Goal: Transaction & Acquisition: Purchase product/service

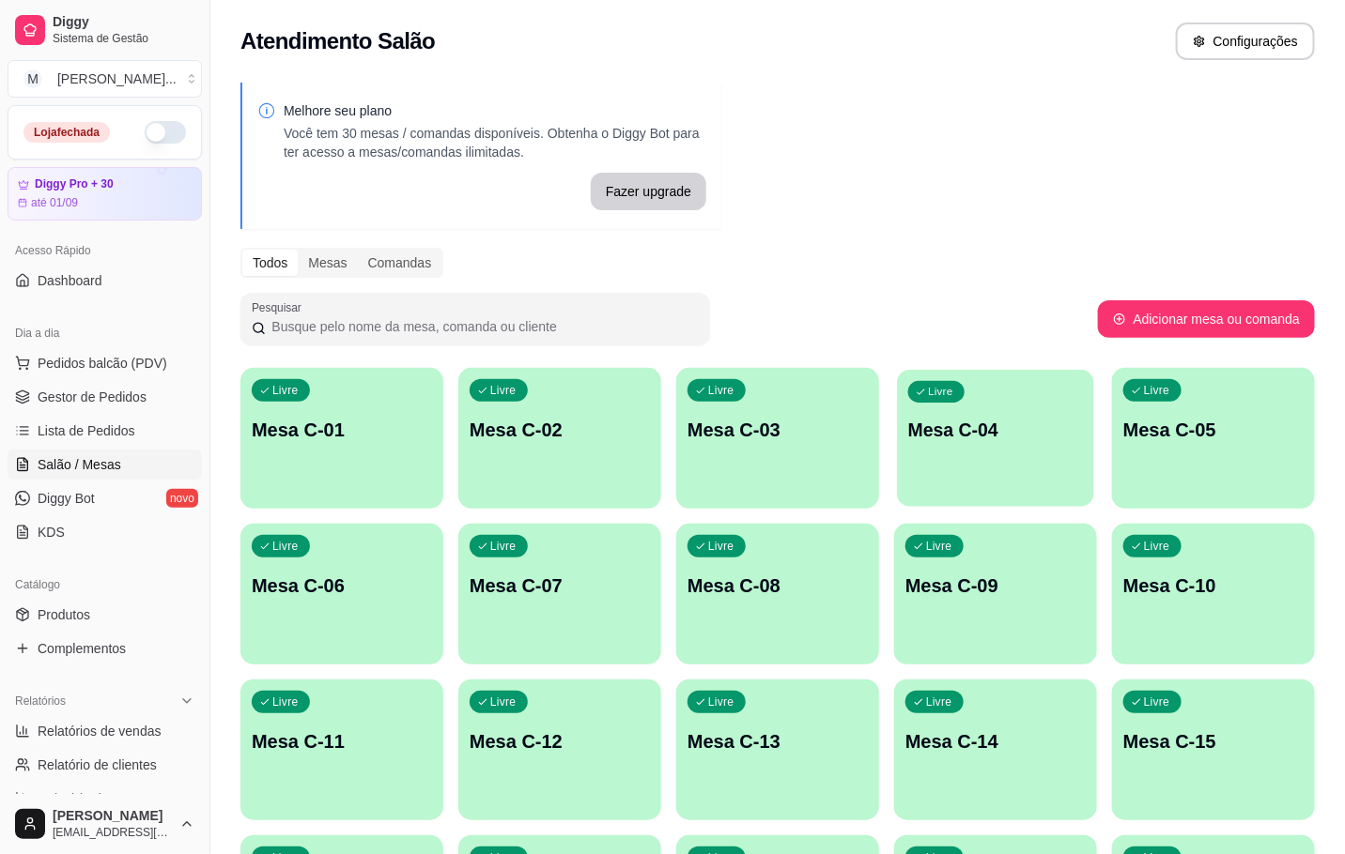
click at [1003, 421] on p "Mesa C-04" at bounding box center [995, 430] width 175 height 25
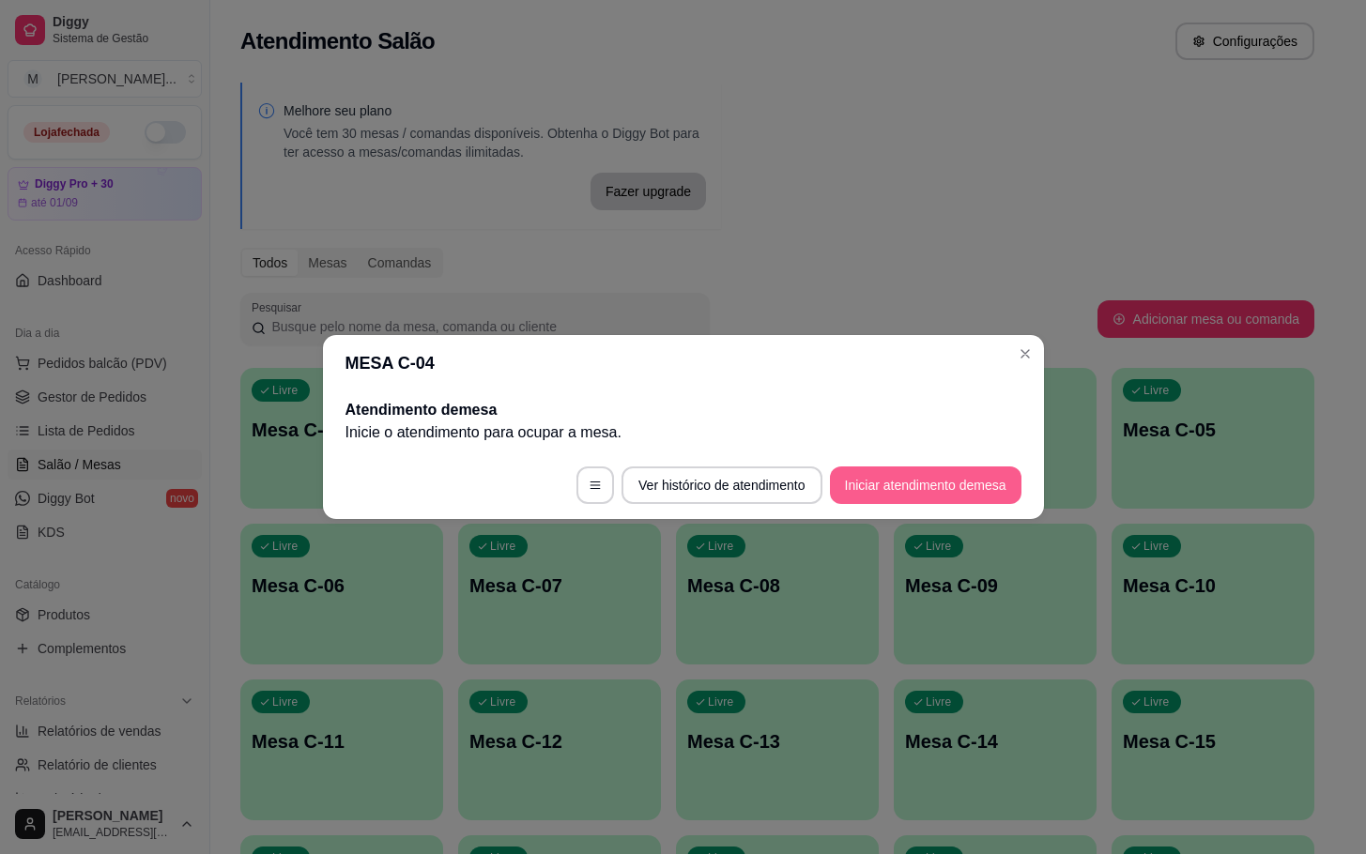
click at [942, 501] on button "Iniciar atendimento de mesa" at bounding box center [926, 486] width 192 height 38
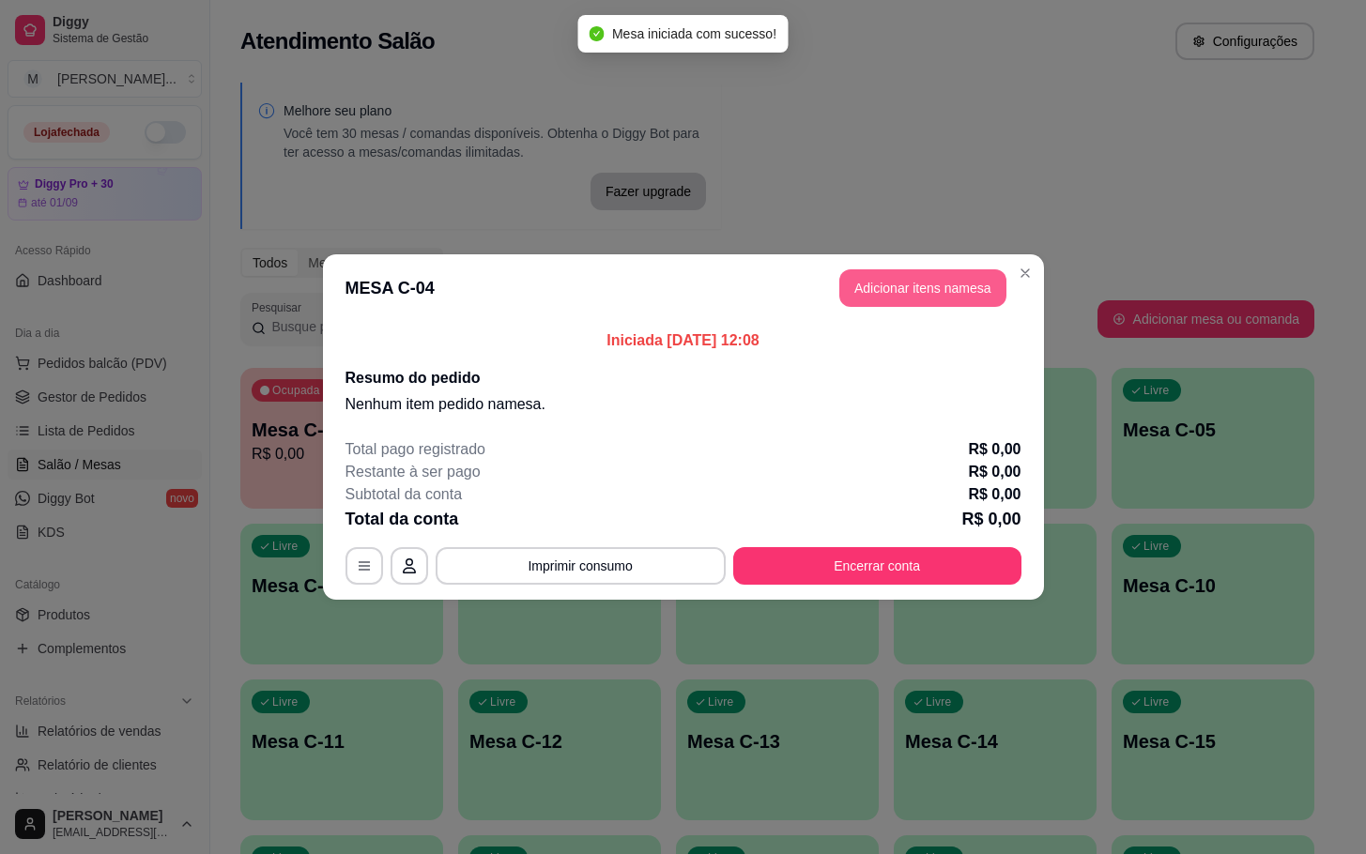
click at [911, 305] on button "Adicionar itens na mesa" at bounding box center [922, 288] width 167 height 38
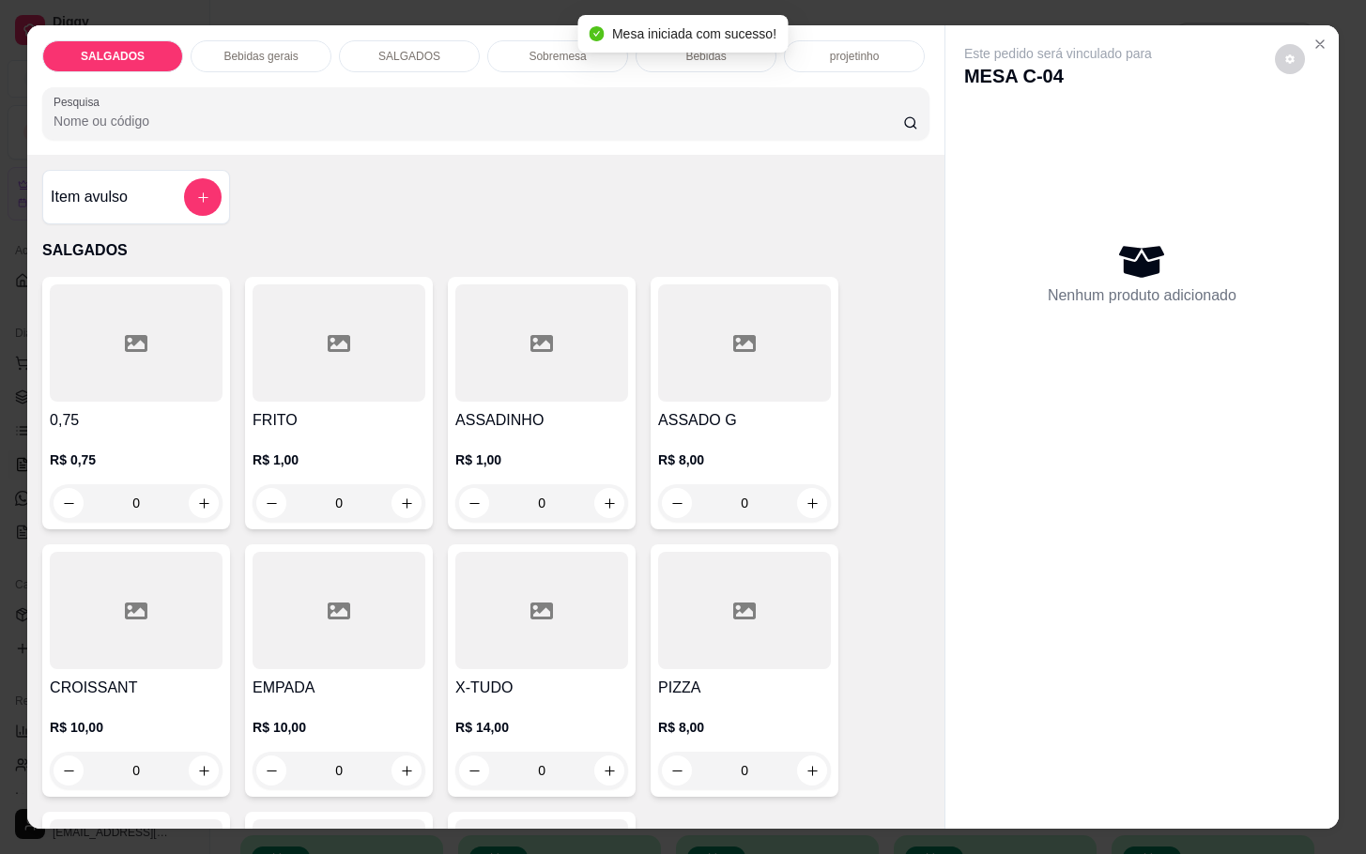
drag, startPoint x: 145, startPoint y: 477, endPoint x: -75, endPoint y: 335, distance: 261.5
click at [0, 335] on html "Diggy Sistema de Gestão M Mila Salgados ... Loja fechada Diggy Pro + 30 até 01/…" at bounding box center [683, 427] width 1366 height 854
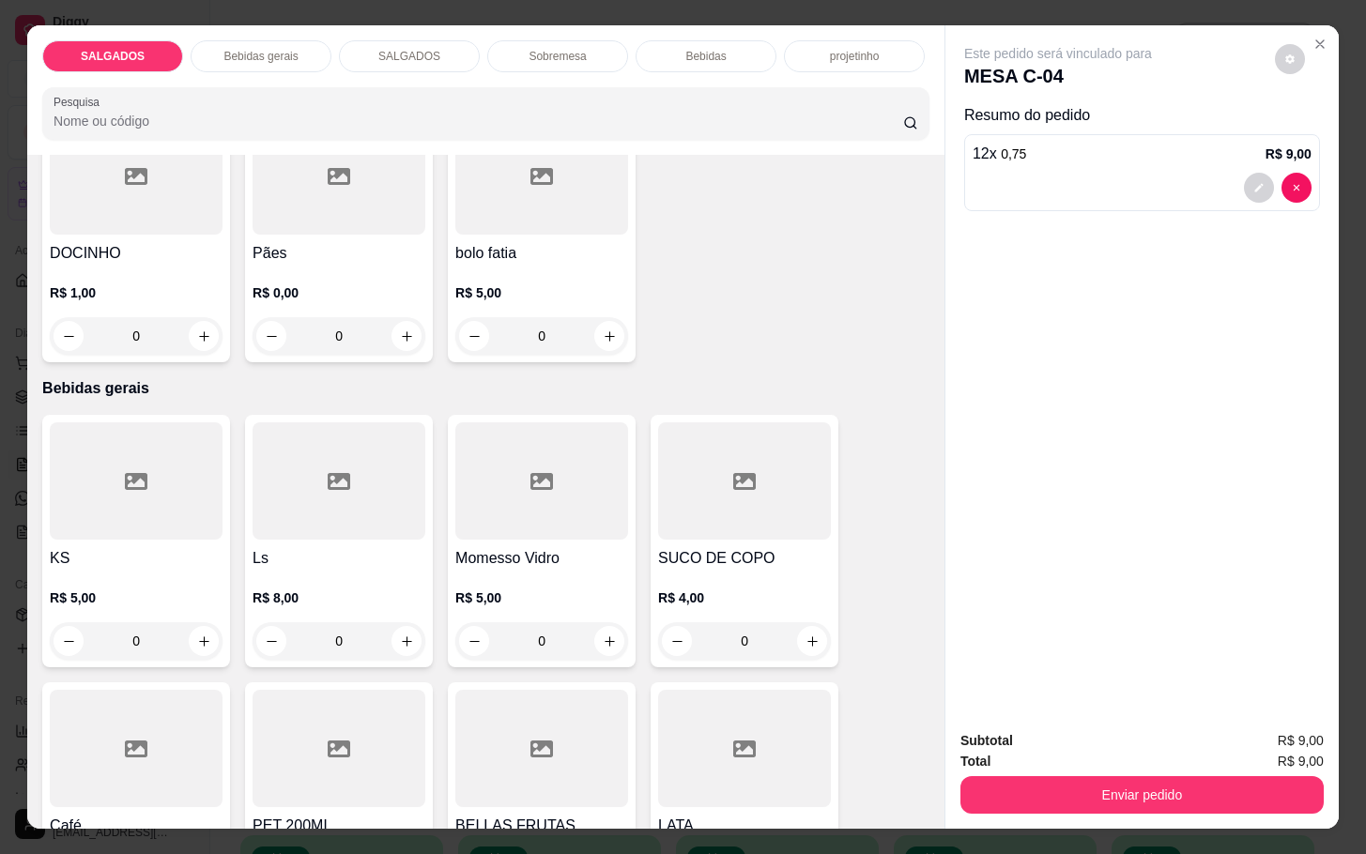
scroll to position [845, 0]
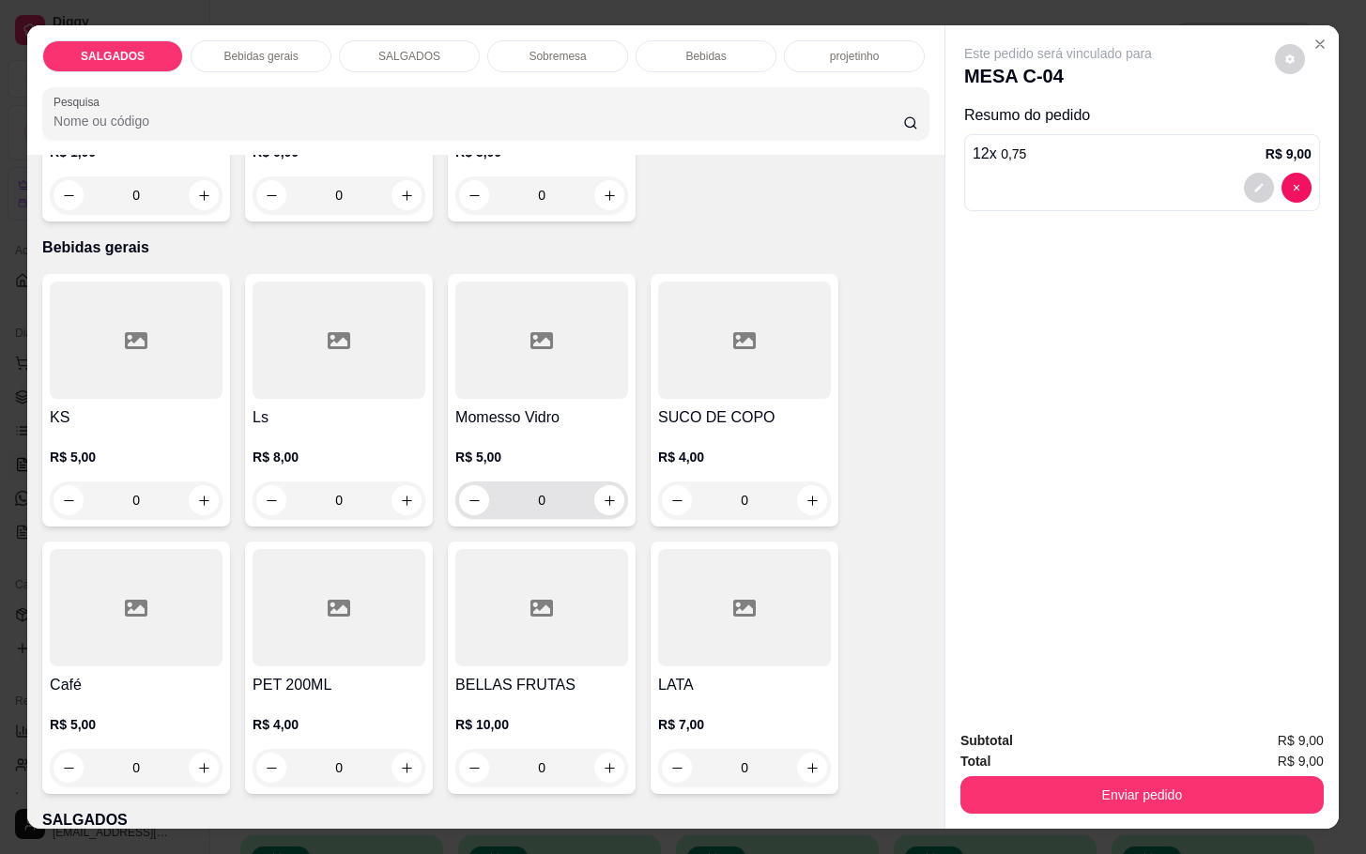
type input "12"
drag, startPoint x: 547, startPoint y: 485, endPoint x: 449, endPoint y: 510, distance: 101.6
click at [459, 510] on div "0" at bounding box center [541, 501] width 165 height 38
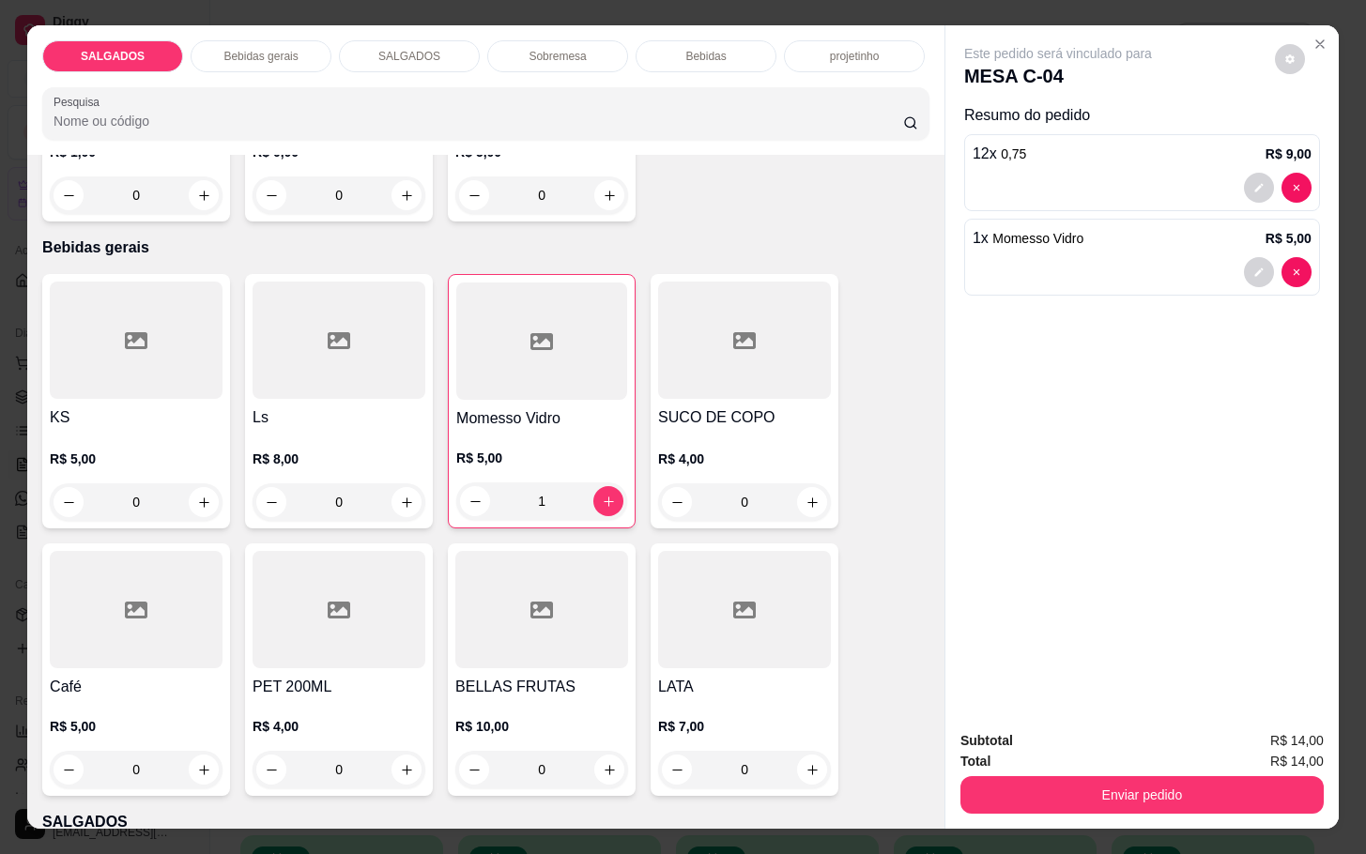
type input "1"
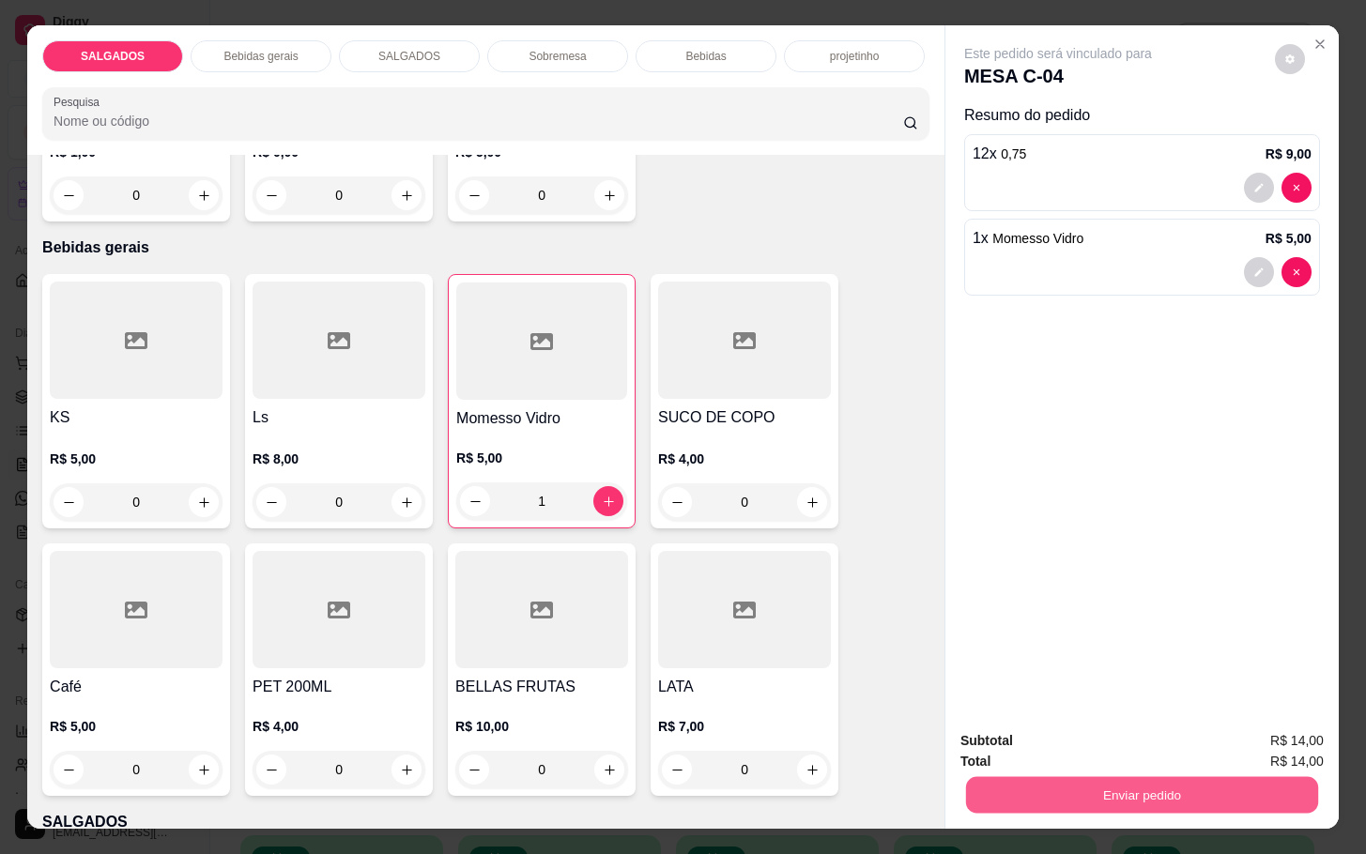
click at [1085, 776] on button "Enviar pedido" at bounding box center [1142, 794] width 352 height 37
click at [1084, 750] on button "Não registrar e enviar pedido" at bounding box center [1076, 739] width 195 height 36
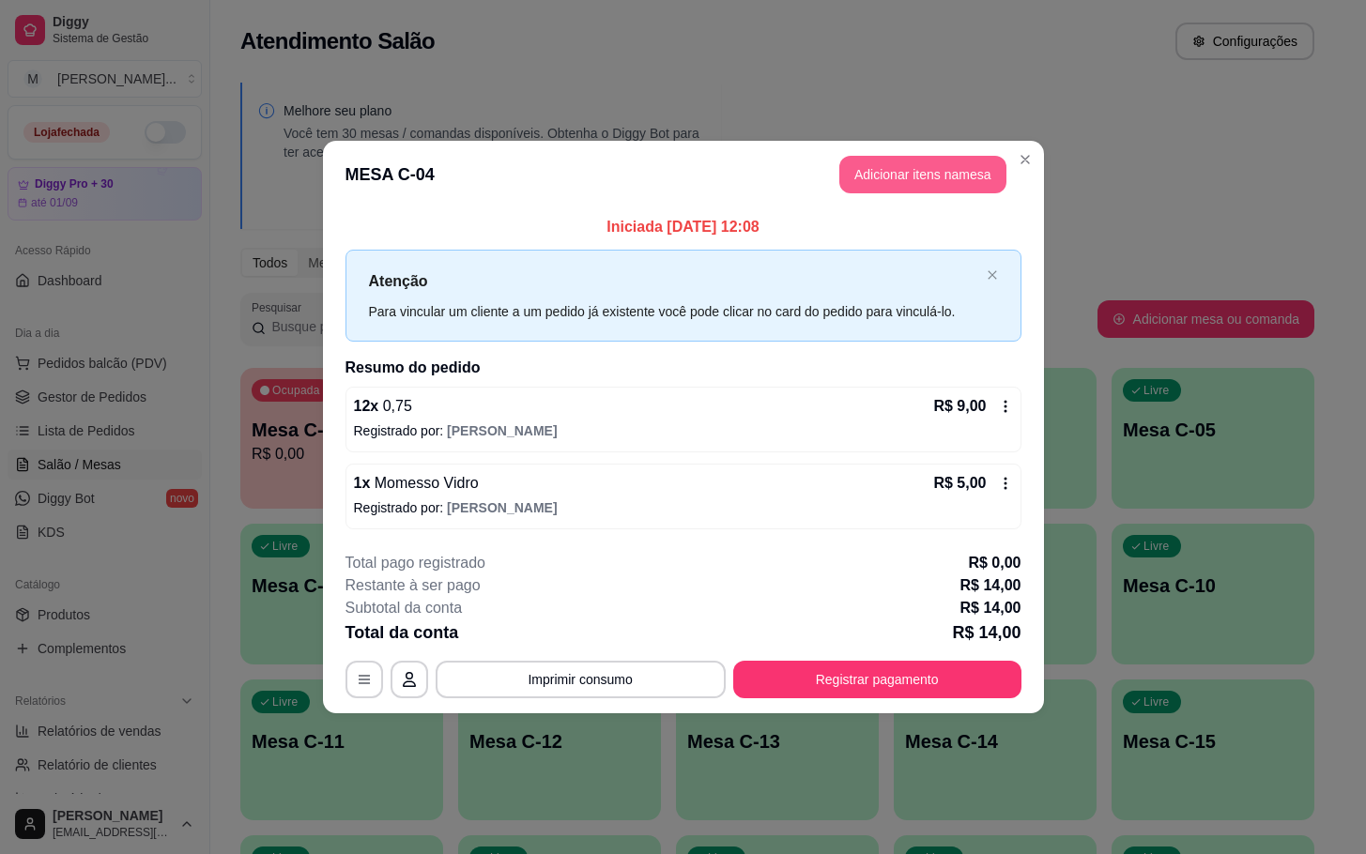
click at [913, 181] on button "Adicionar itens na mesa" at bounding box center [922, 175] width 167 height 38
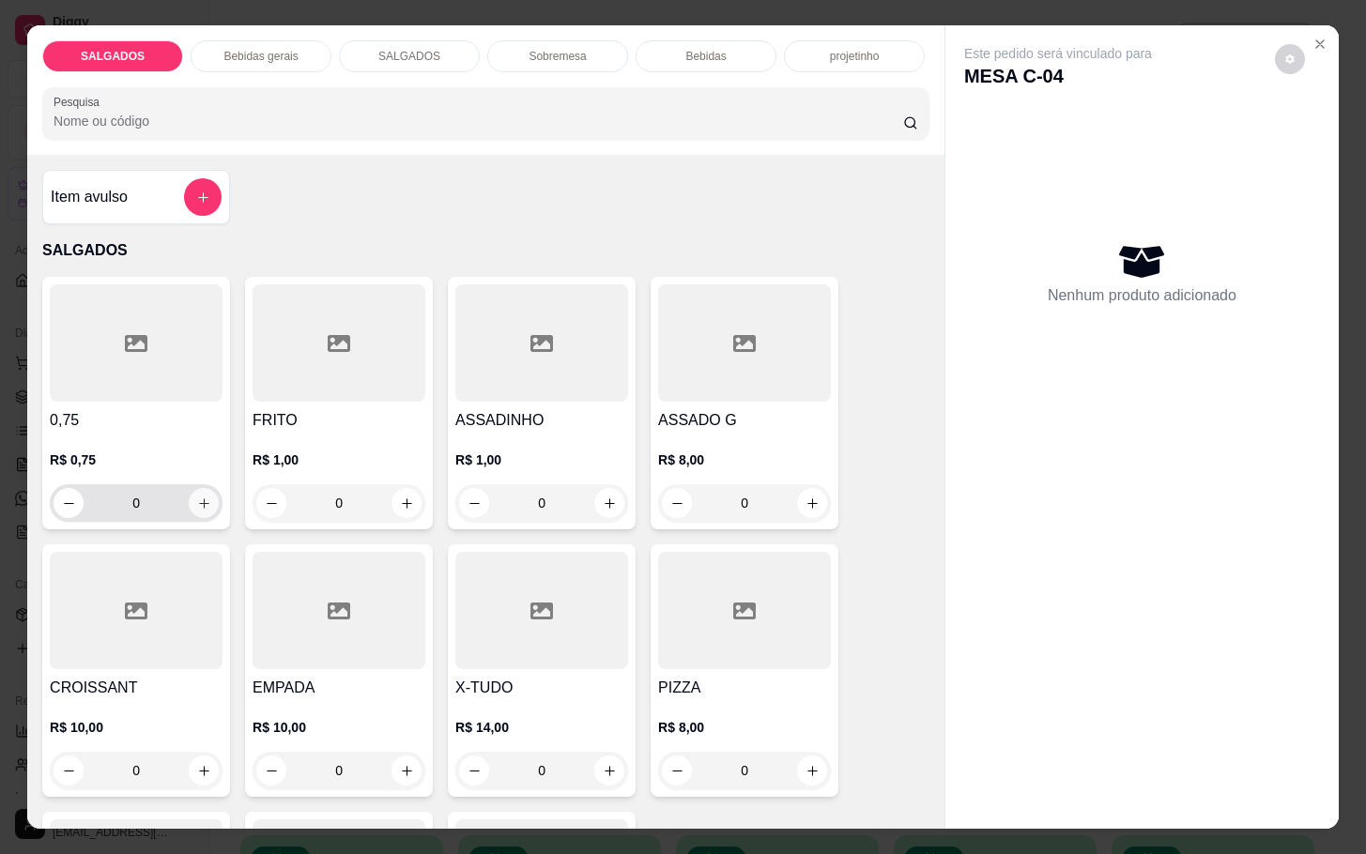
click at [197, 499] on icon "increase-product-quantity" at bounding box center [204, 504] width 14 height 14
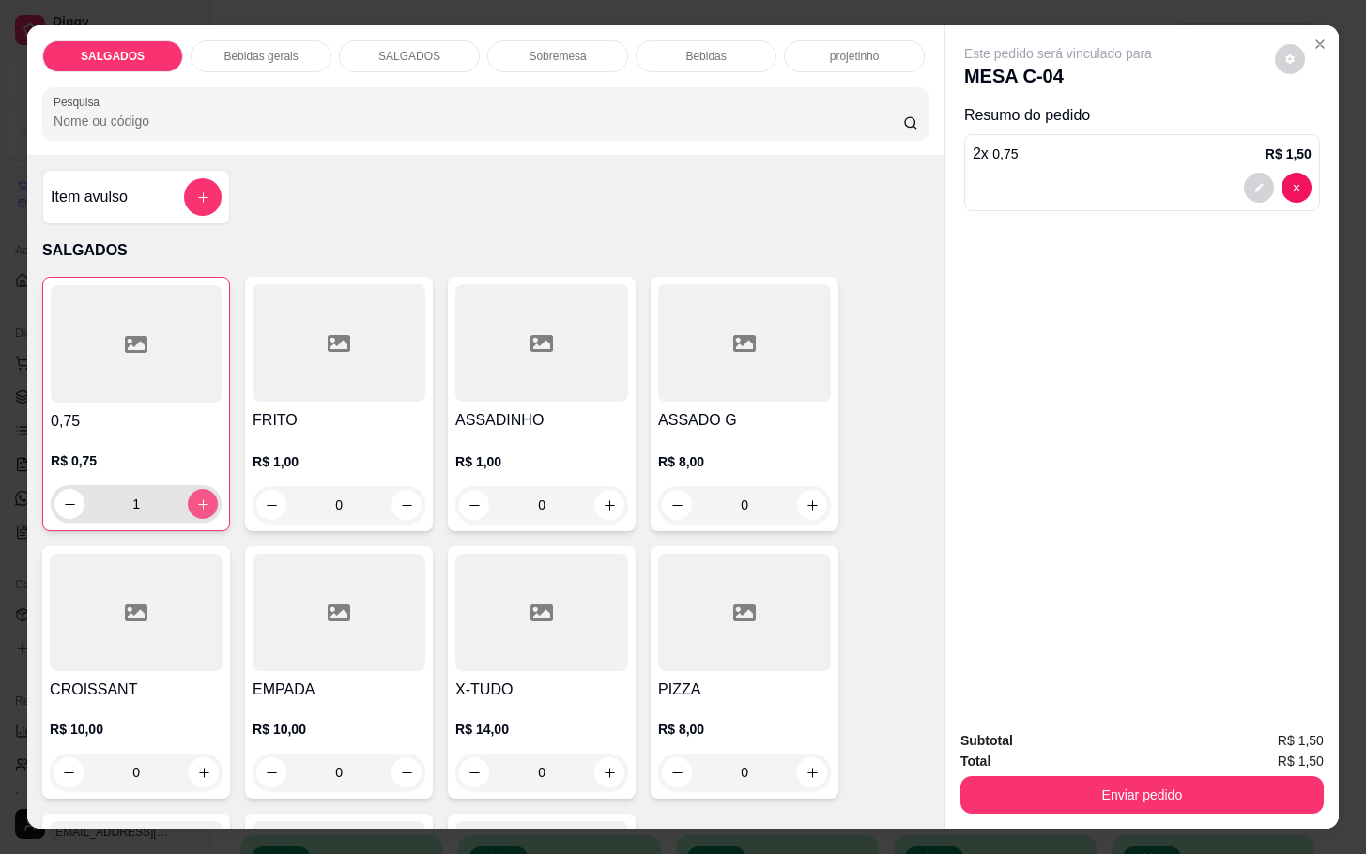
type input "2"
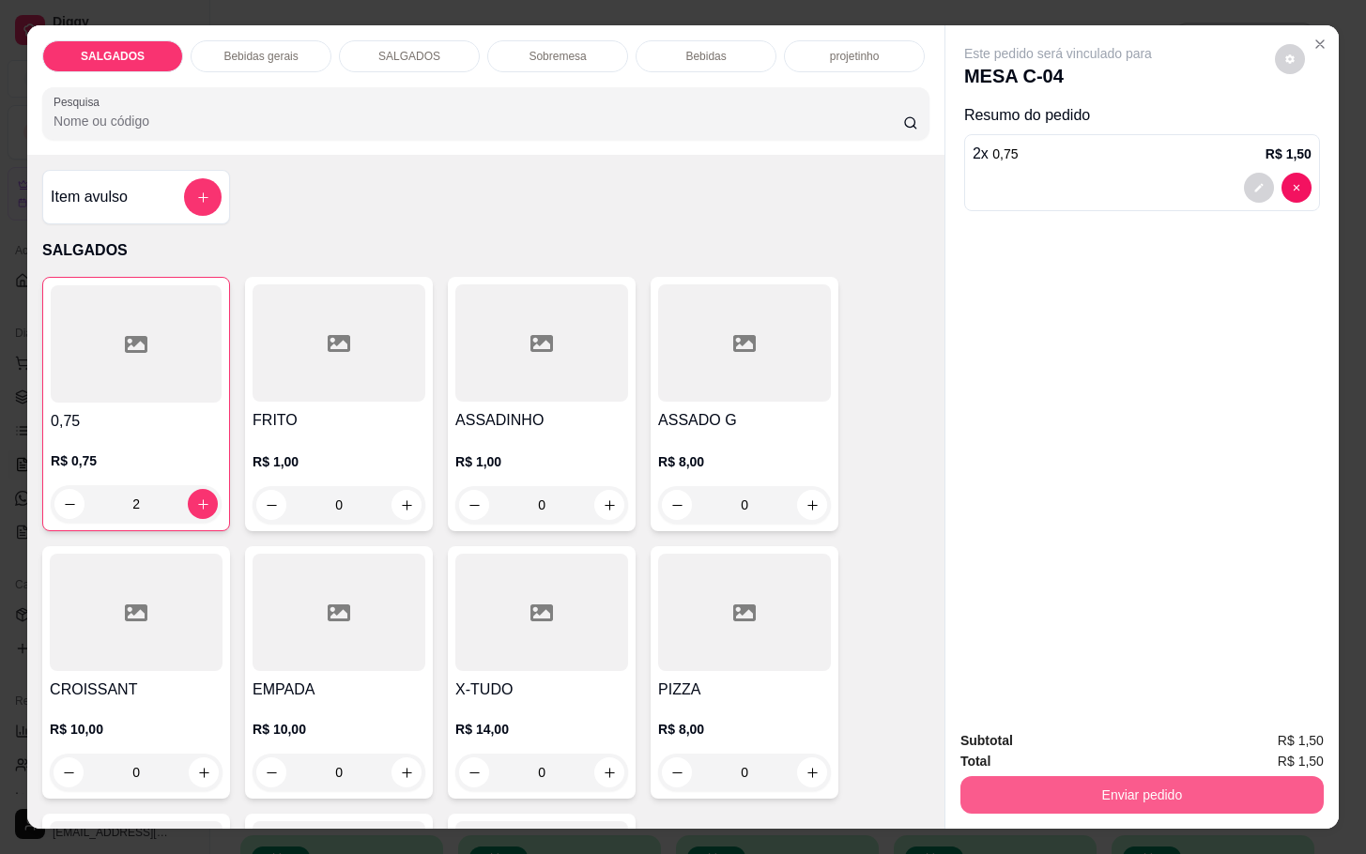
click at [1156, 777] on button "Enviar pedido" at bounding box center [1141, 795] width 363 height 38
click at [1110, 745] on button "Não registrar e enviar pedido" at bounding box center [1076, 739] width 195 height 36
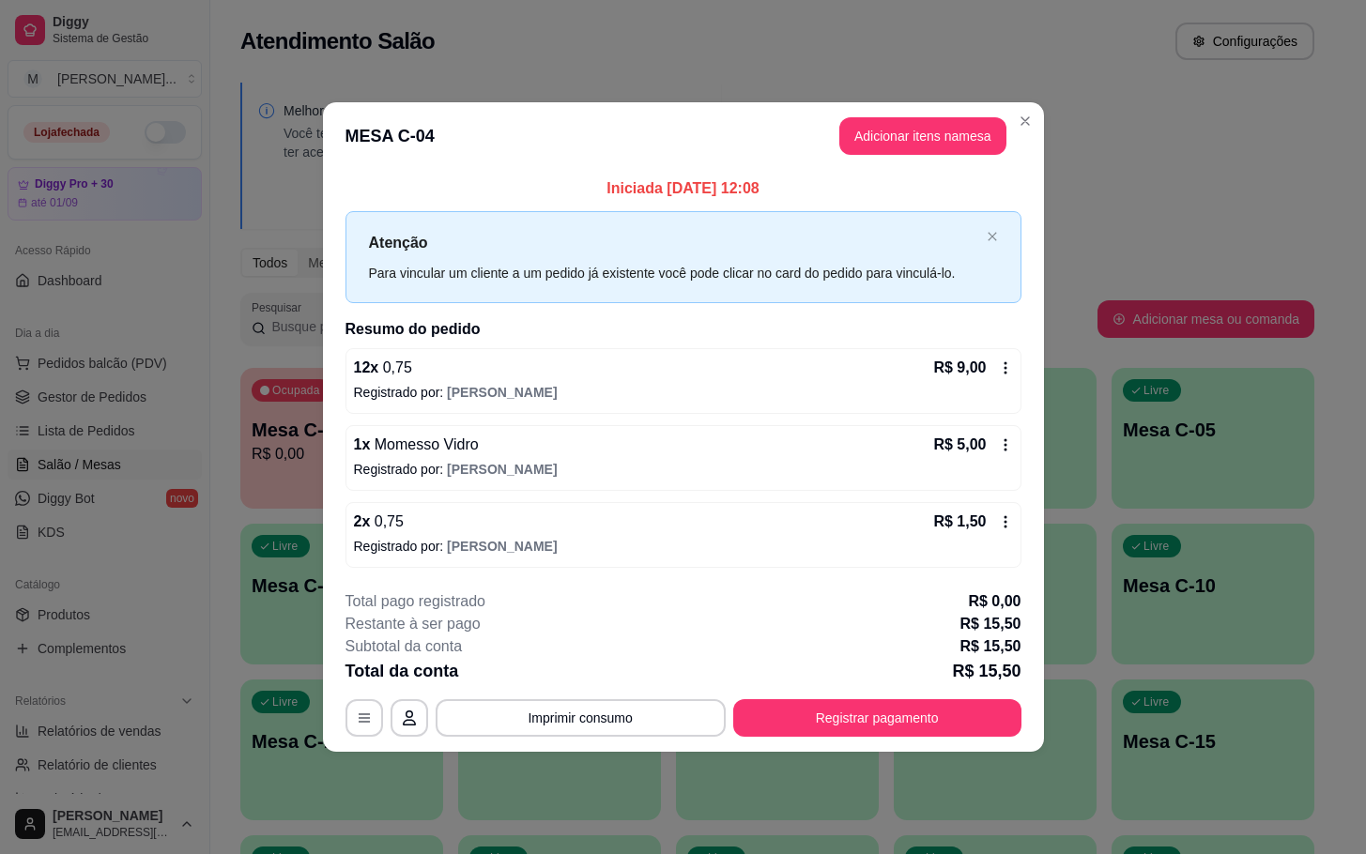
click at [1007, 525] on icon at bounding box center [1005, 522] width 15 height 15
click at [901, 139] on button "Adicionar itens na mesa" at bounding box center [922, 136] width 167 height 38
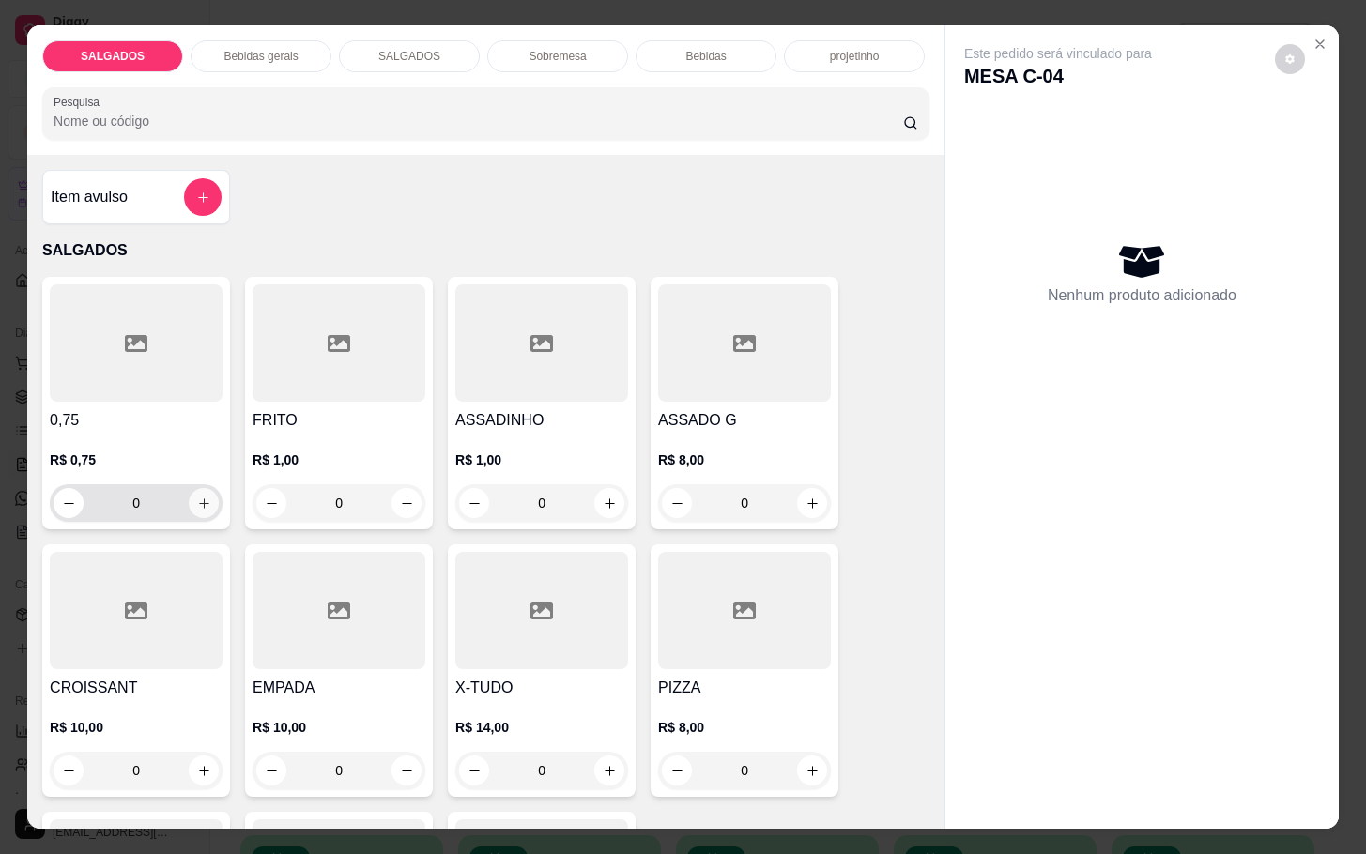
click at [192, 488] on button "increase-product-quantity" at bounding box center [204, 503] width 30 height 30
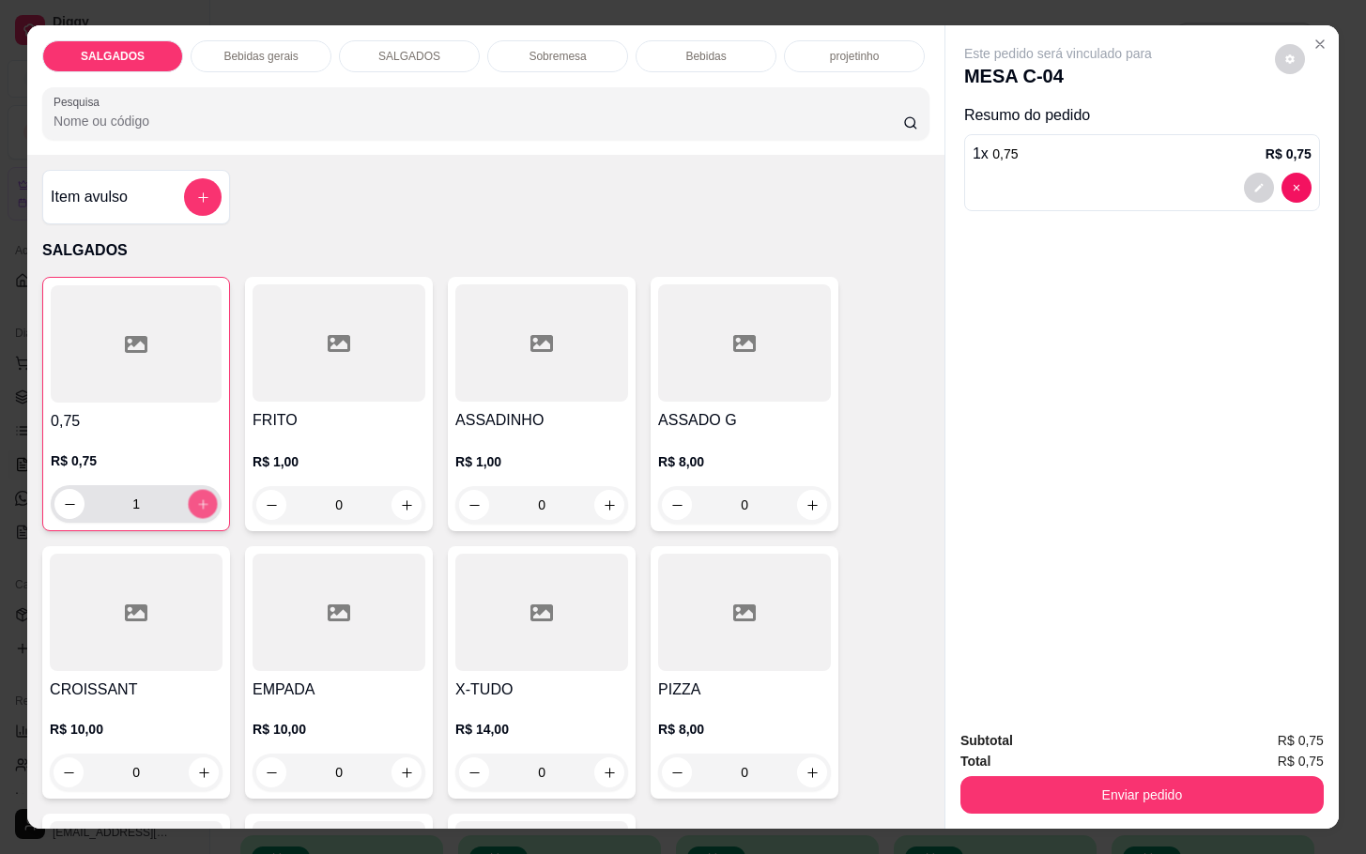
click at [192, 490] on button "increase-product-quantity" at bounding box center [203, 504] width 29 height 29
type input "2"
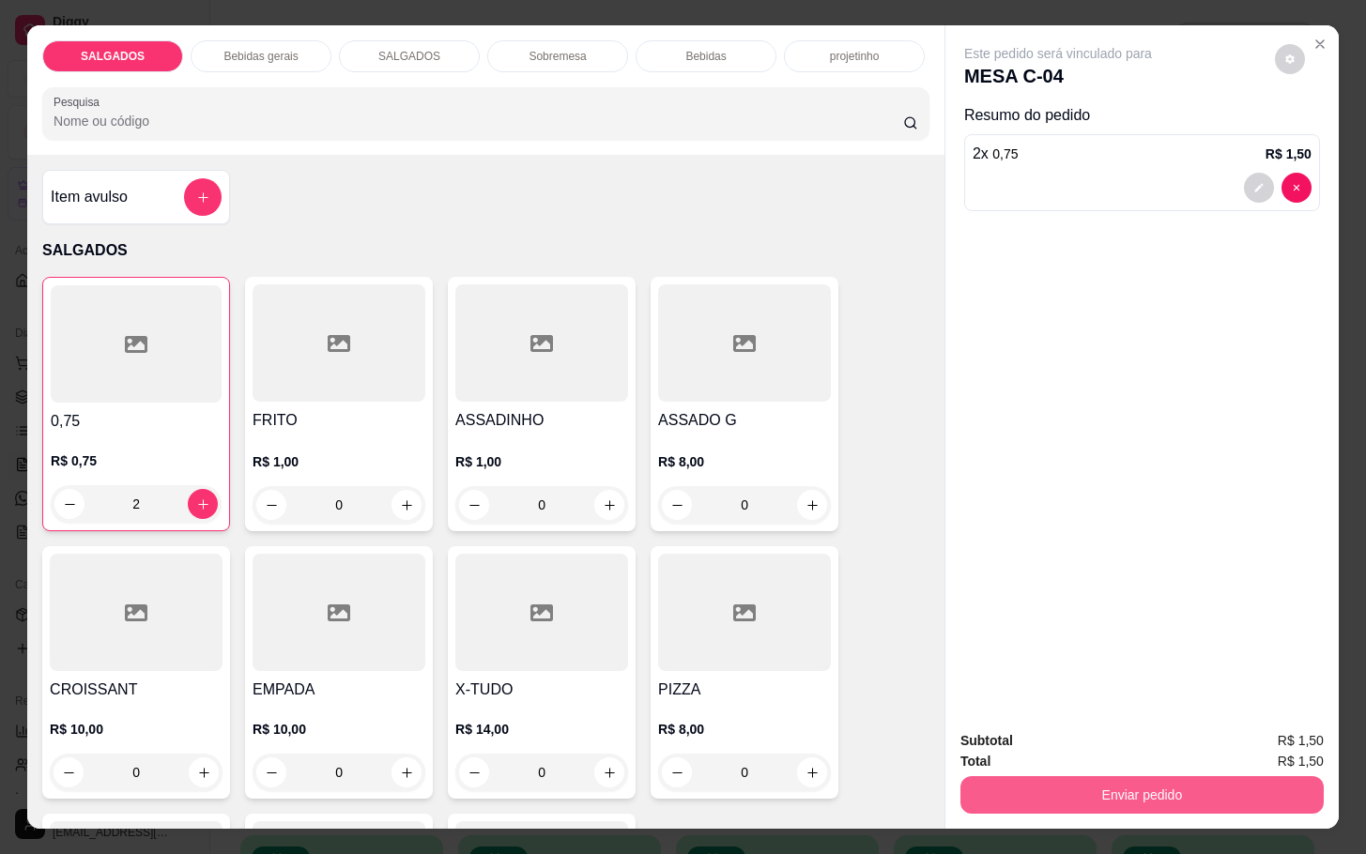
click at [1046, 777] on button "Enviar pedido" at bounding box center [1141, 795] width 363 height 38
click at [1026, 744] on button "Não registrar e enviar pedido" at bounding box center [1076, 739] width 195 height 36
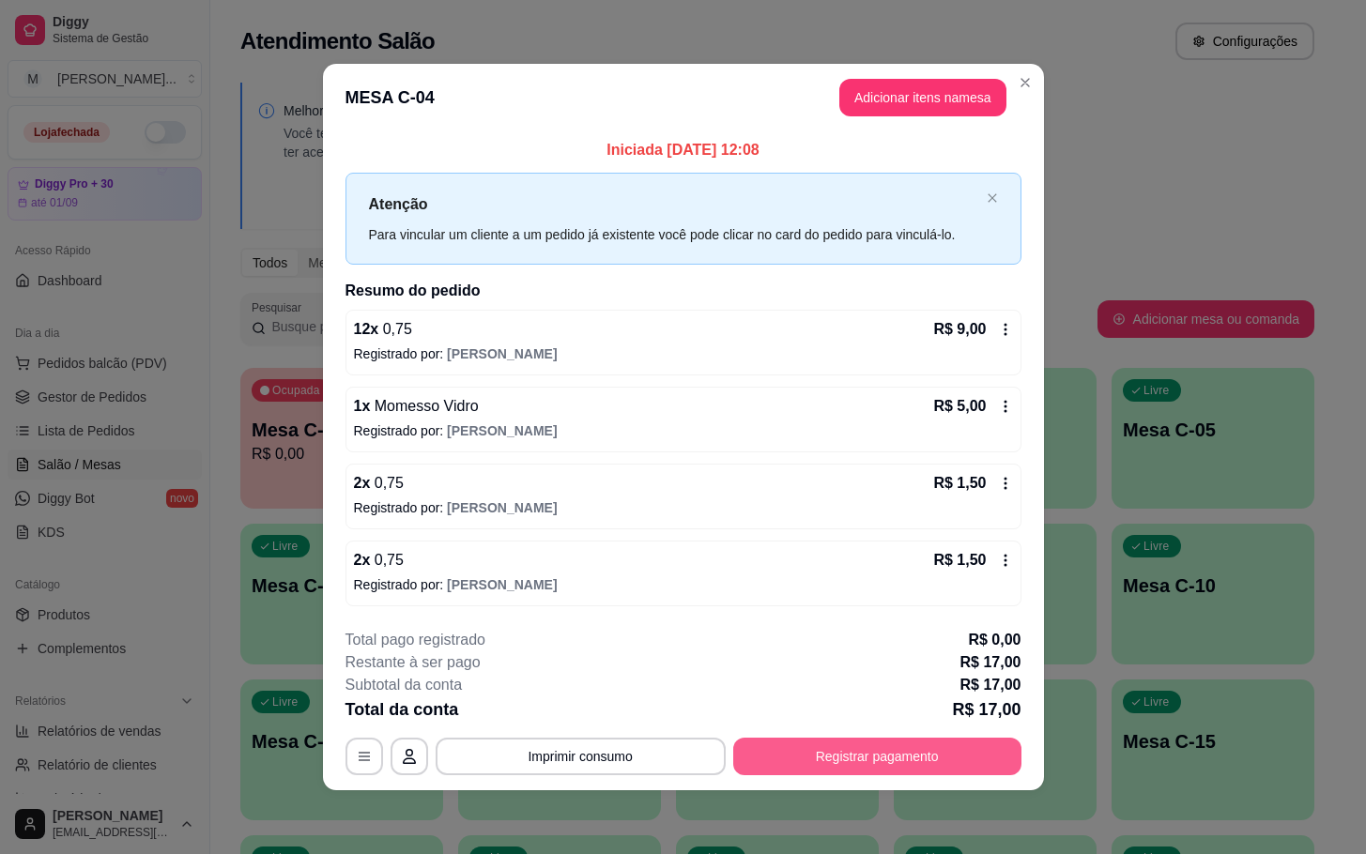
click at [936, 761] on button "Registrar pagamento" at bounding box center [877, 757] width 288 height 38
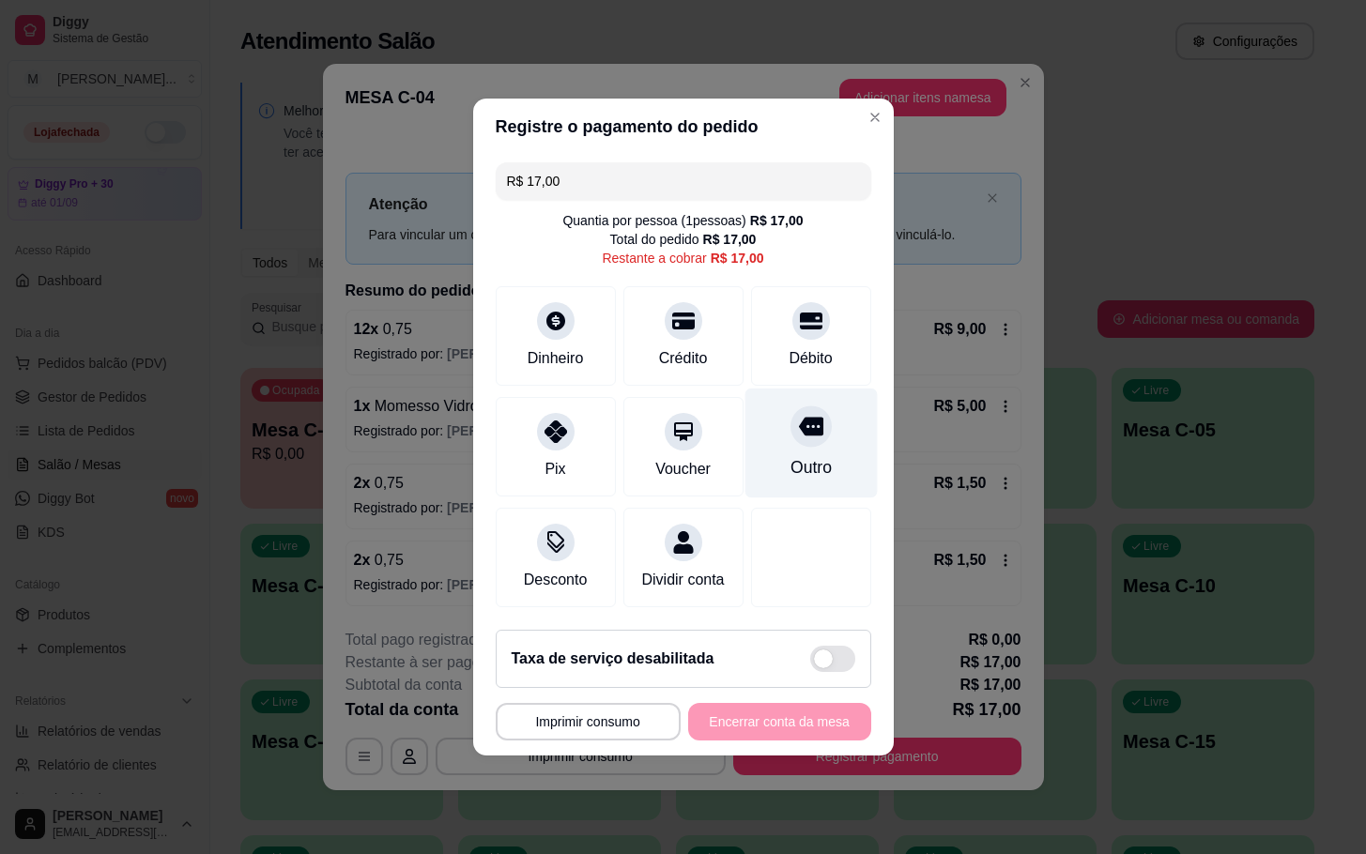
click at [772, 440] on div "Outro" at bounding box center [811, 444] width 132 height 110
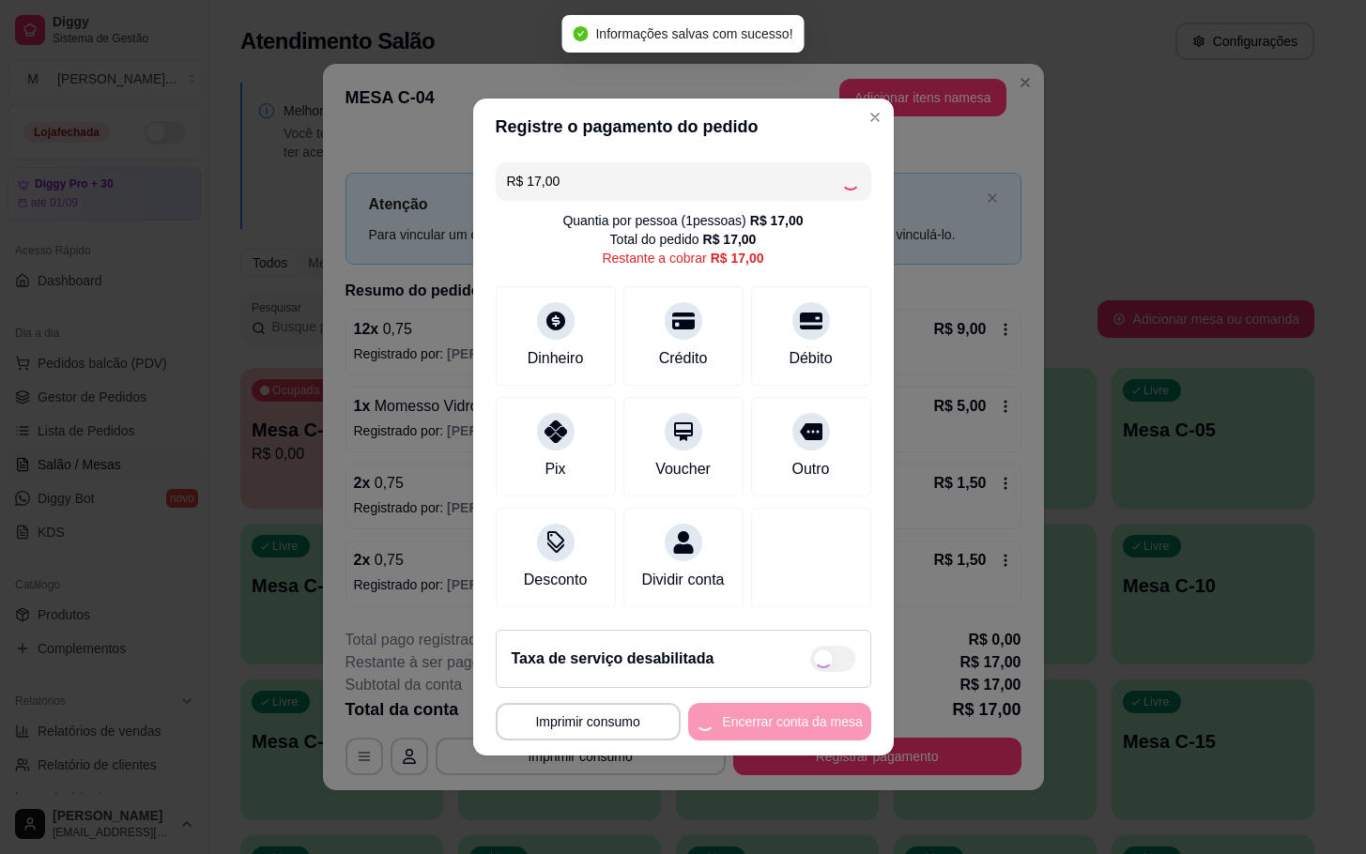
type input "R$ 0,00"
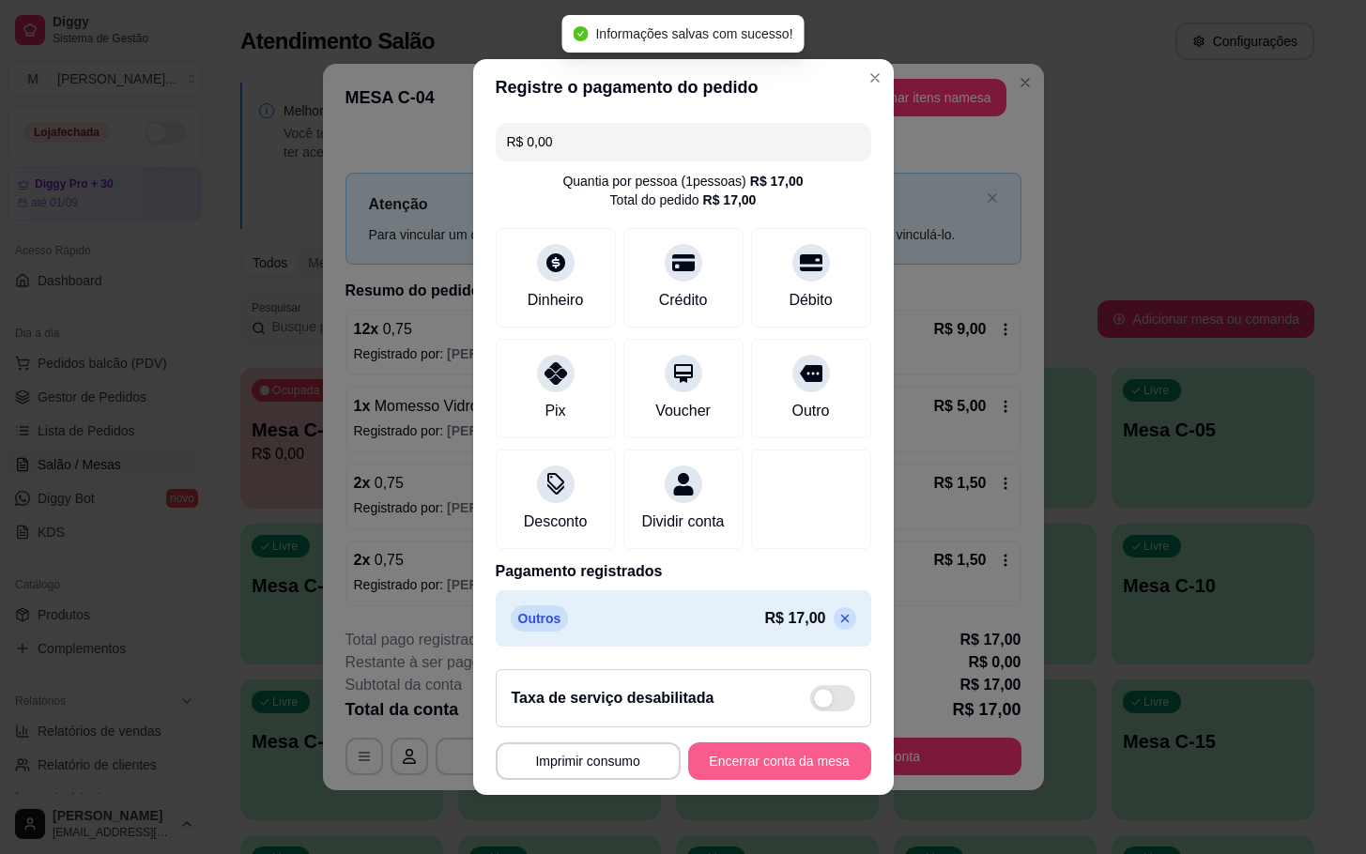
click at [786, 764] on button "Encerrar conta da mesa" at bounding box center [779, 762] width 183 height 38
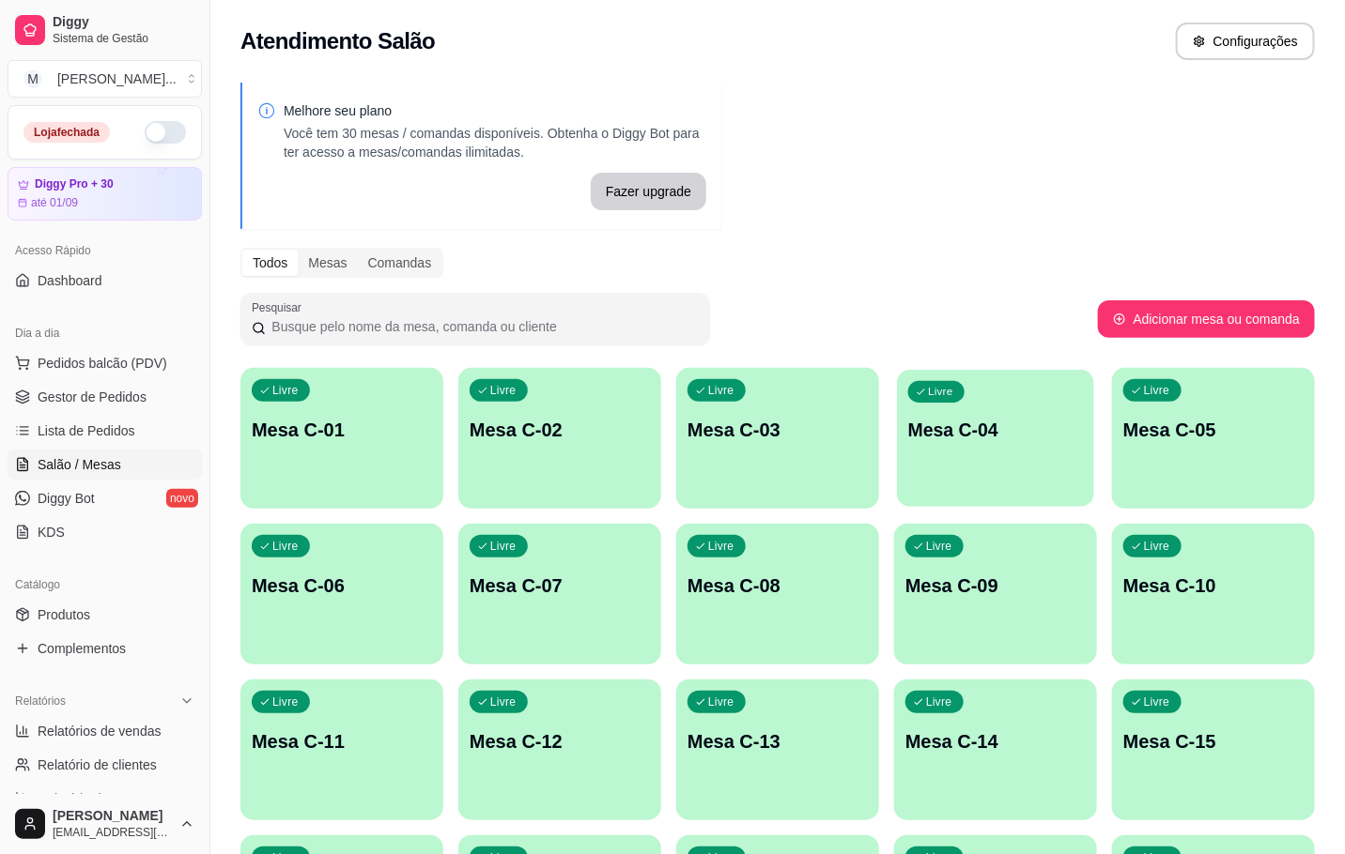
click at [1008, 429] on p "Mesa C-04" at bounding box center [995, 430] width 175 height 25
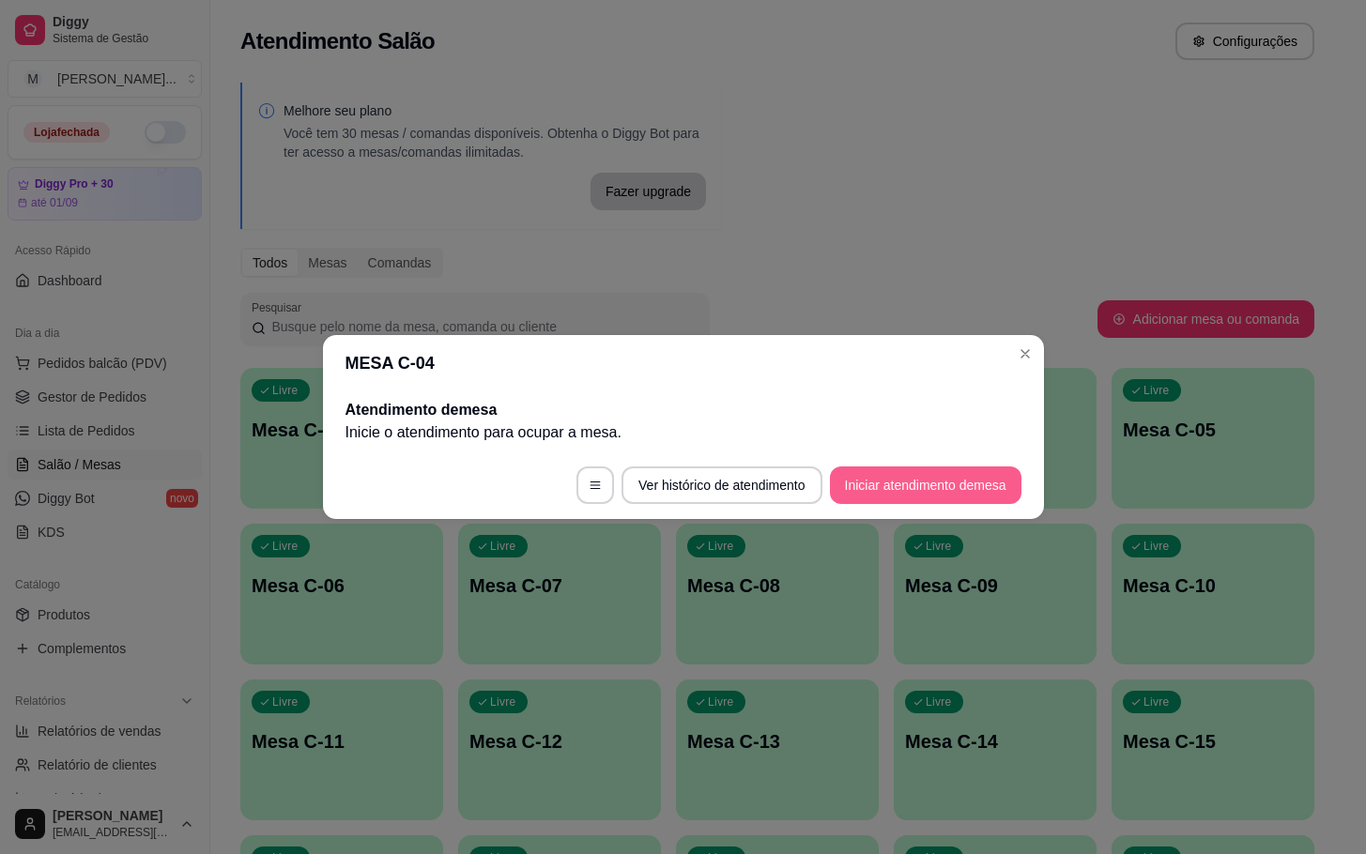
click at [949, 474] on button "Iniciar atendimento de mesa" at bounding box center [926, 486] width 192 height 38
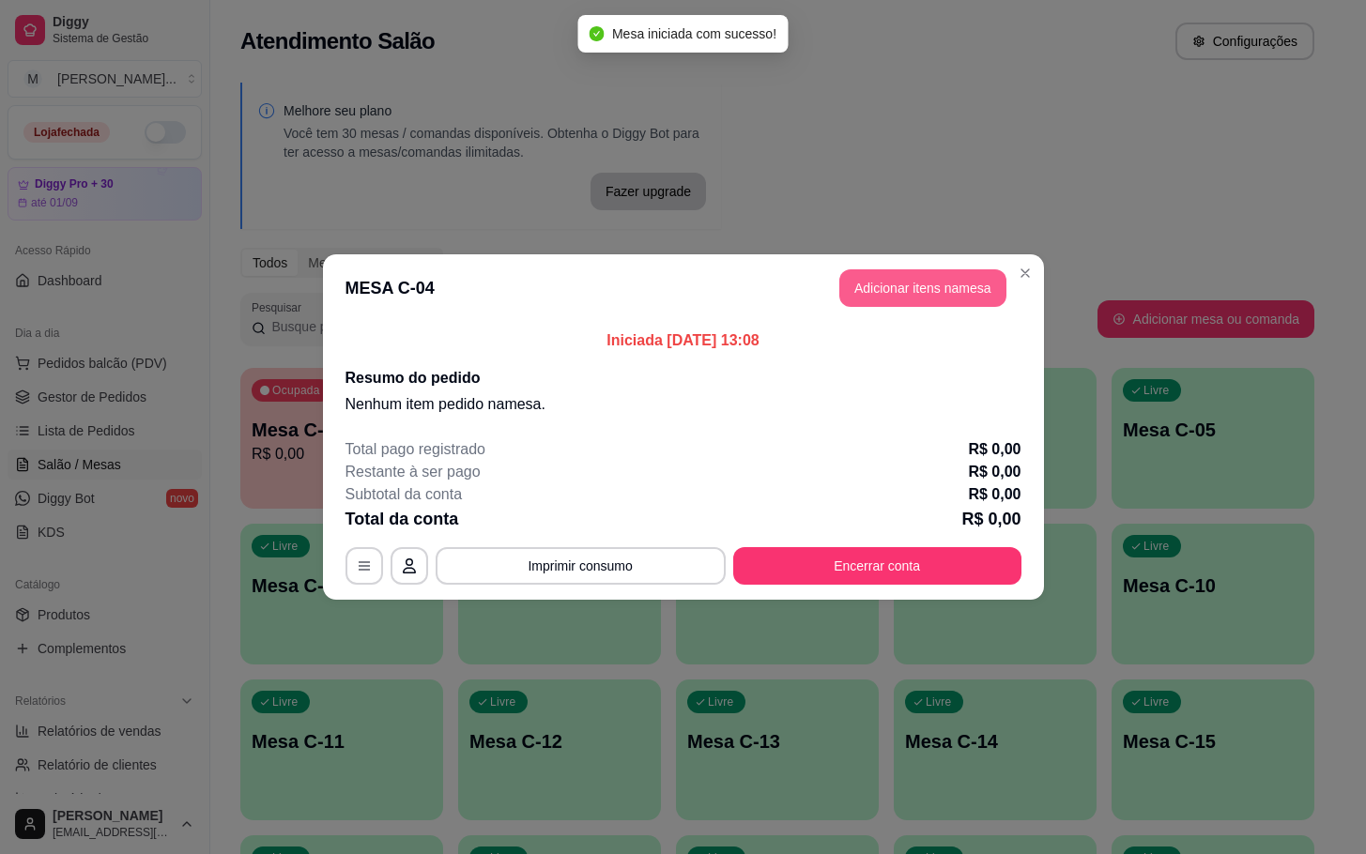
click at [922, 305] on button "Adicionar itens na mesa" at bounding box center [922, 288] width 167 height 38
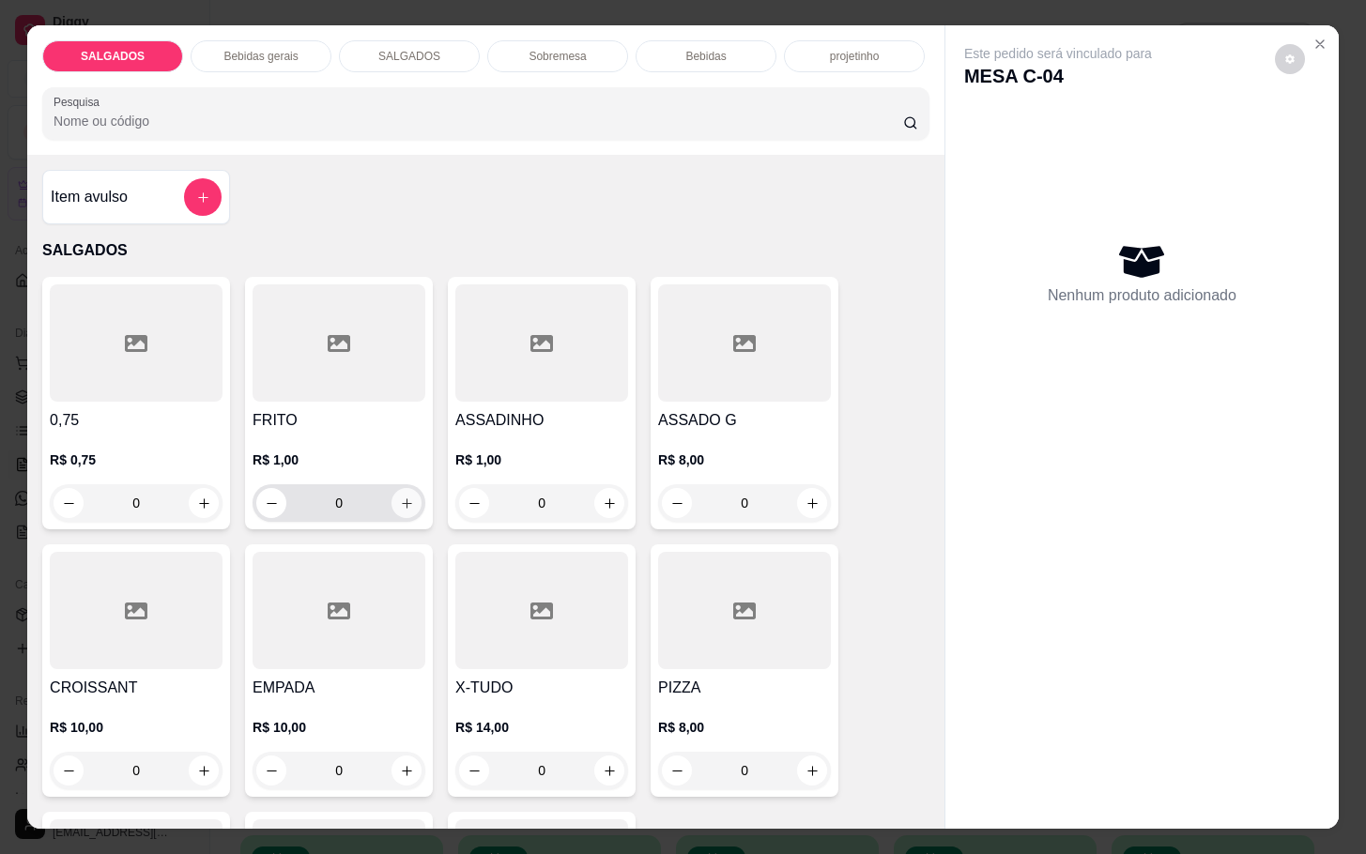
click at [395, 488] on button "increase-product-quantity" at bounding box center [407, 503] width 30 height 30
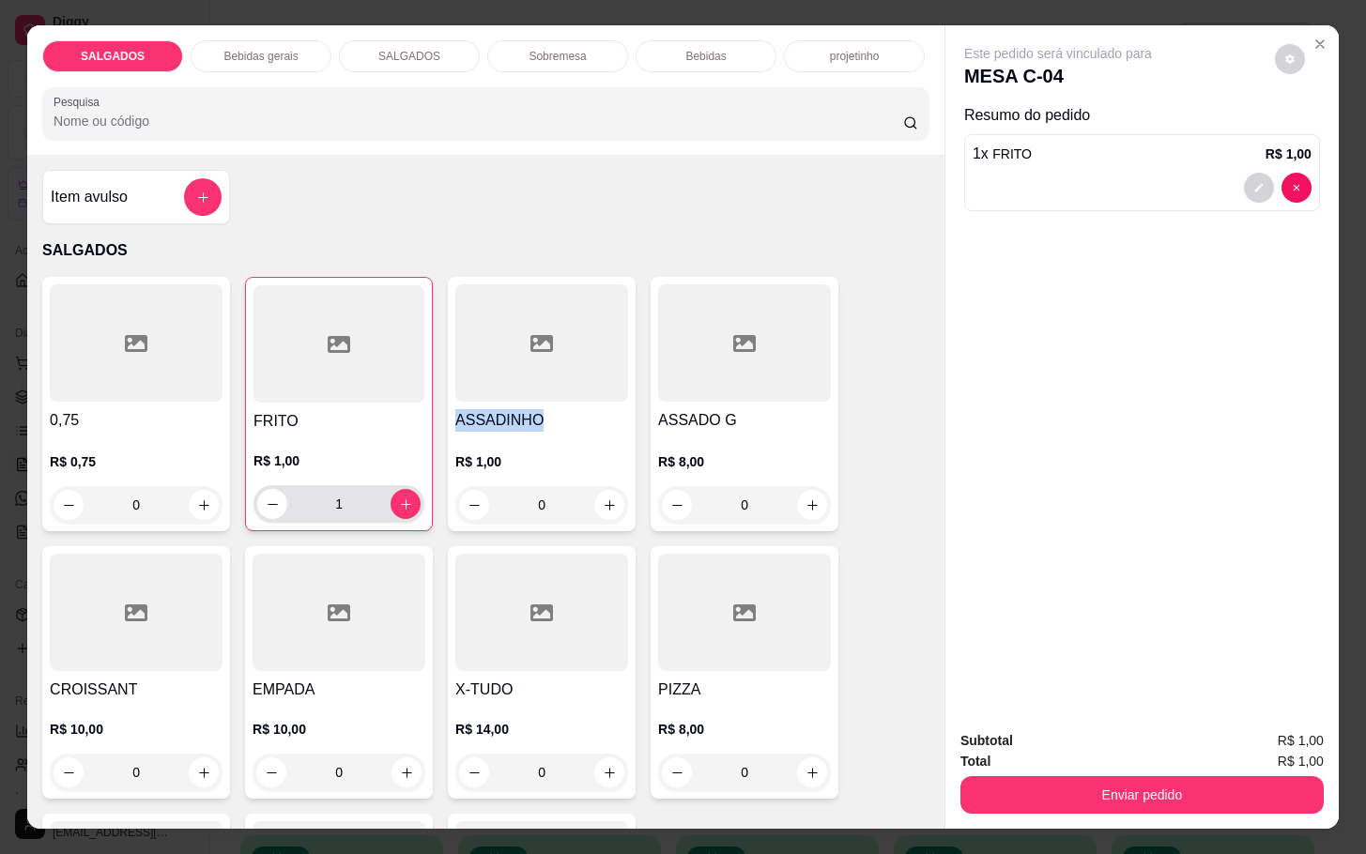
click at [395, 485] on div "1" at bounding box center [338, 504] width 163 height 38
click at [399, 498] on icon "increase-product-quantity" at bounding box center [406, 505] width 14 height 14
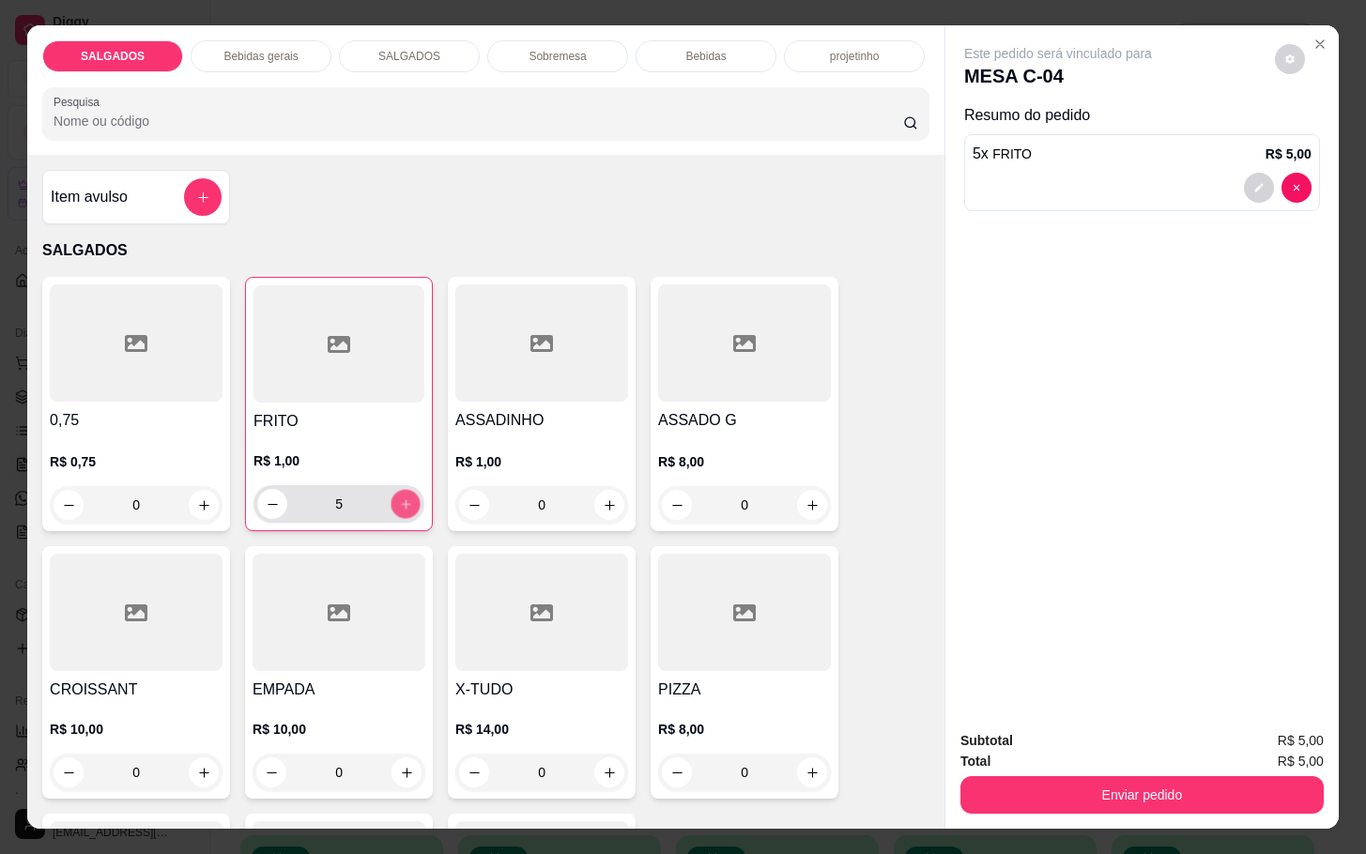
click at [399, 498] on icon "increase-product-quantity" at bounding box center [406, 505] width 14 height 14
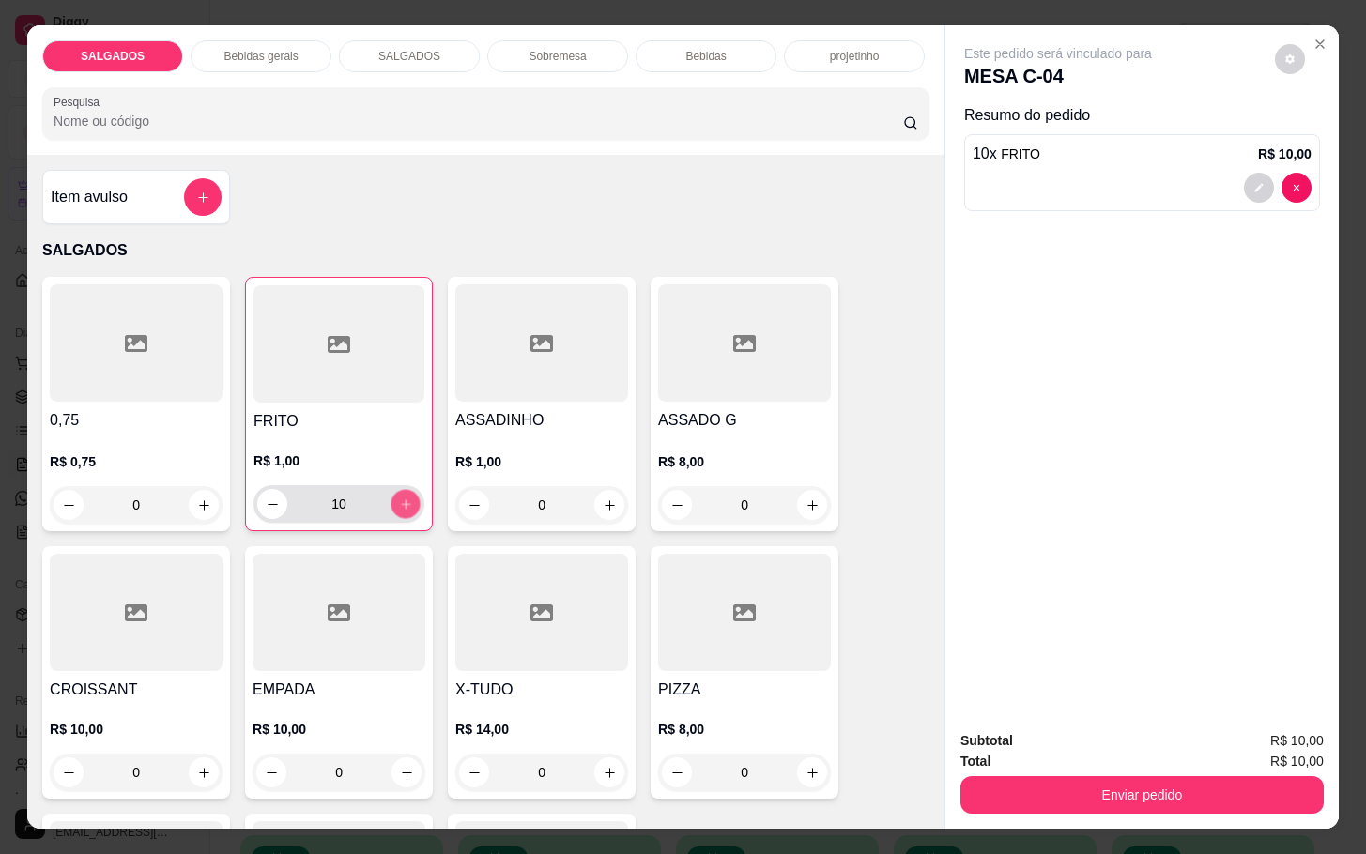
click at [399, 498] on icon "increase-product-quantity" at bounding box center [406, 505] width 14 height 14
click at [270, 499] on button "decrease-product-quantity" at bounding box center [272, 504] width 30 height 30
type input "10"
click at [806, 499] on icon "increase-product-quantity" at bounding box center [813, 506] width 14 height 14
type input "1"
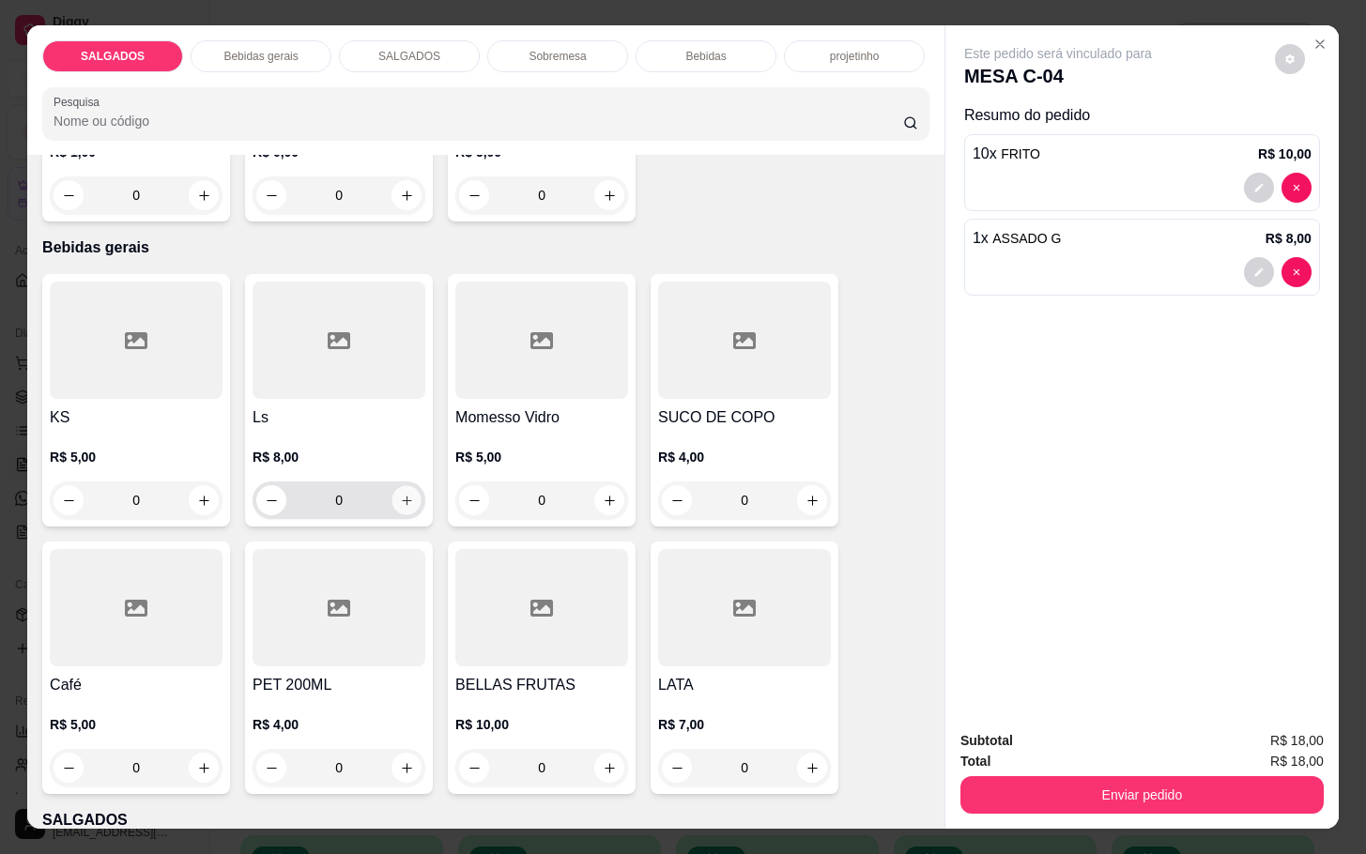
click at [400, 494] on icon "increase-product-quantity" at bounding box center [407, 501] width 14 height 14
type input "1"
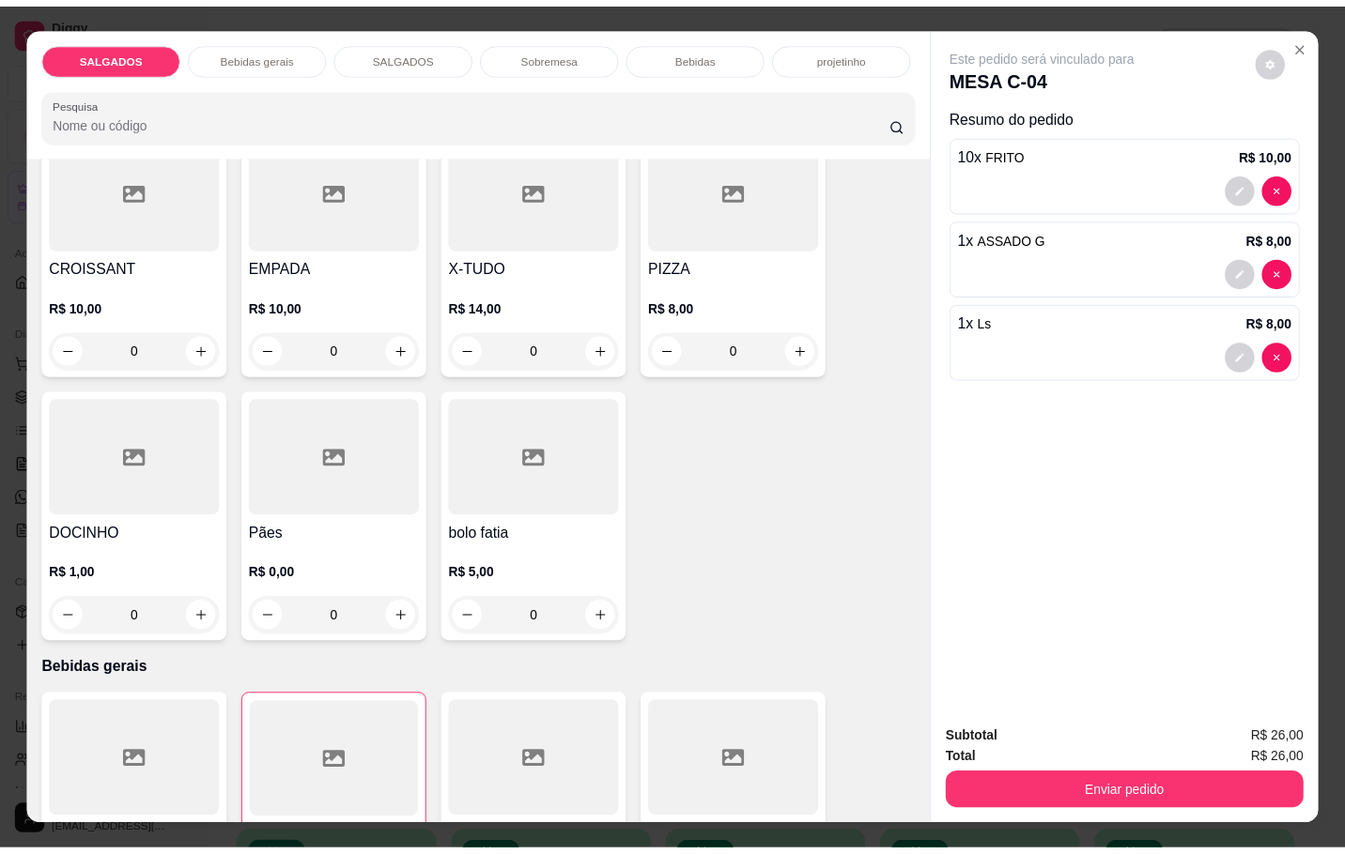
scroll to position [0, 0]
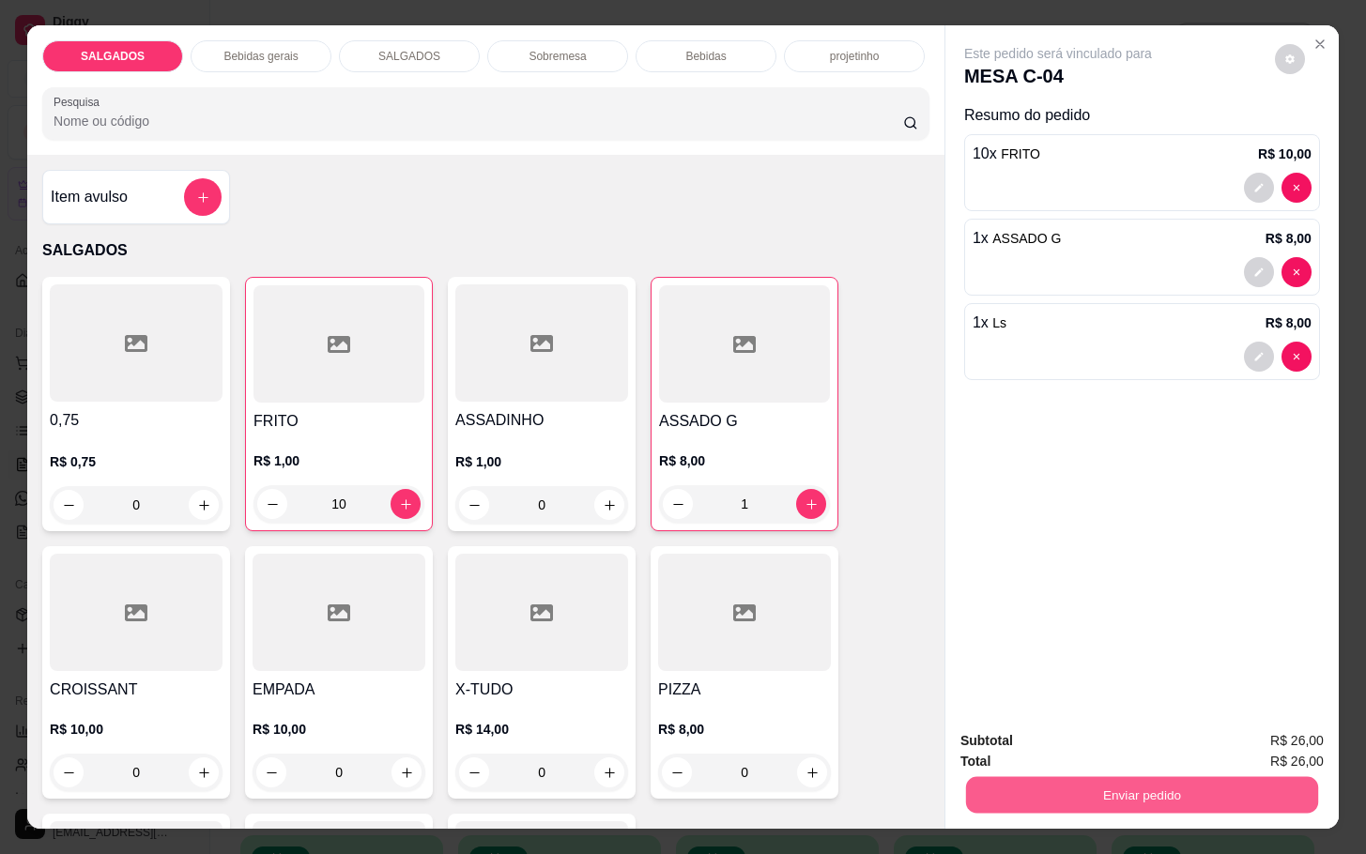
click at [1006, 790] on button "Enviar pedido" at bounding box center [1142, 794] width 352 height 37
click at [1032, 741] on button "Não registrar e enviar pedido" at bounding box center [1077, 738] width 190 height 35
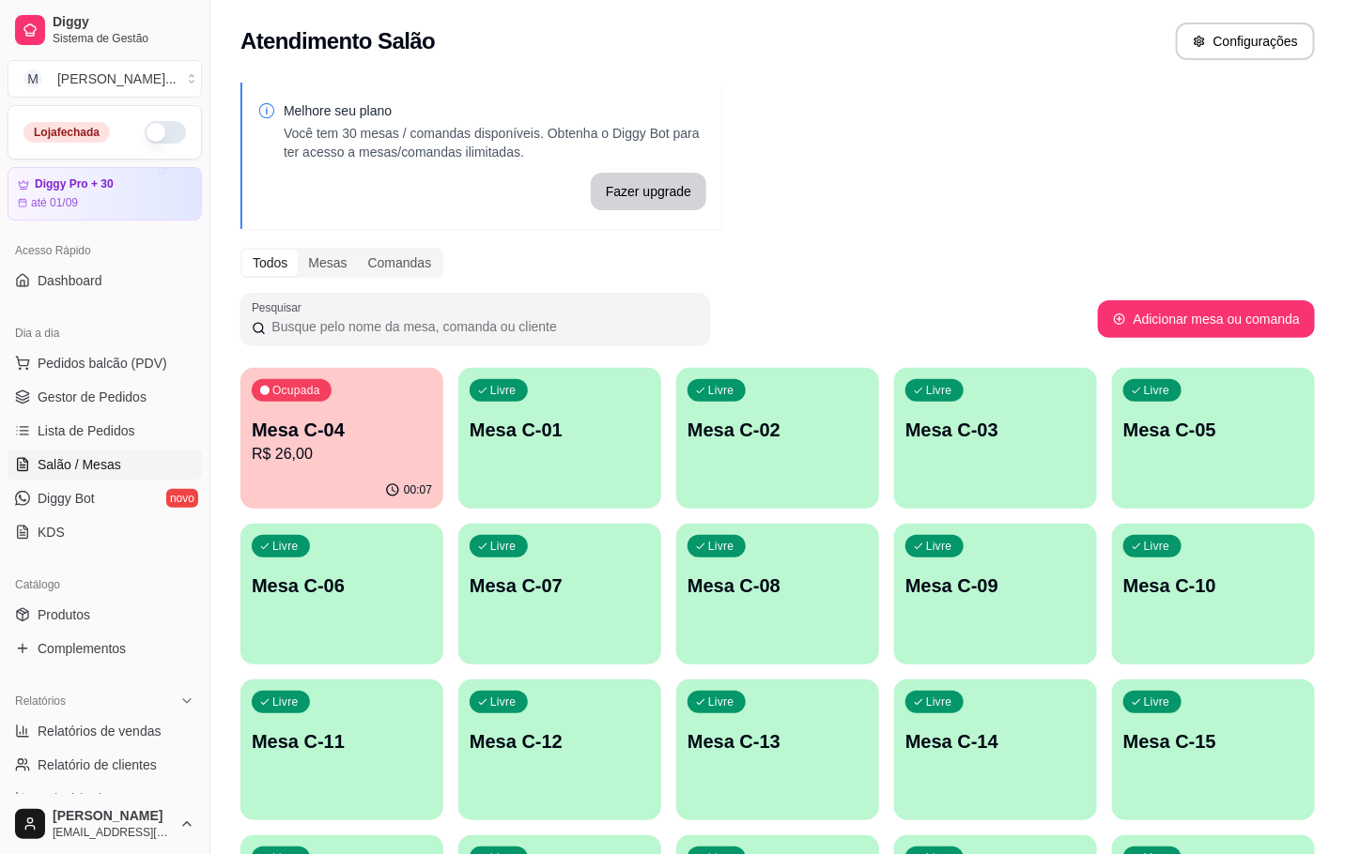
click at [269, 451] on p "R$ 26,00" at bounding box center [342, 454] width 180 height 23
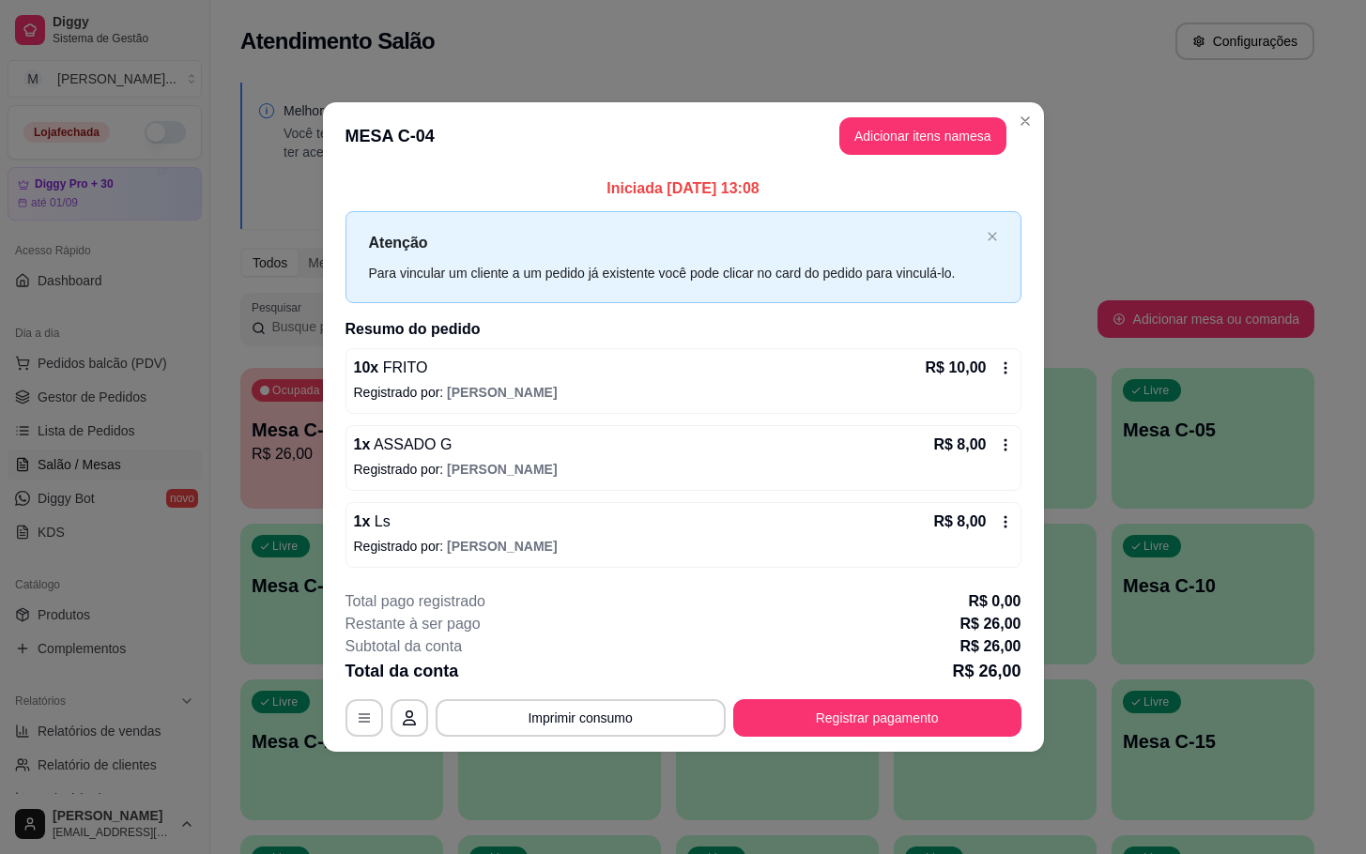
click at [891, 739] on footer "**********" at bounding box center [683, 664] width 721 height 177
click at [890, 725] on button "Registrar pagamento" at bounding box center [877, 718] width 288 height 38
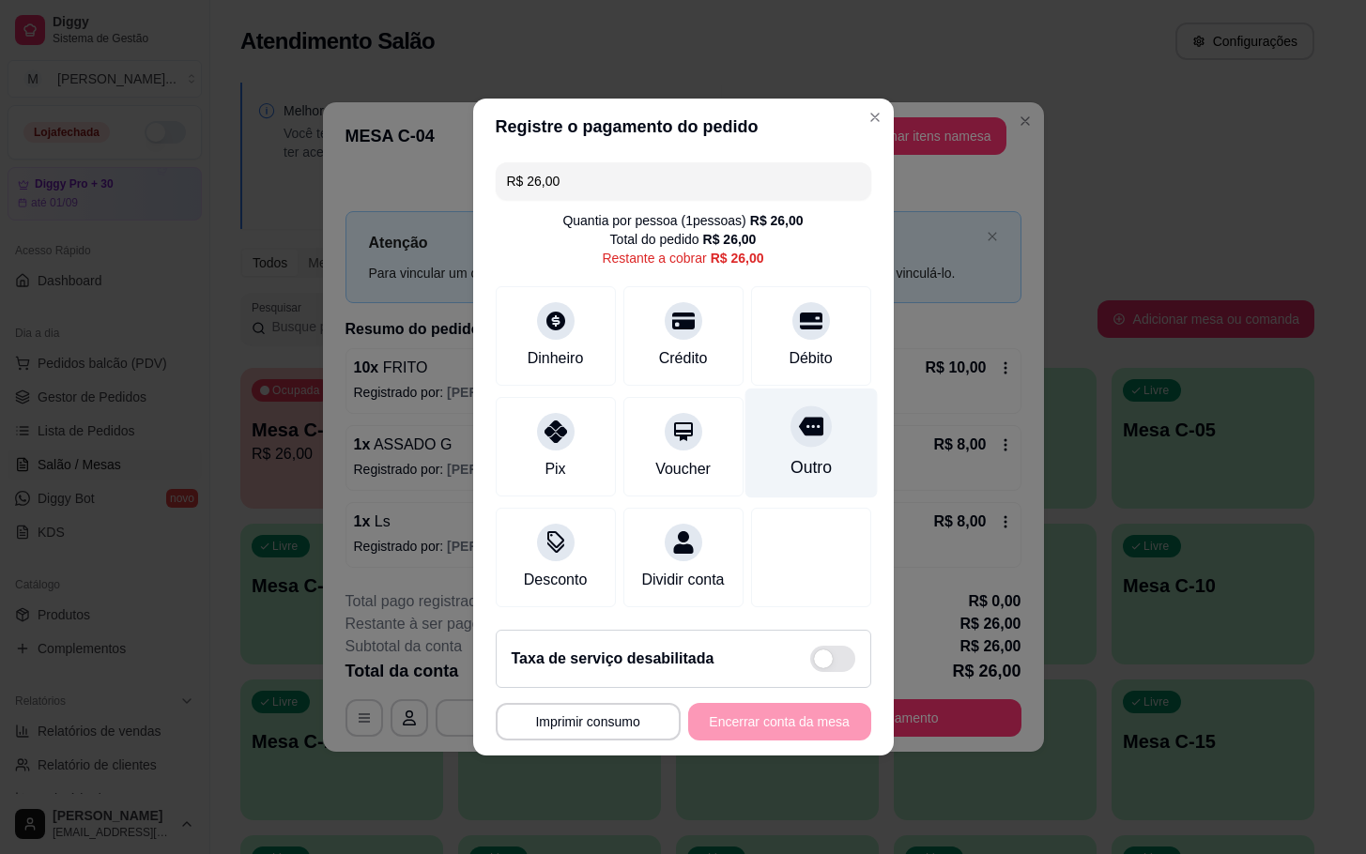
click at [773, 431] on div "Outro" at bounding box center [811, 444] width 132 height 110
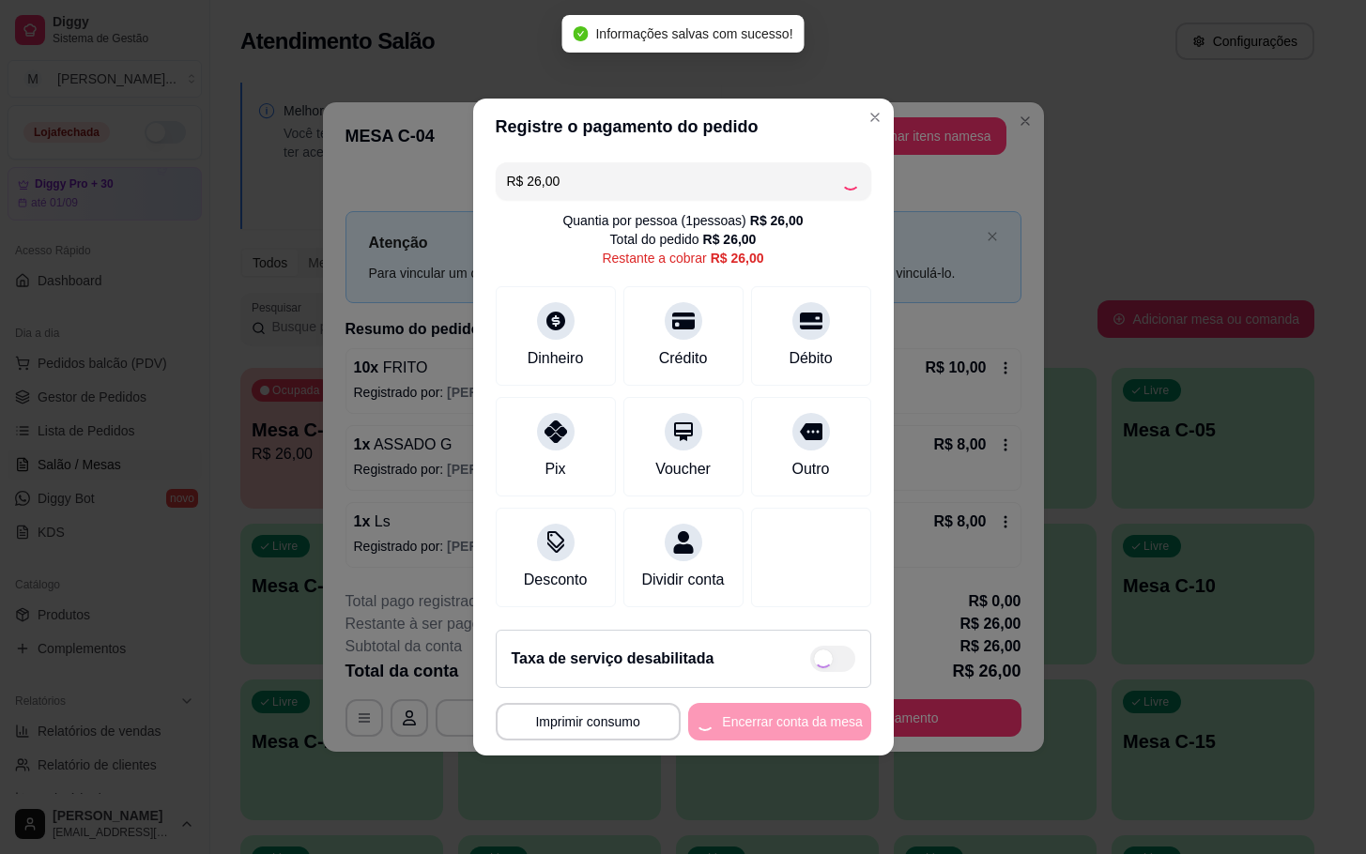
type input "R$ 0,00"
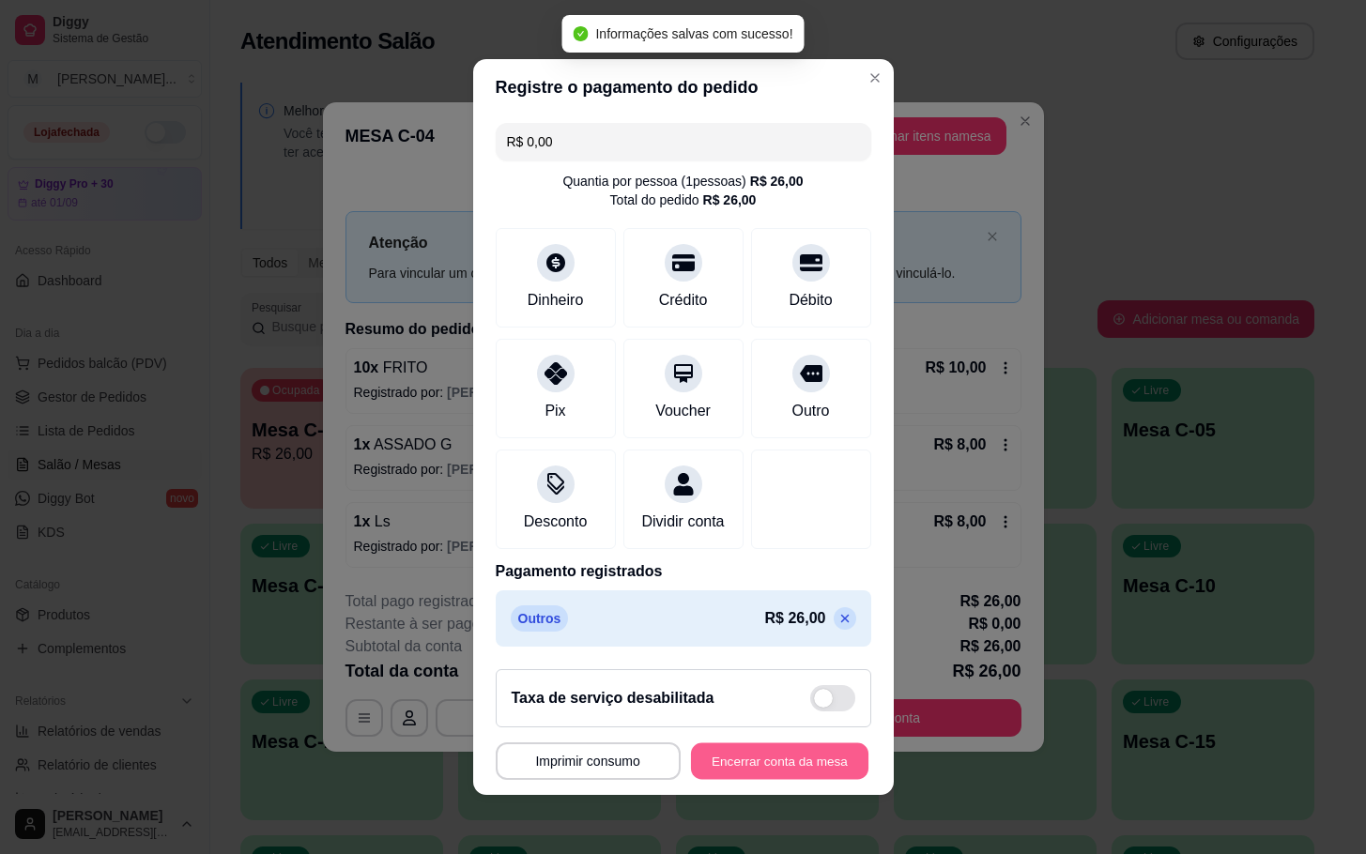
click at [752, 773] on button "Encerrar conta da mesa" at bounding box center [779, 762] width 177 height 37
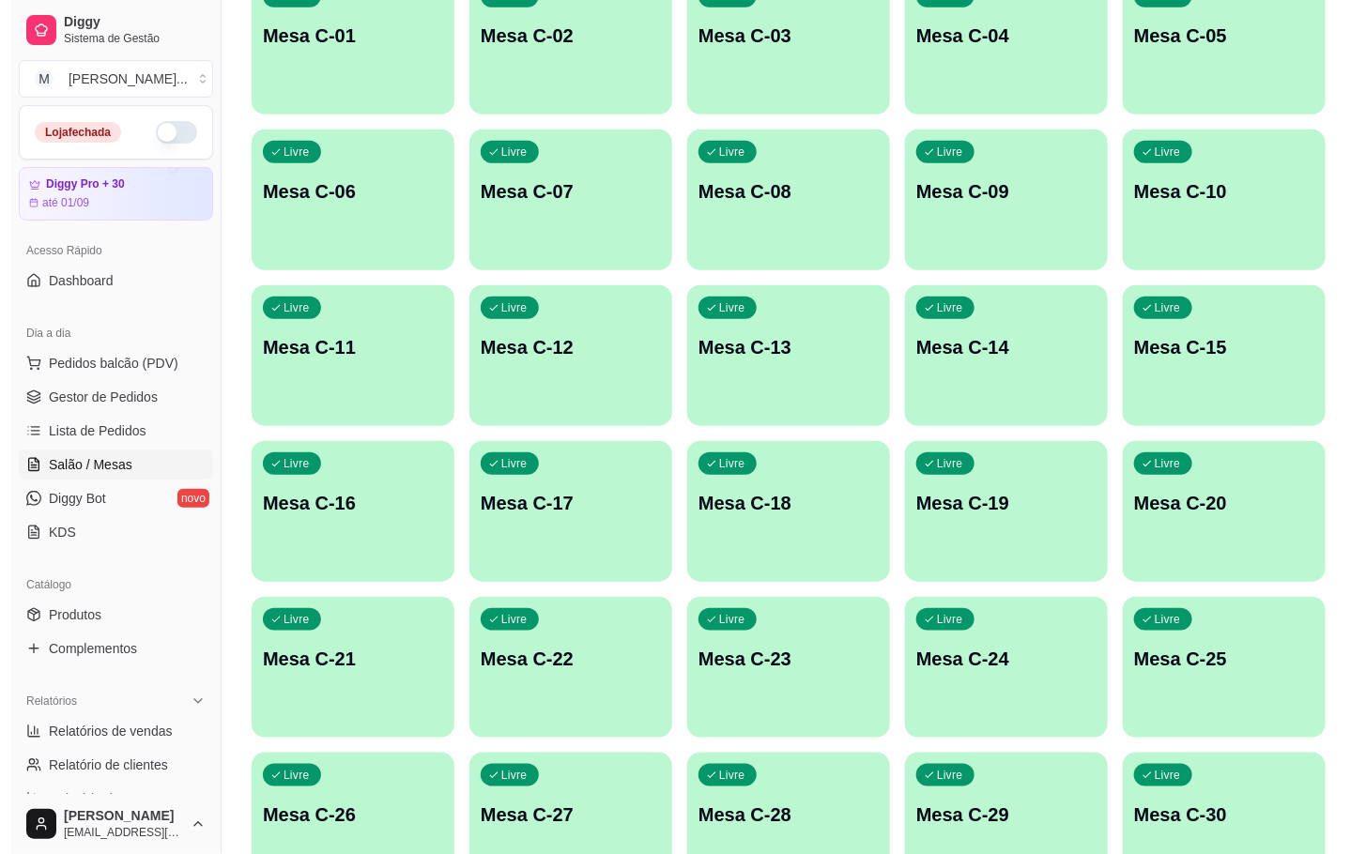
scroll to position [113, 0]
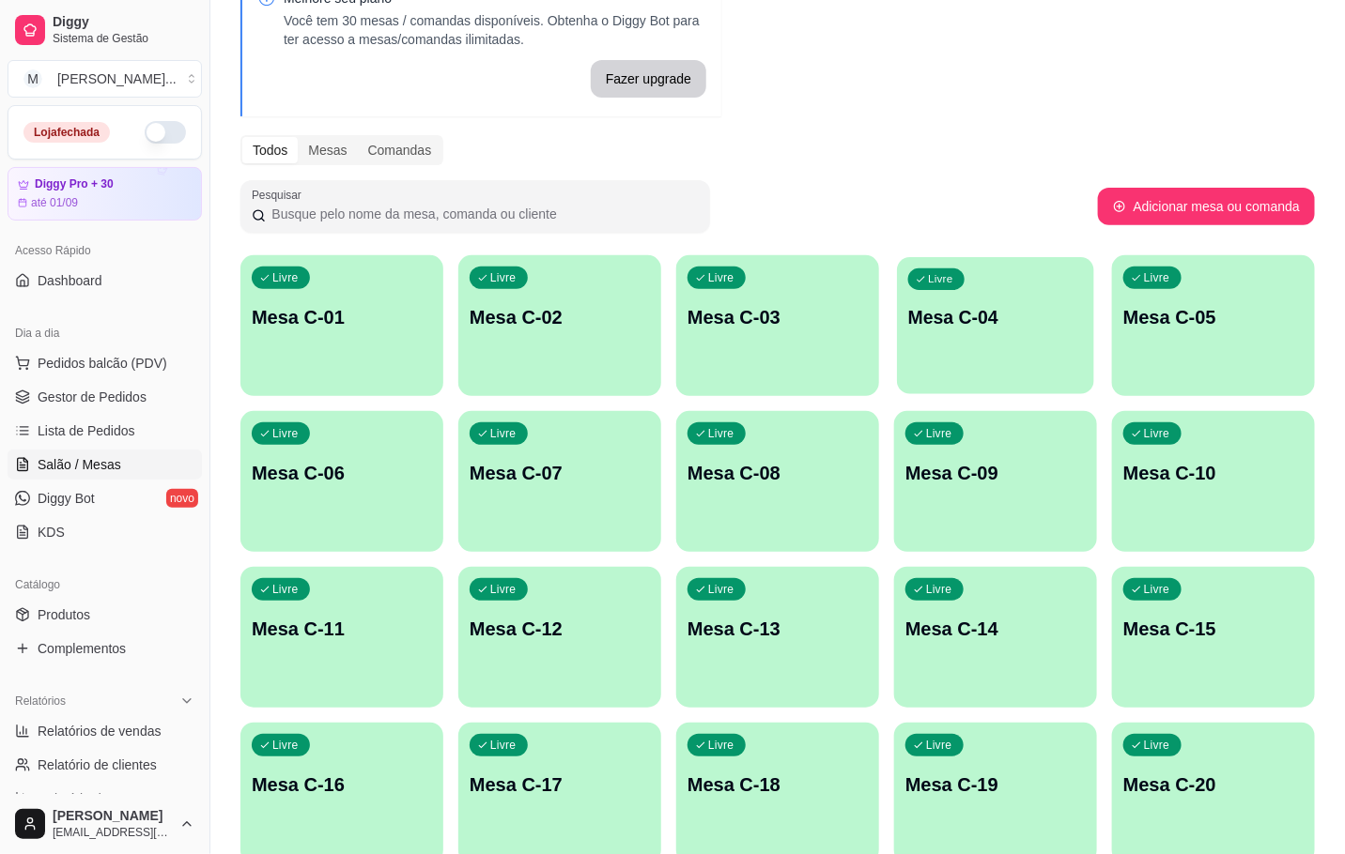
click at [990, 341] on div "Livre Mesa C-04" at bounding box center [995, 314] width 197 height 115
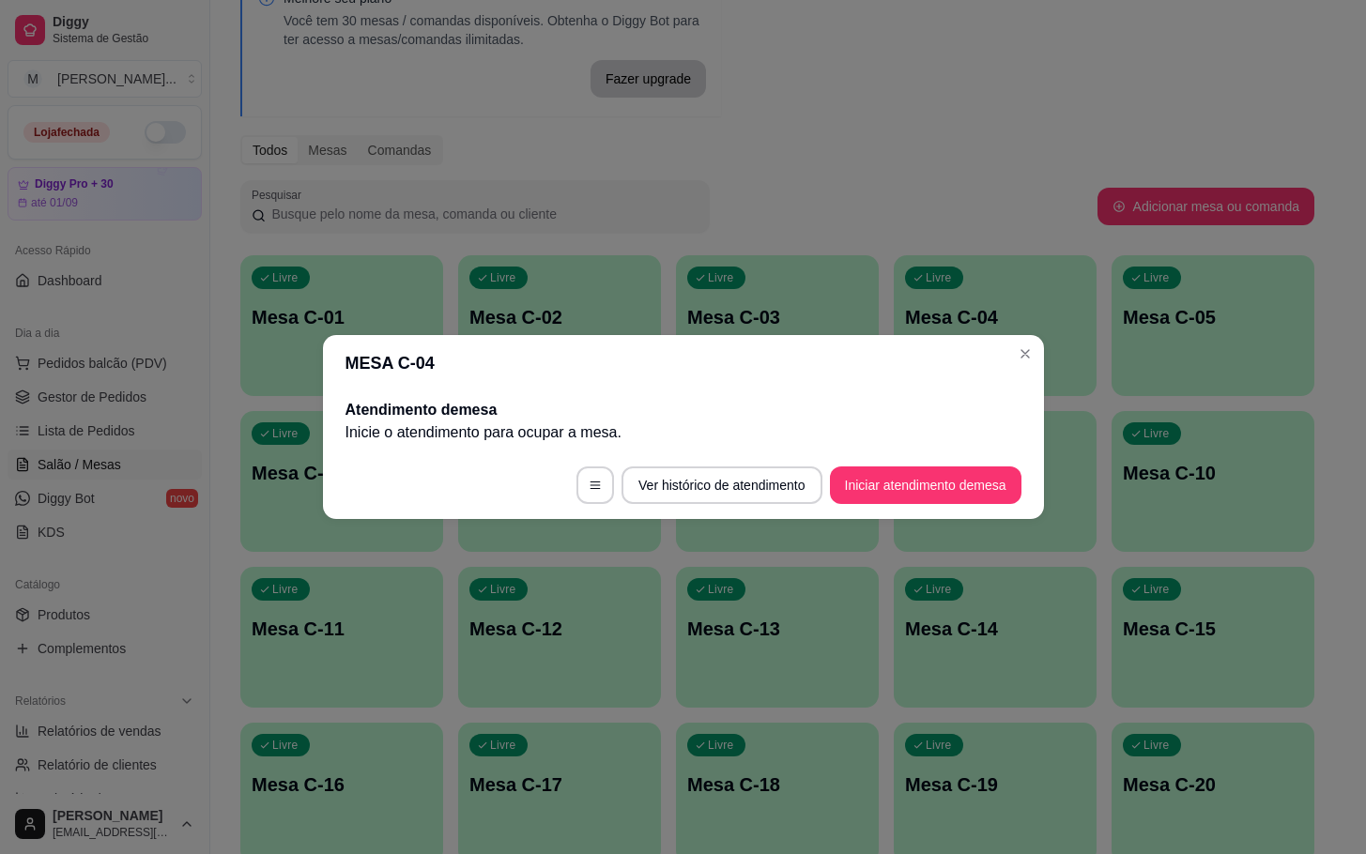
click at [958, 505] on footer "Ver histórico de atendimento Iniciar atendimento de mesa" at bounding box center [683, 486] width 721 height 68
click at [958, 465] on footer "Ver histórico de atendimento Iniciar atendimento de mesa" at bounding box center [683, 486] width 721 height 68
click at [941, 491] on button "Iniciar atendimento de mesa" at bounding box center [926, 486] width 192 height 38
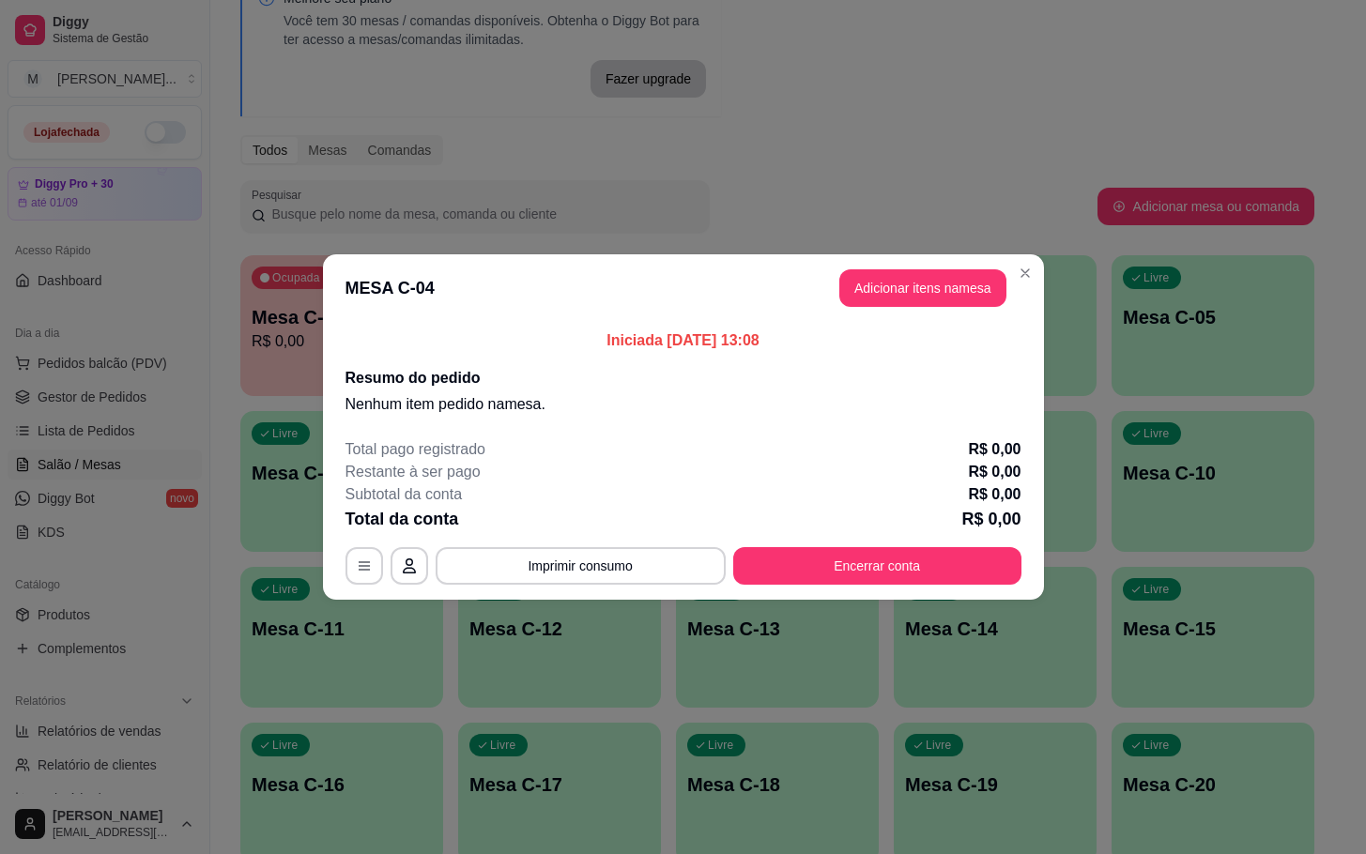
click at [876, 308] on header "MESA C-04 Adicionar itens na mesa" at bounding box center [683, 288] width 721 height 68
click at [899, 287] on button "Adicionar itens na mesa" at bounding box center [922, 288] width 161 height 37
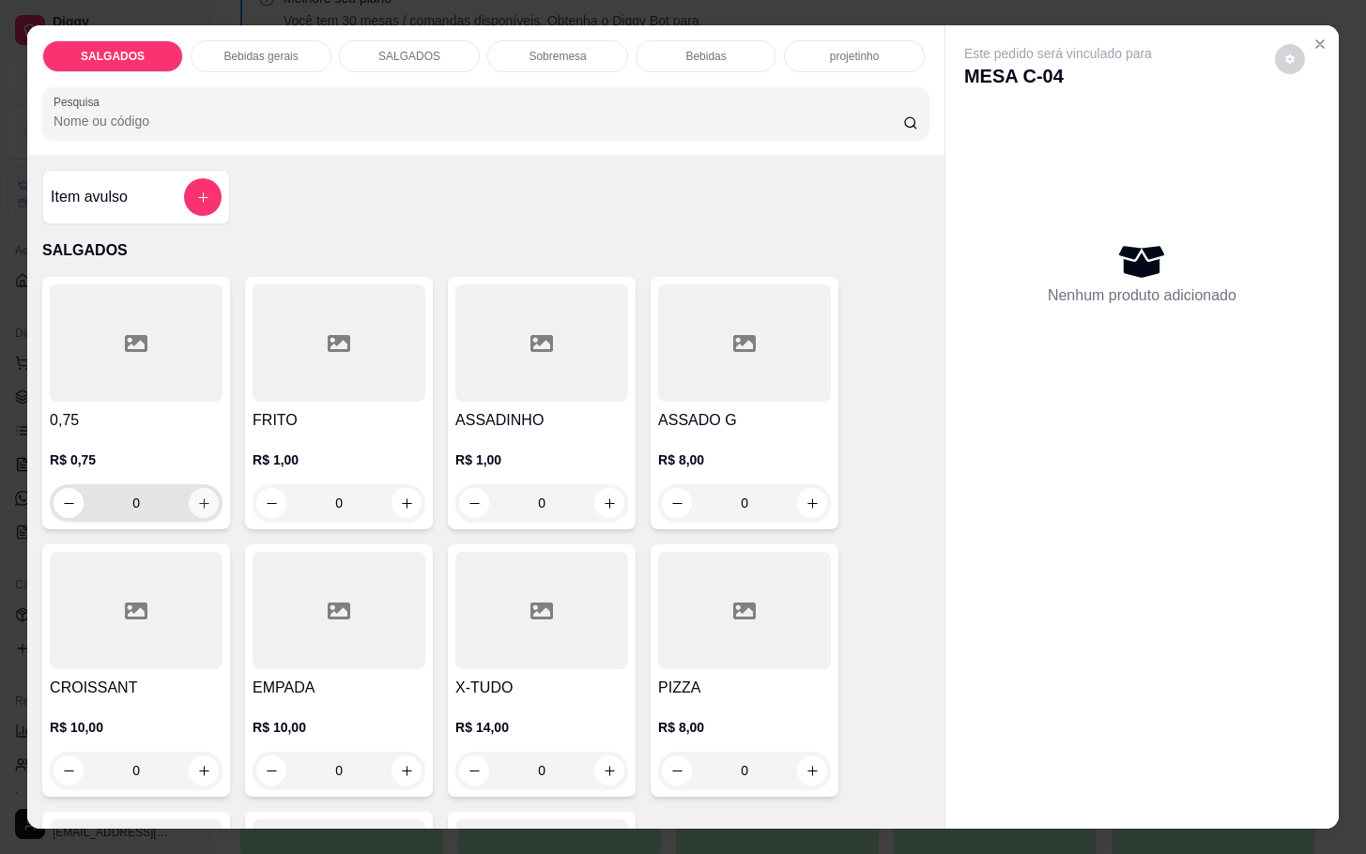
click at [189, 488] on button "increase-product-quantity" at bounding box center [204, 503] width 30 height 30
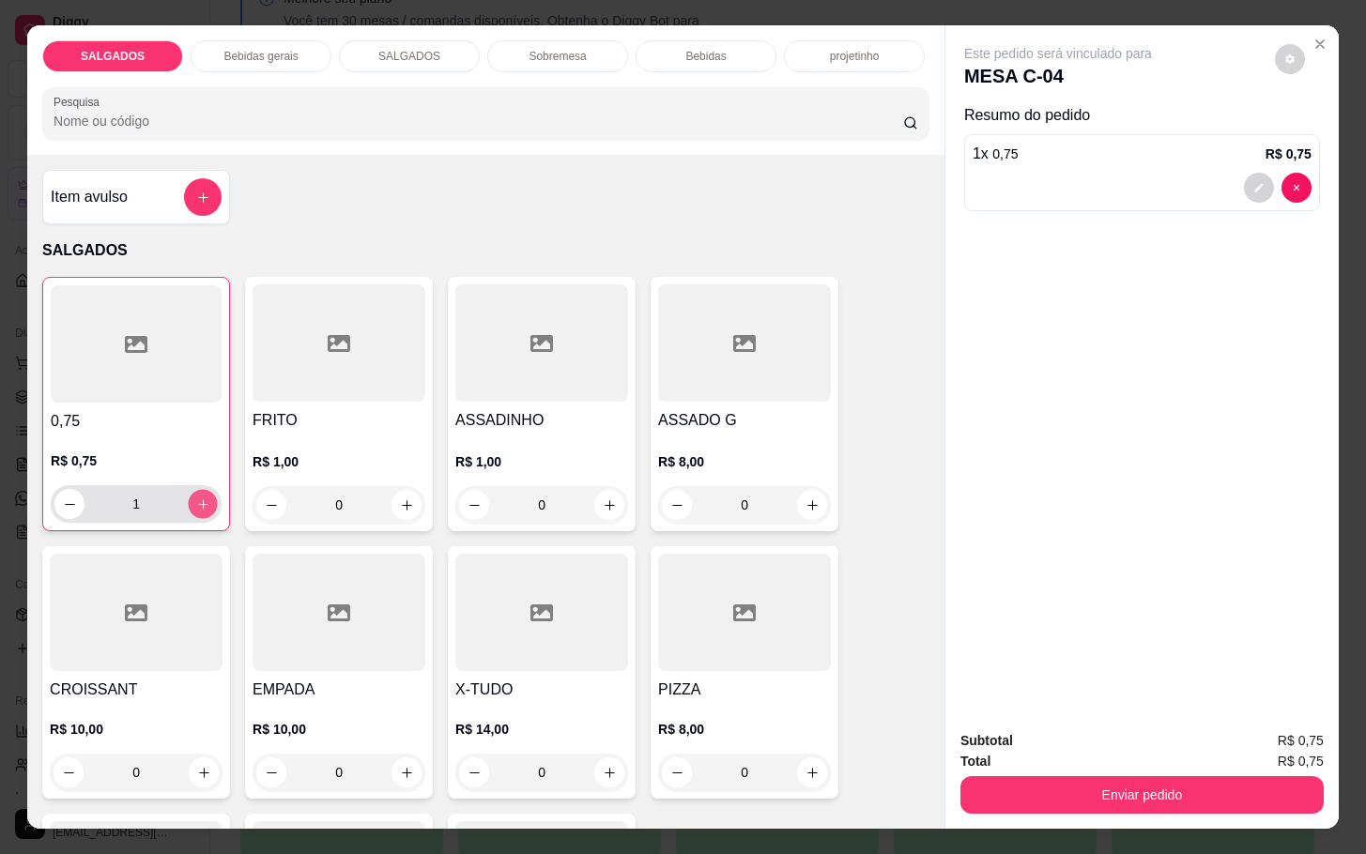
click at [189, 490] on button "increase-product-quantity" at bounding box center [203, 504] width 29 height 29
type input "2"
click at [403, 499] on icon "increase-product-quantity" at bounding box center [407, 506] width 14 height 14
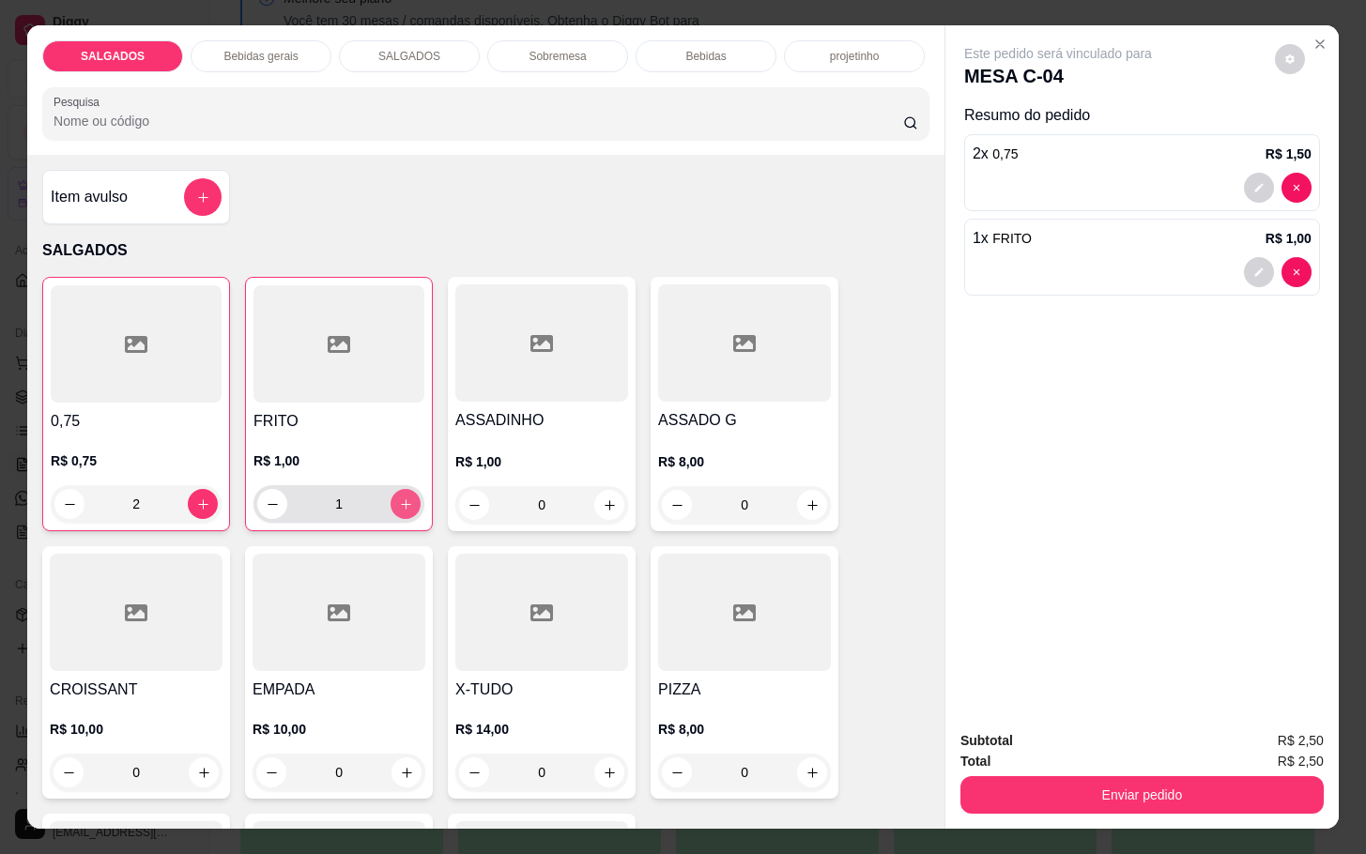
click at [403, 494] on button "increase-product-quantity" at bounding box center [406, 504] width 30 height 30
click at [403, 494] on button "increase-product-quantity" at bounding box center [406, 504] width 29 height 29
click at [403, 494] on button "increase-product-quantity" at bounding box center [406, 504] width 30 height 30
type input "4"
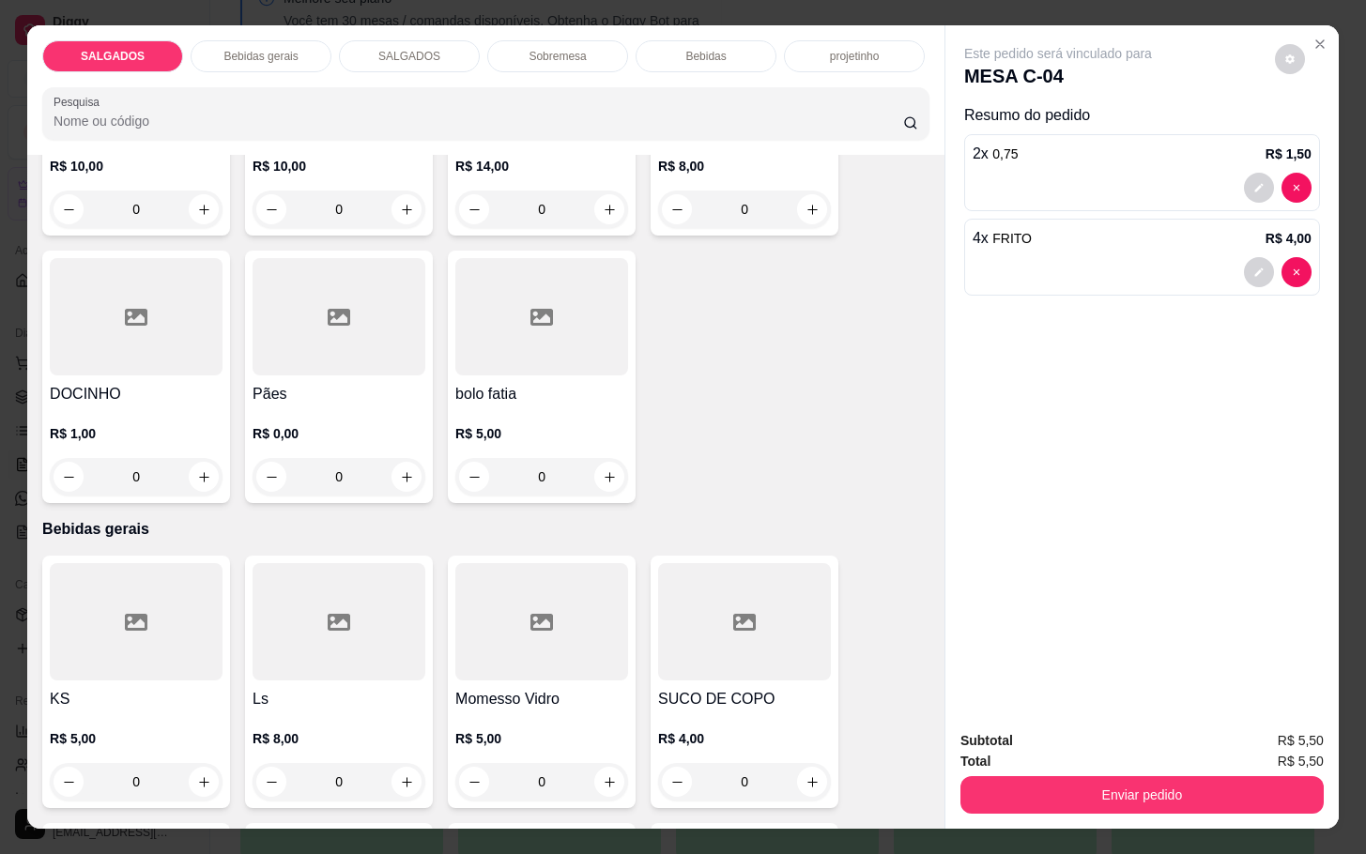
scroll to position [704, 0]
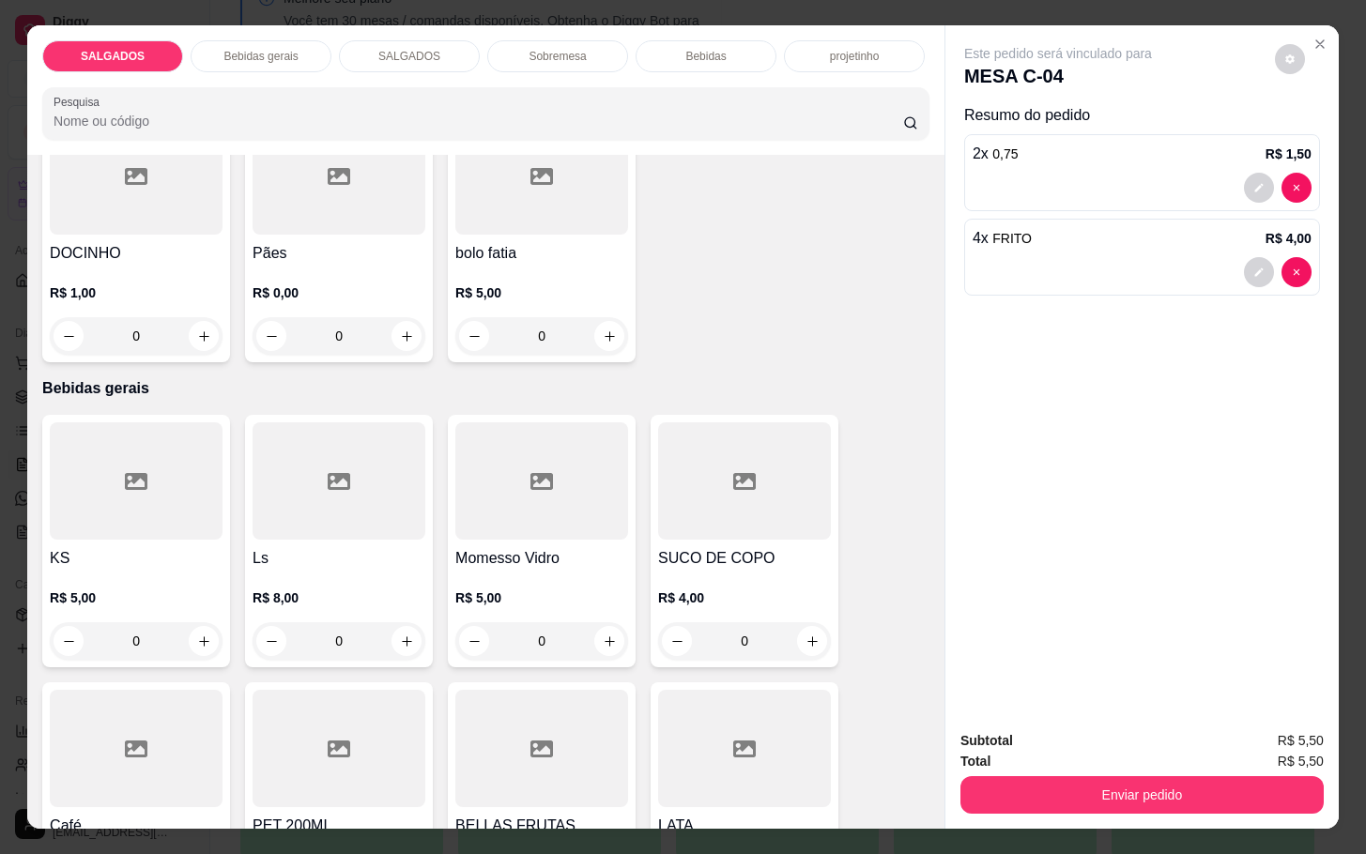
click at [538, 473] on icon at bounding box center [541, 481] width 23 height 17
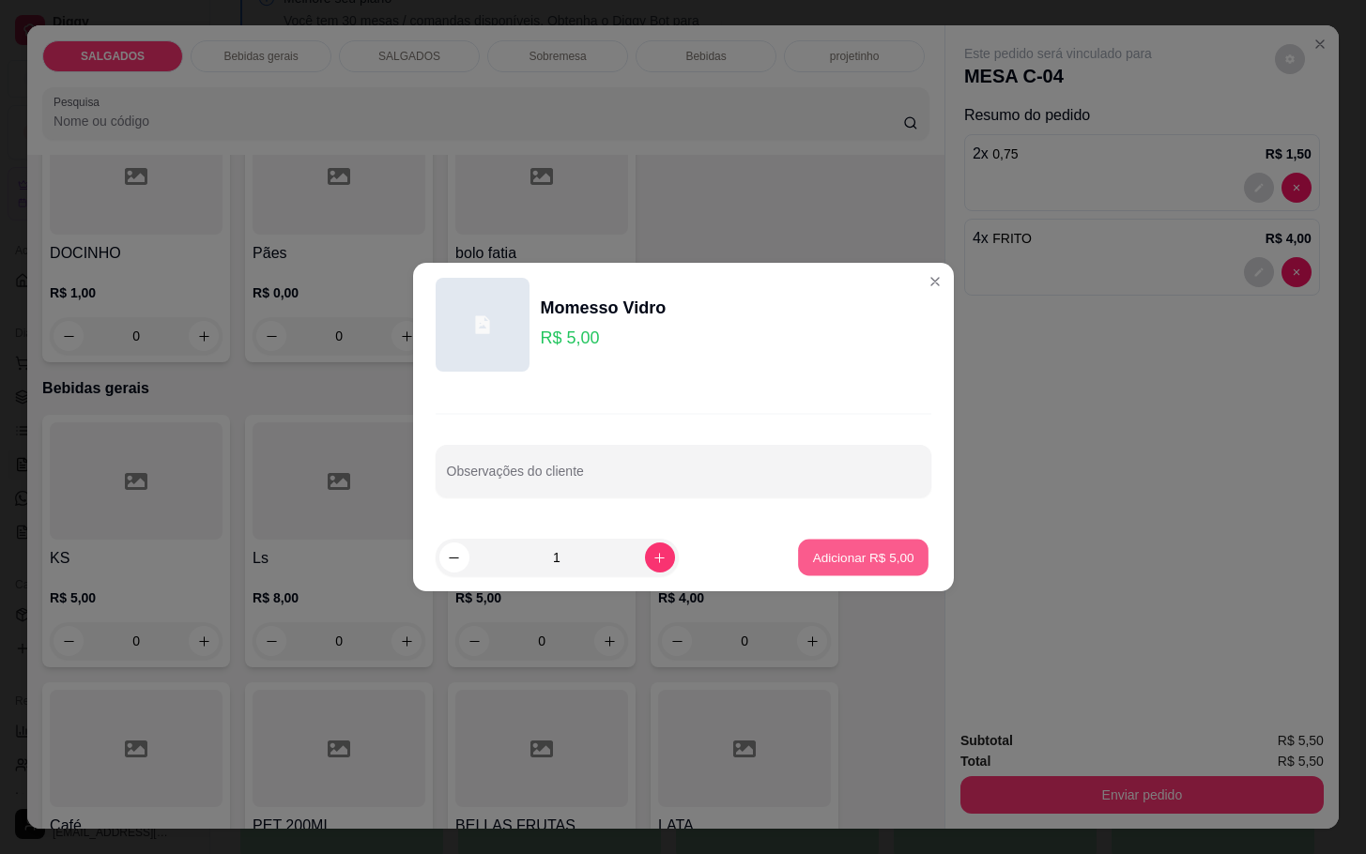
click at [817, 546] on button "Adicionar R$ 5,00" at bounding box center [863, 558] width 131 height 37
type input "1"
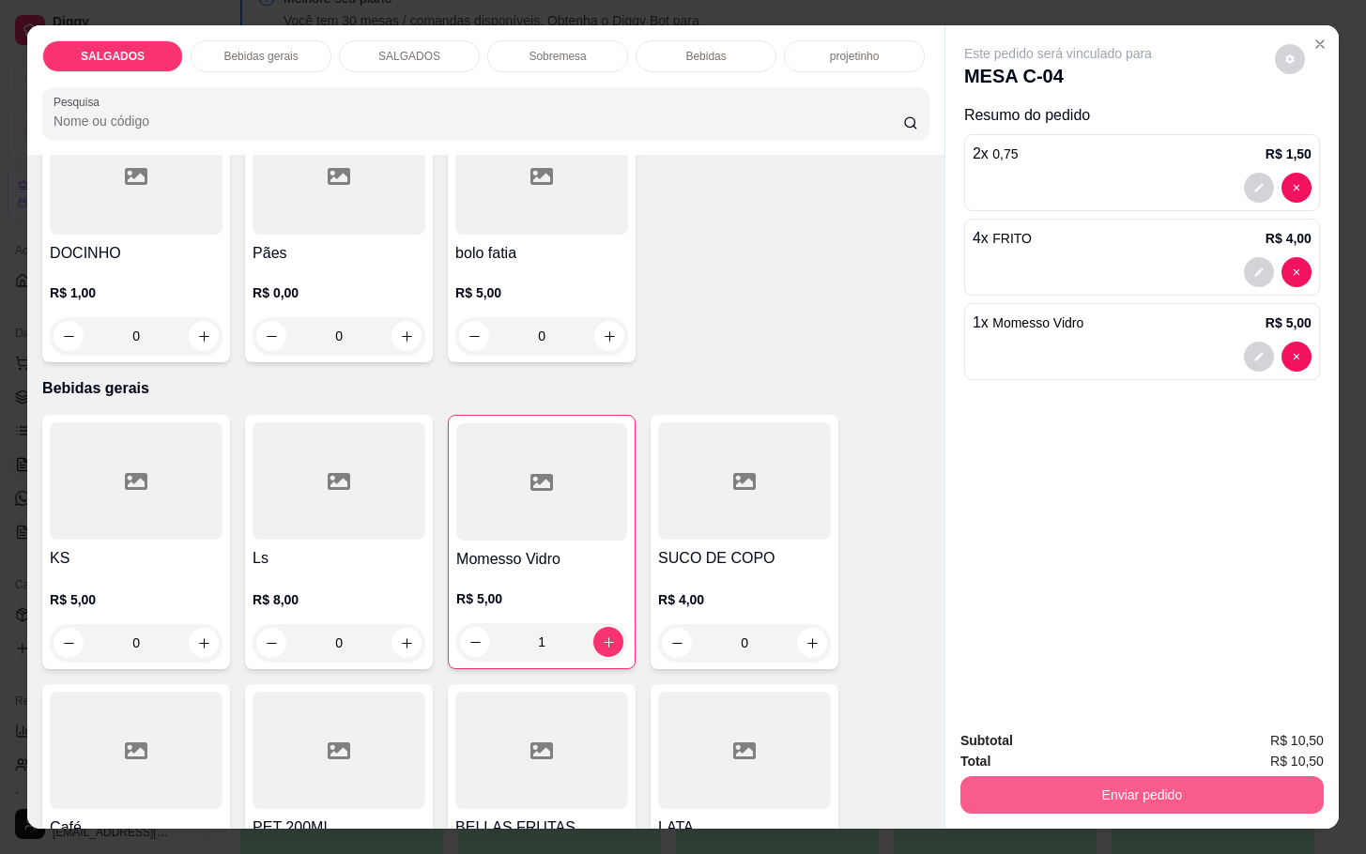
click at [1206, 772] on div "Enviar pedido" at bounding box center [1141, 793] width 363 height 42
click at [1111, 792] on button "Enviar pedido" at bounding box center [1142, 794] width 352 height 37
click at [1108, 732] on button "Não registrar e enviar pedido" at bounding box center [1077, 738] width 190 height 35
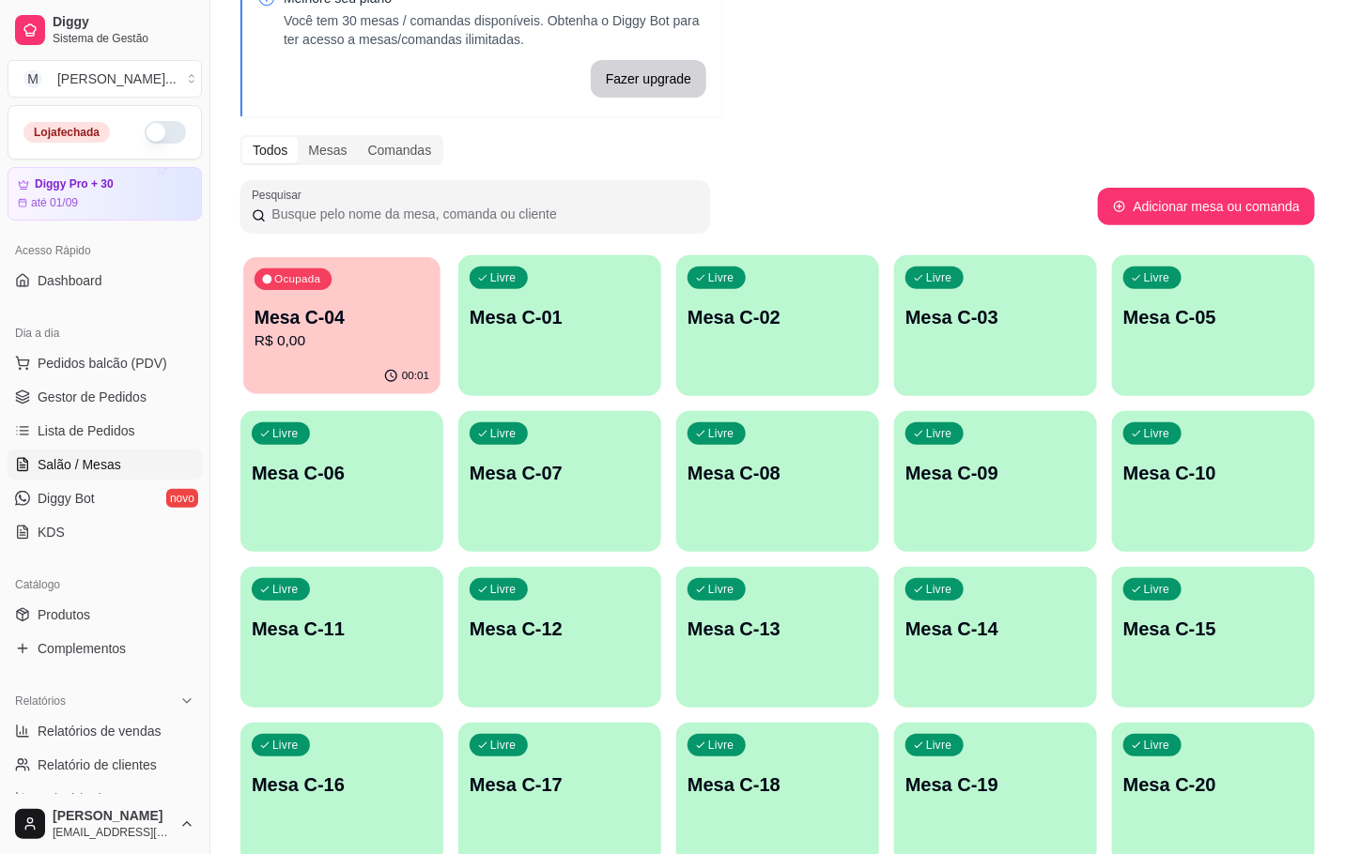
click at [376, 342] on p "R$ 0,00" at bounding box center [341, 341] width 175 height 22
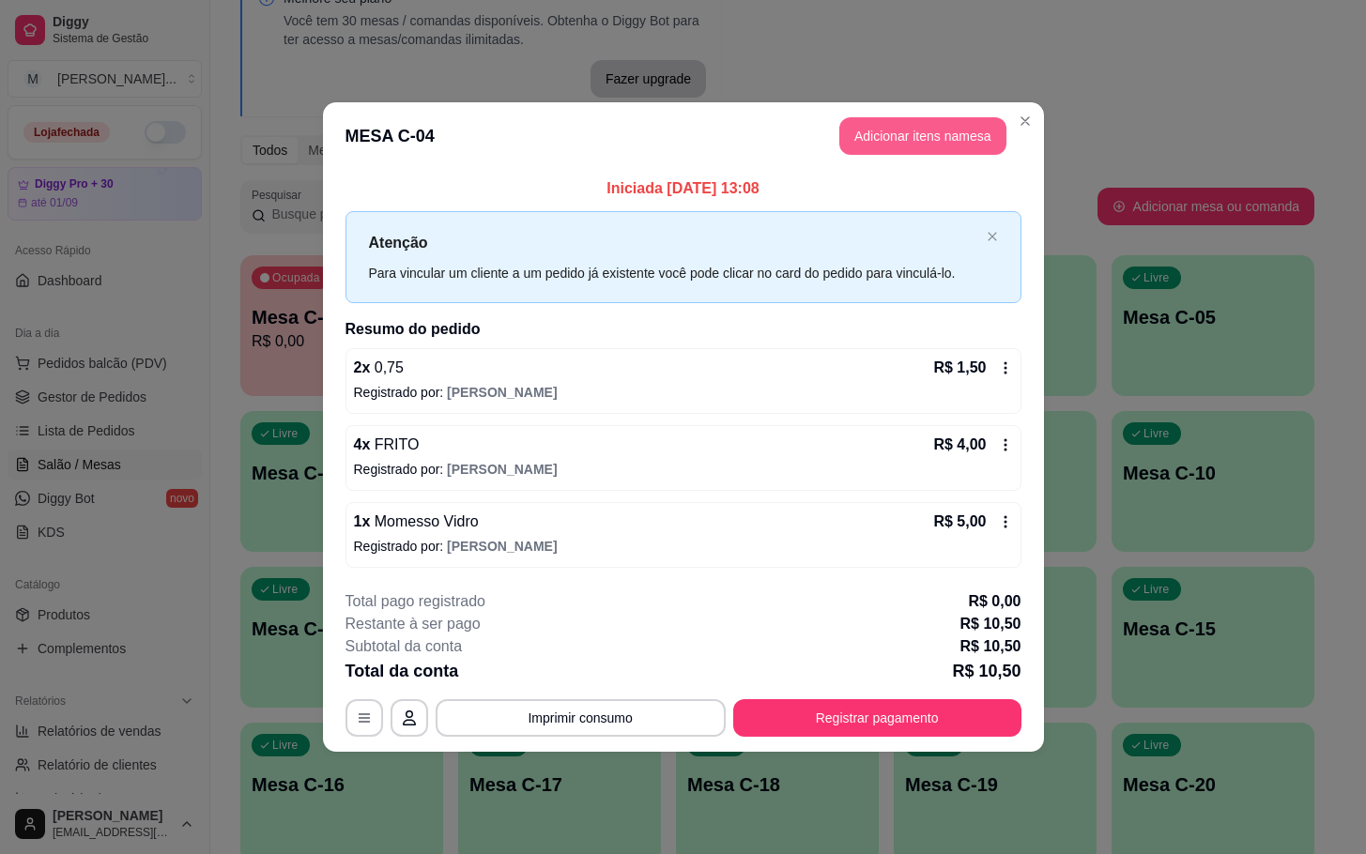
click at [888, 130] on button "Adicionar itens na mesa" at bounding box center [922, 136] width 167 height 38
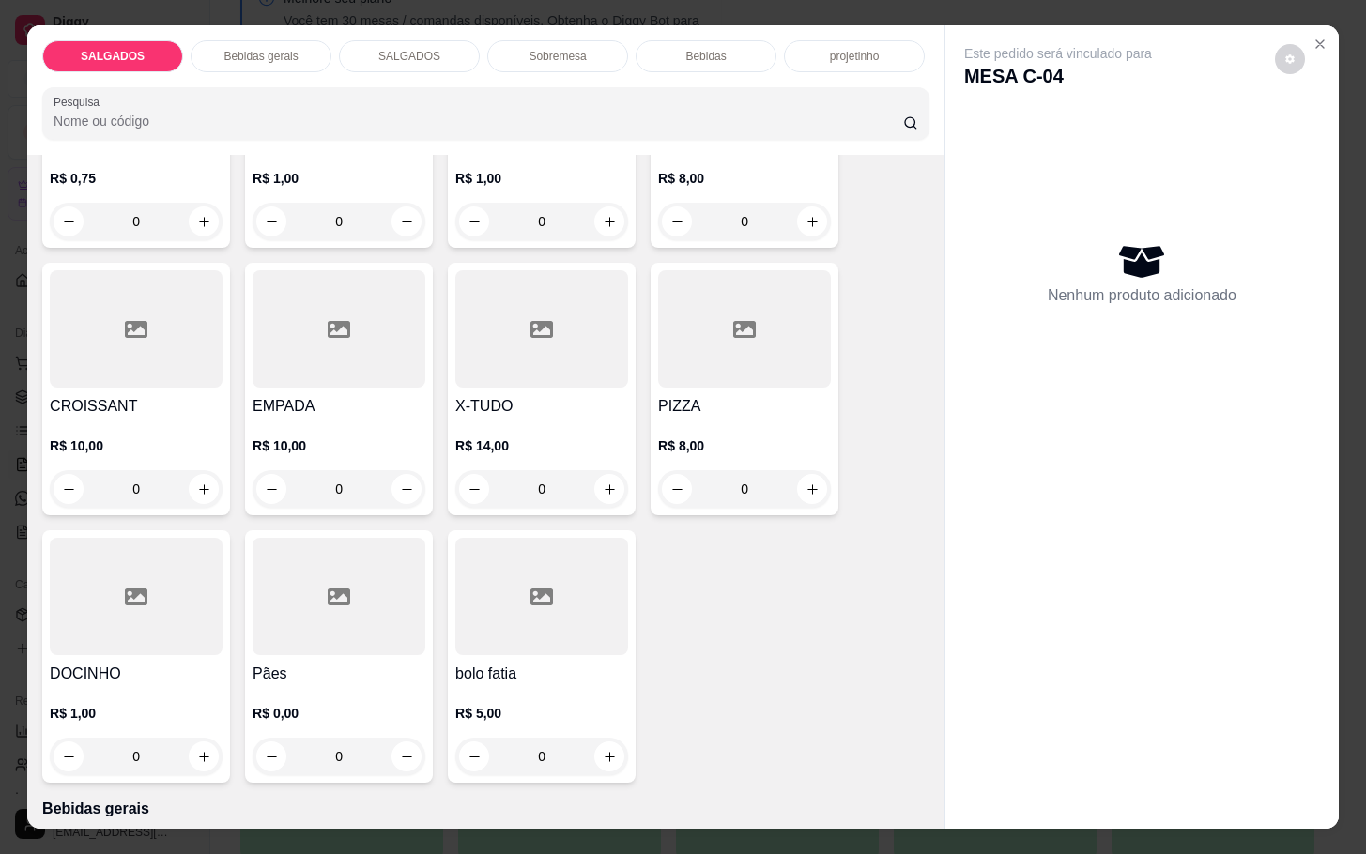
scroll to position [563, 0]
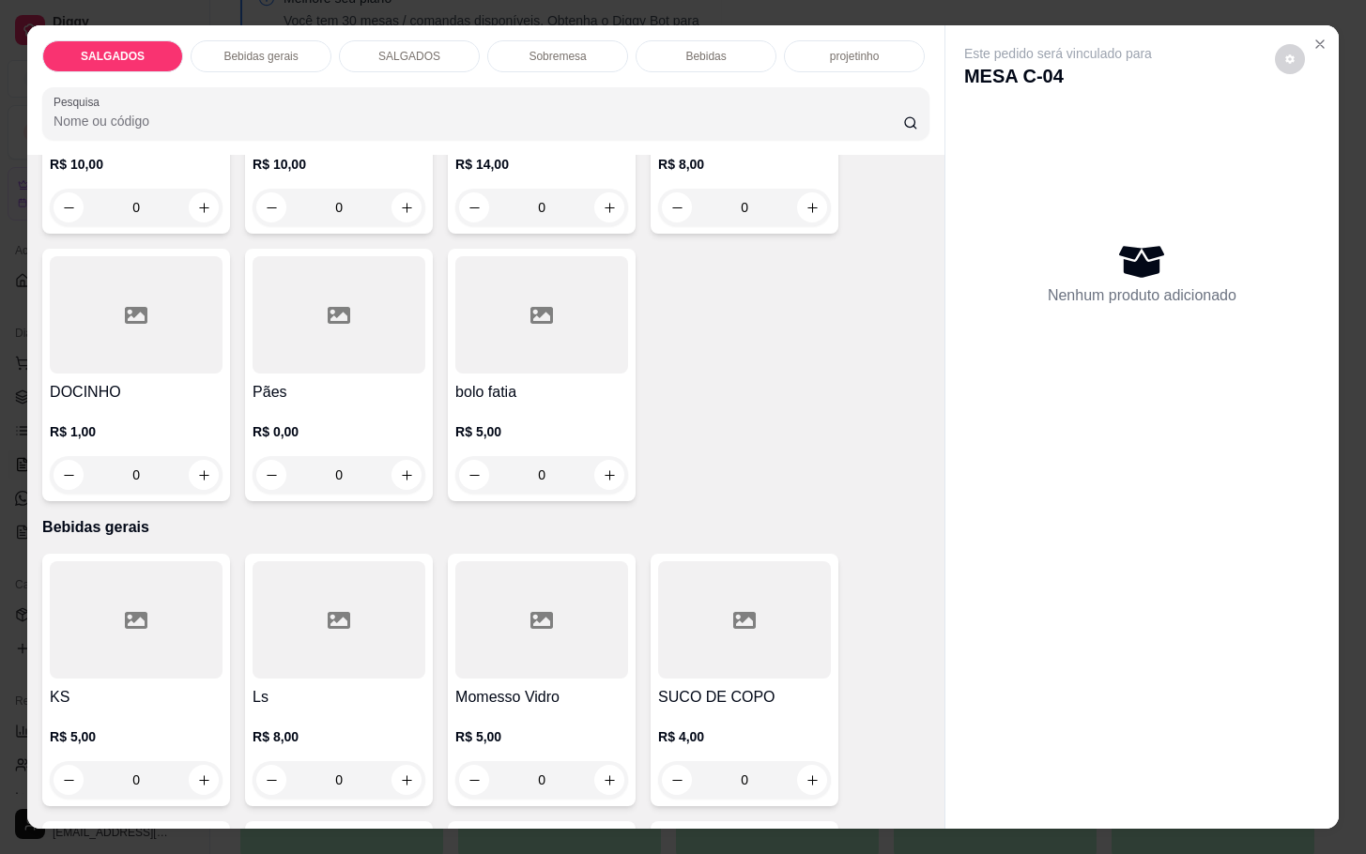
click at [215, 479] on div "DOCINHO R$ 1,00 0" at bounding box center [136, 375] width 188 height 253
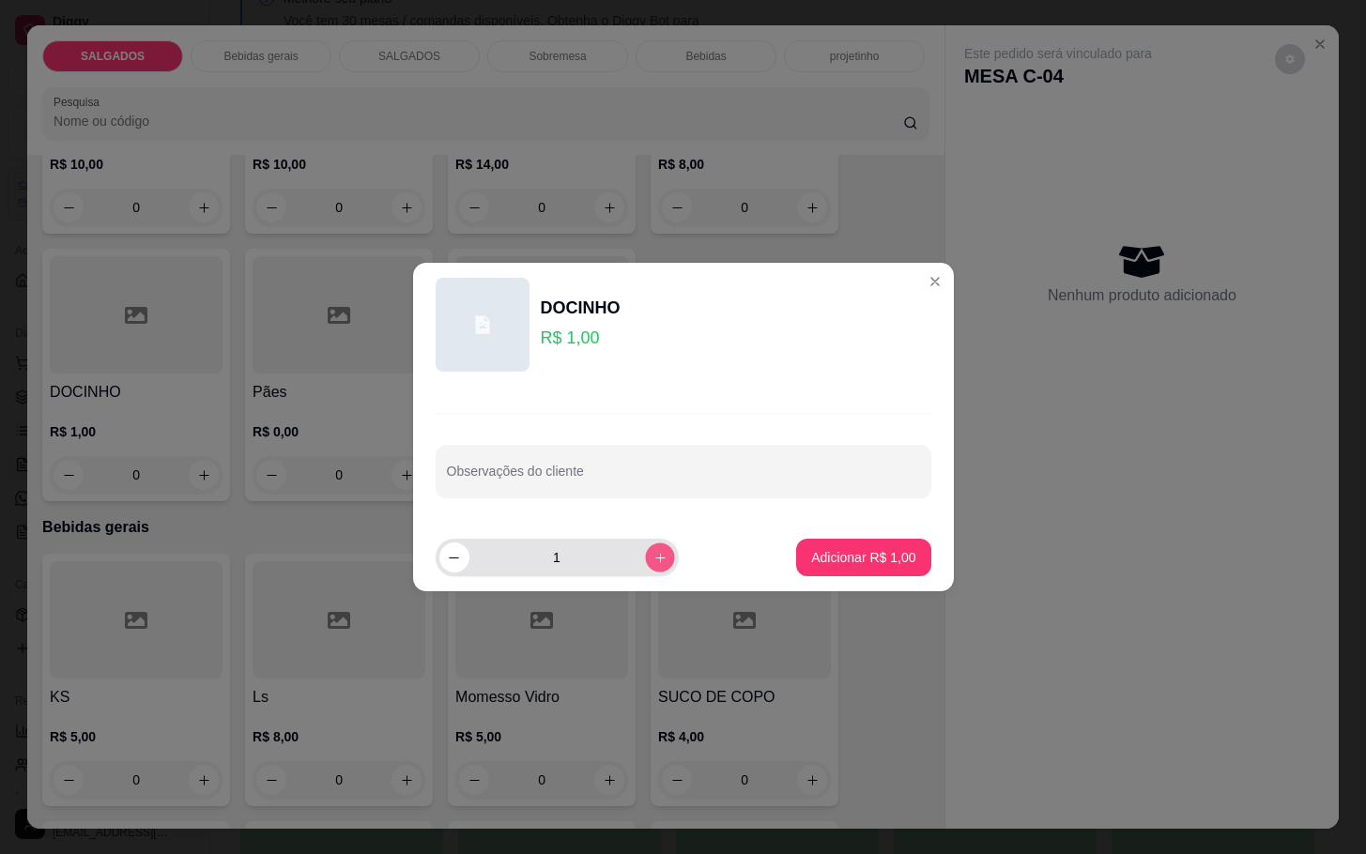
click at [653, 561] on icon "increase-product-quantity" at bounding box center [660, 558] width 14 height 14
type input "2"
click at [853, 552] on p "Adicionar R$ 2,00" at bounding box center [863, 557] width 101 height 18
type input "2"
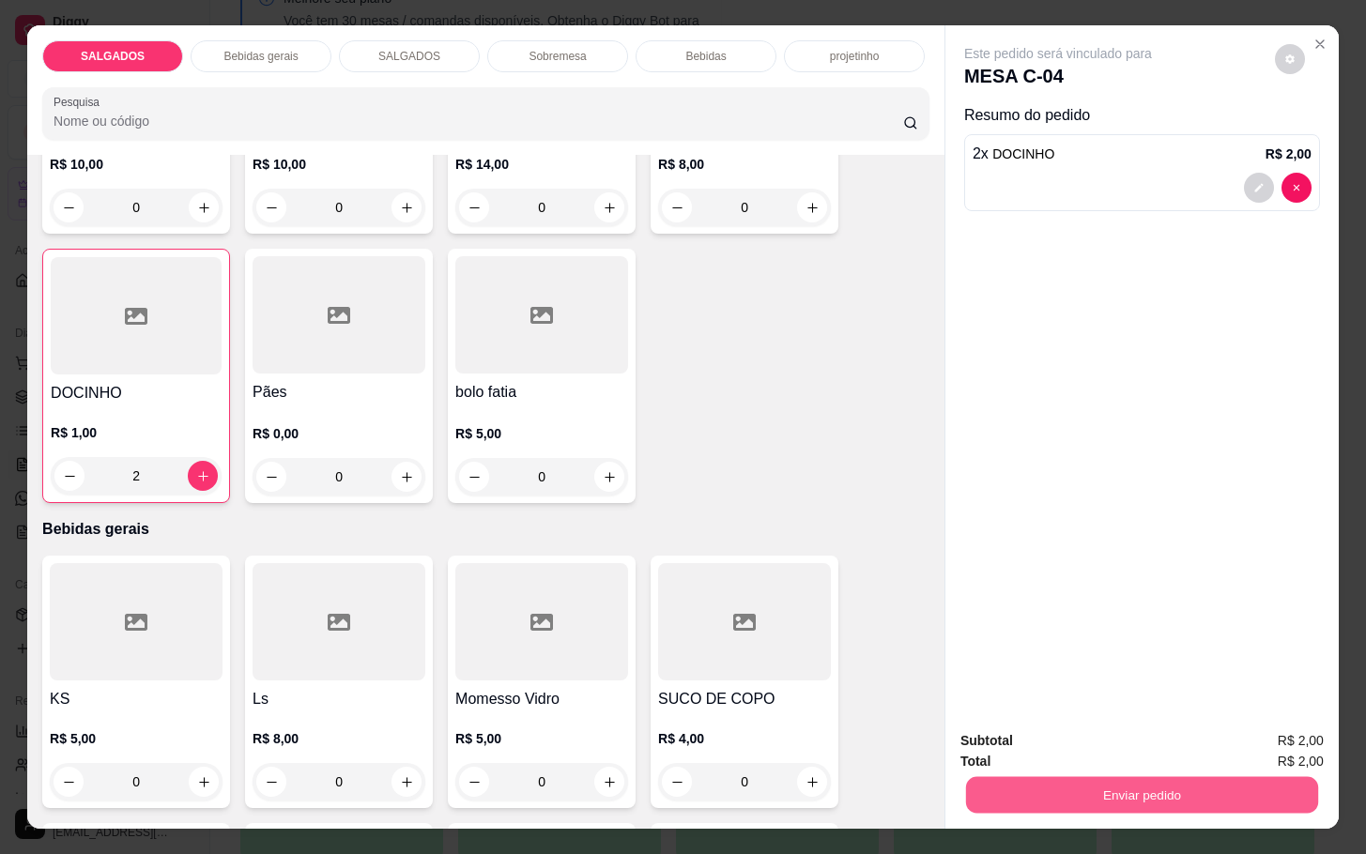
click at [1183, 794] on button "Enviar pedido" at bounding box center [1142, 794] width 352 height 37
click at [1096, 750] on button "Não registrar e enviar pedido" at bounding box center [1077, 738] width 190 height 35
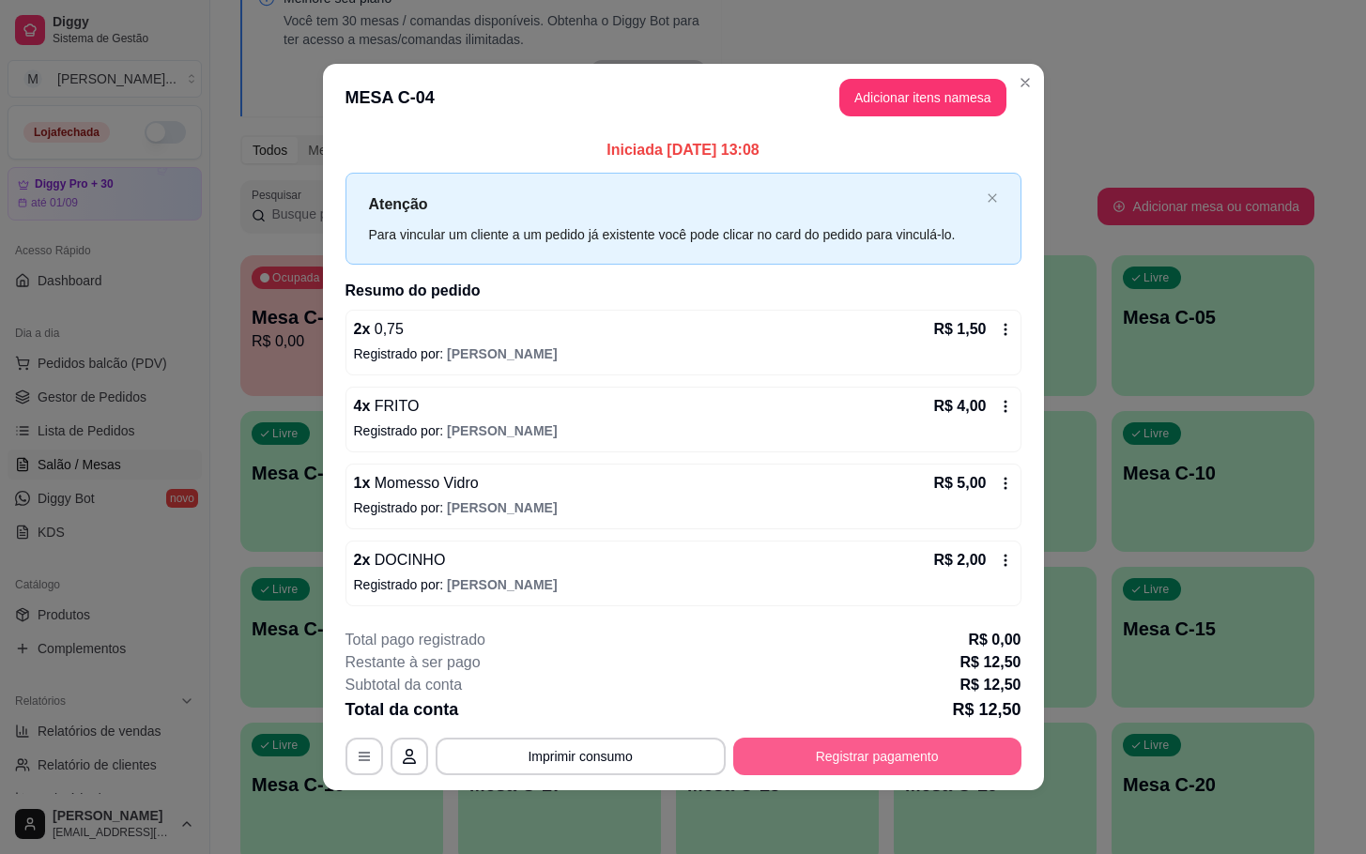
click at [821, 772] on button "Registrar pagamento" at bounding box center [877, 757] width 288 height 38
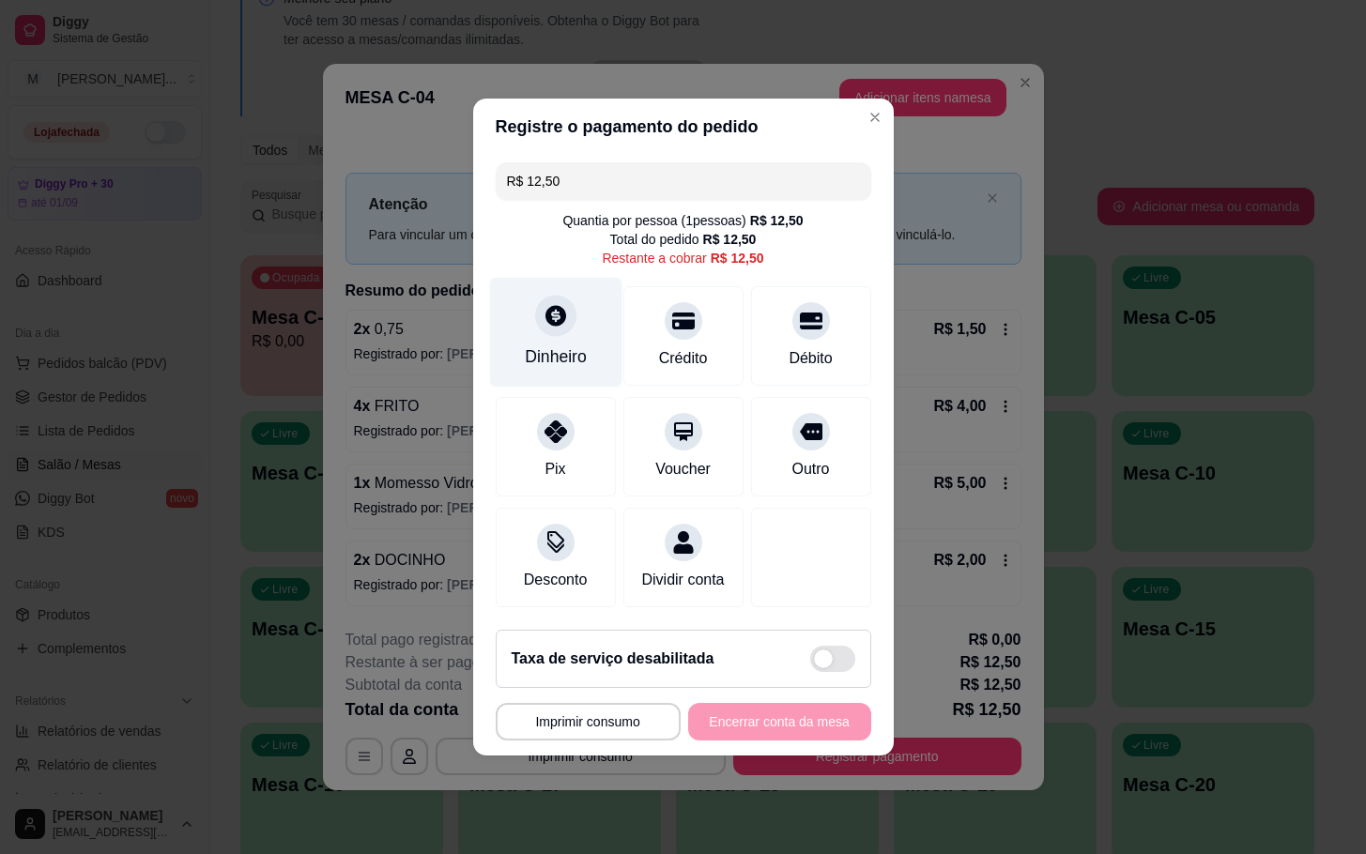
click at [552, 327] on div "Dinheiro" at bounding box center [555, 333] width 132 height 110
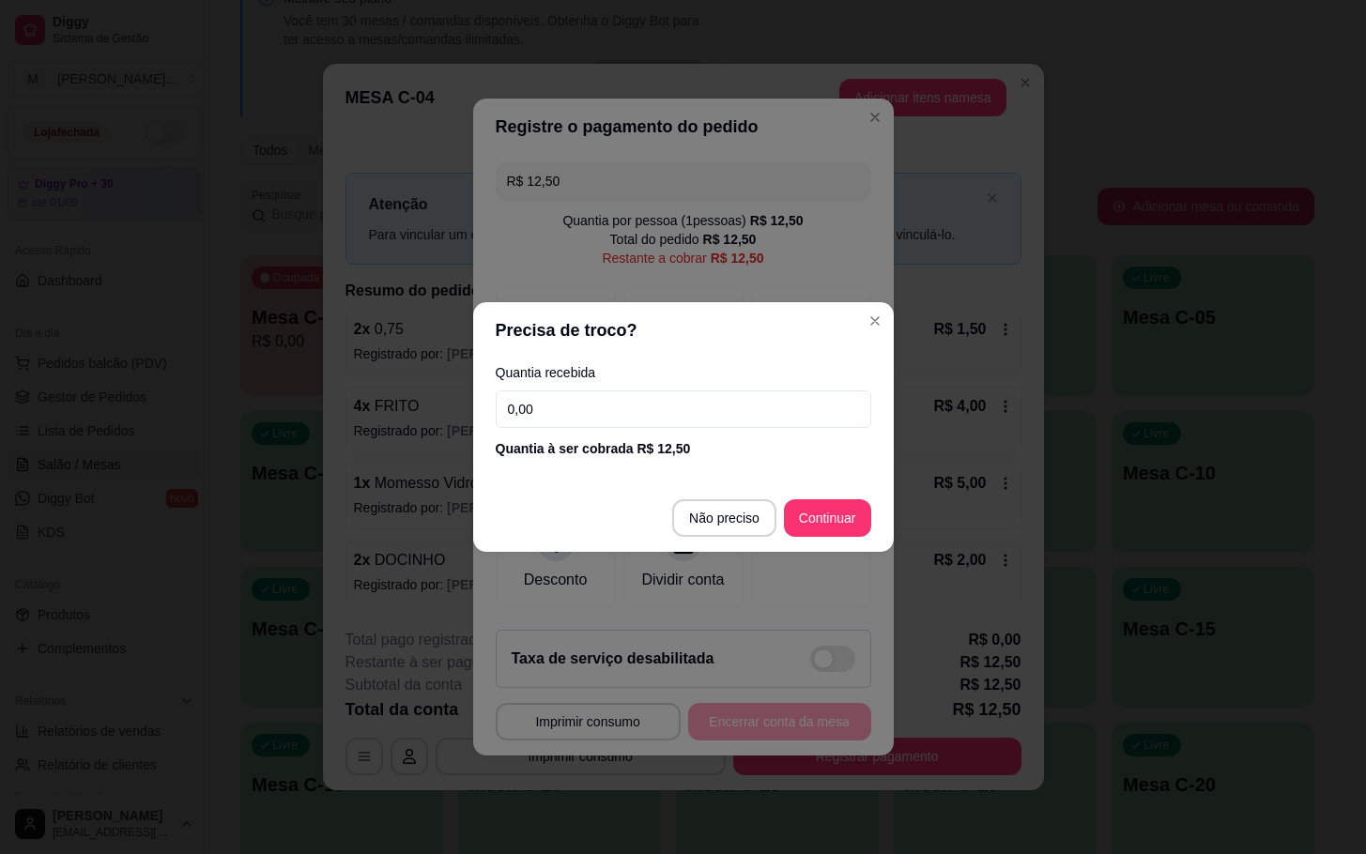
drag, startPoint x: 549, startPoint y: 407, endPoint x: 502, endPoint y: 415, distance: 47.7
click at [502, 415] on input "0,00" at bounding box center [684, 410] width 376 height 38
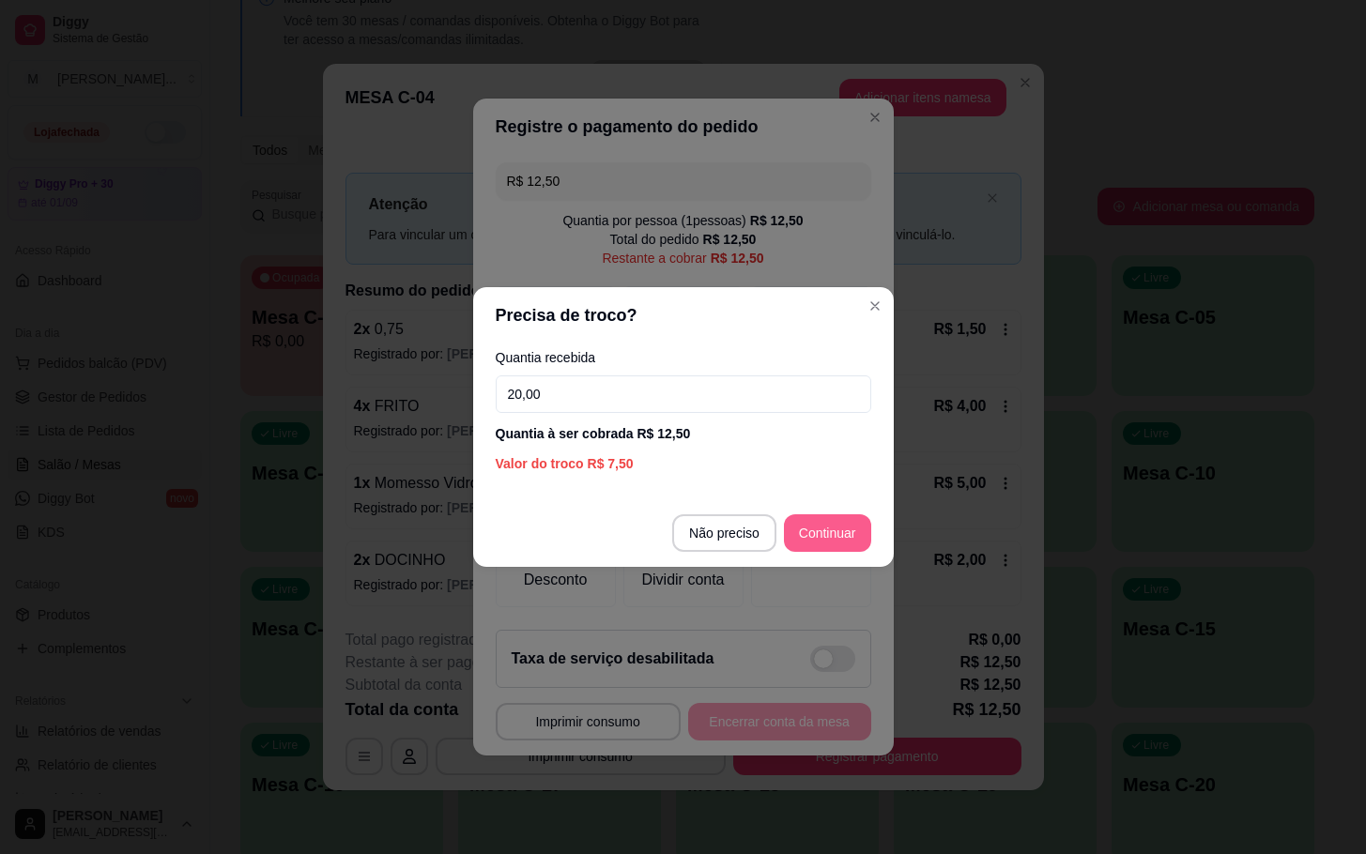
type input "20,00"
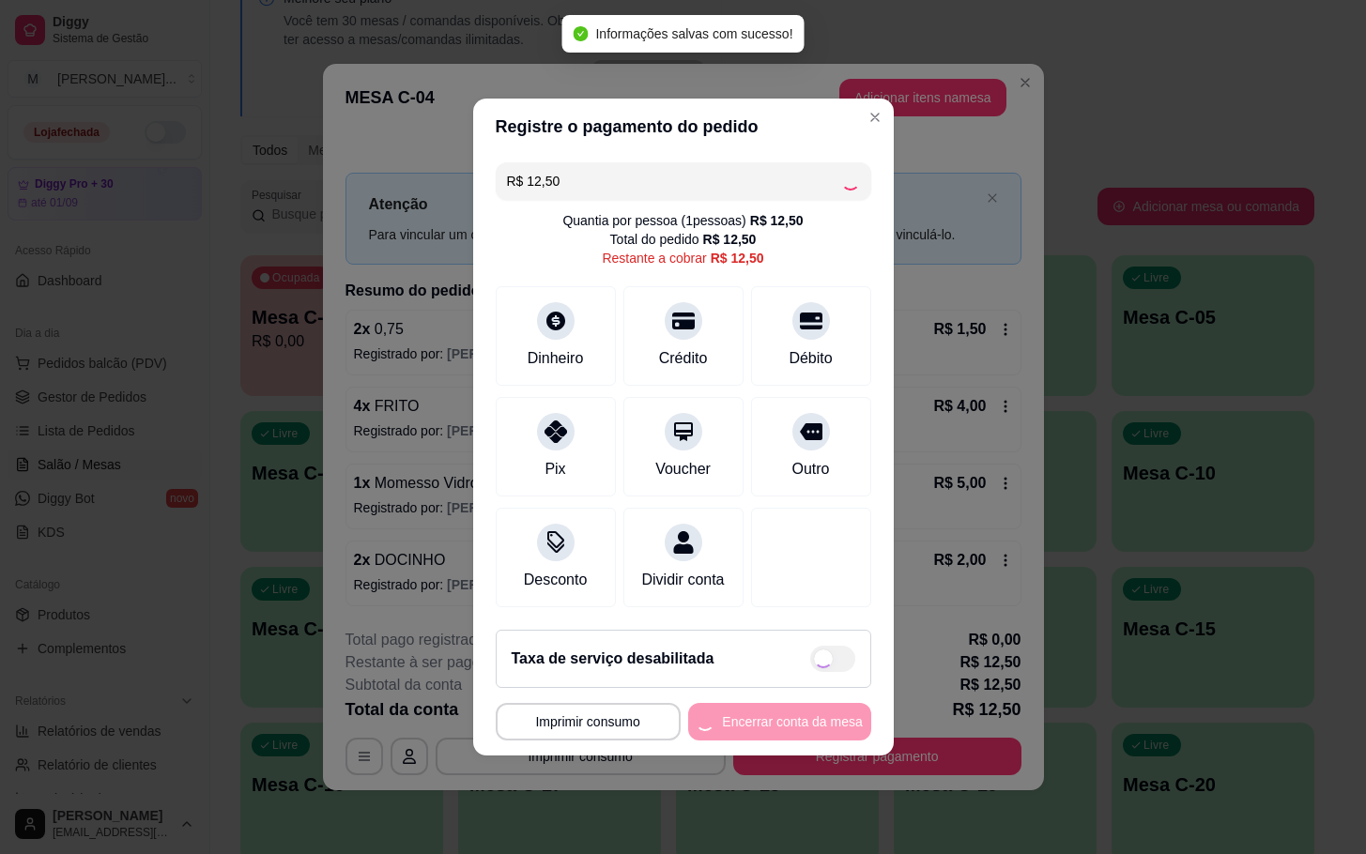
type input "R$ 0,00"
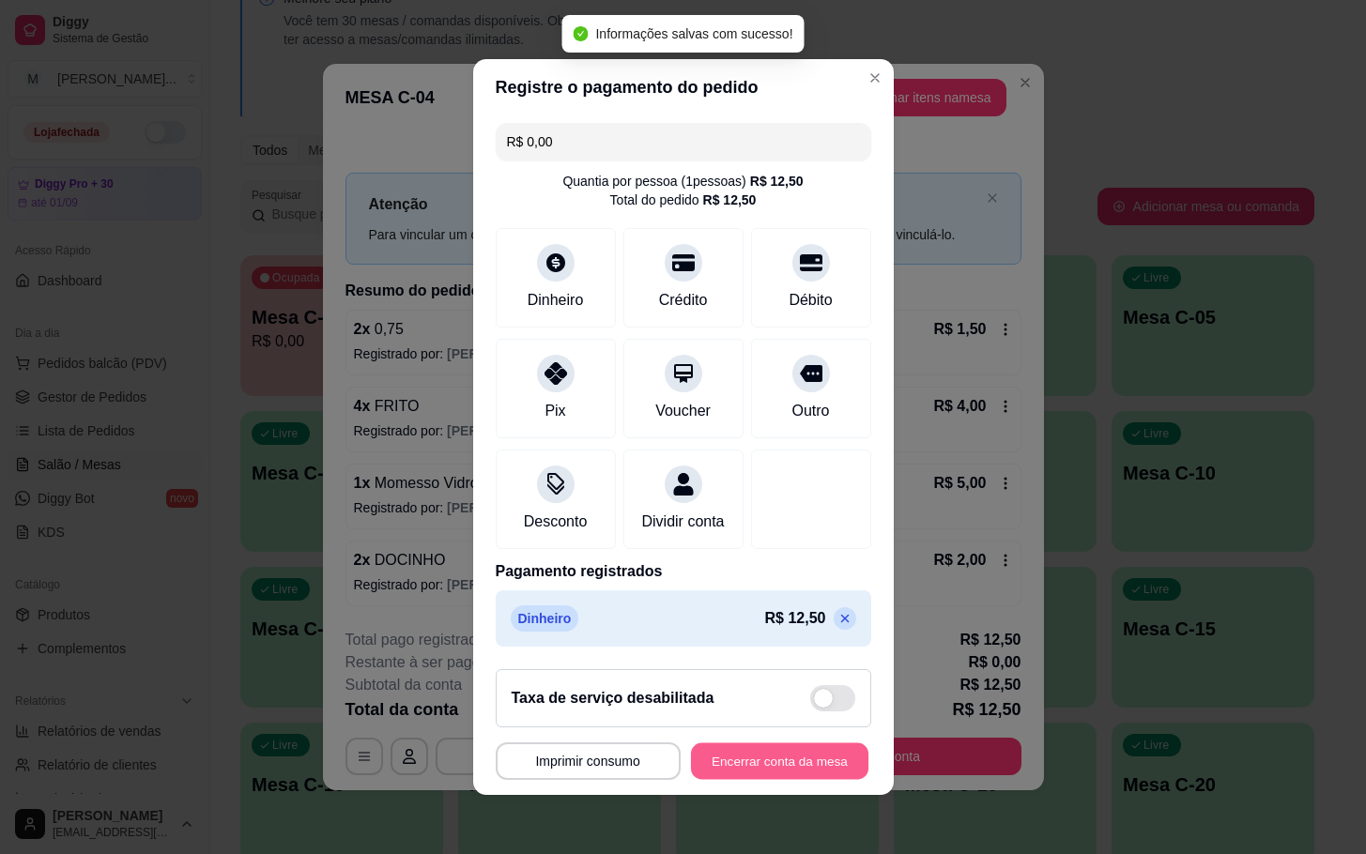
click at [767, 780] on button "Encerrar conta da mesa" at bounding box center [779, 762] width 177 height 37
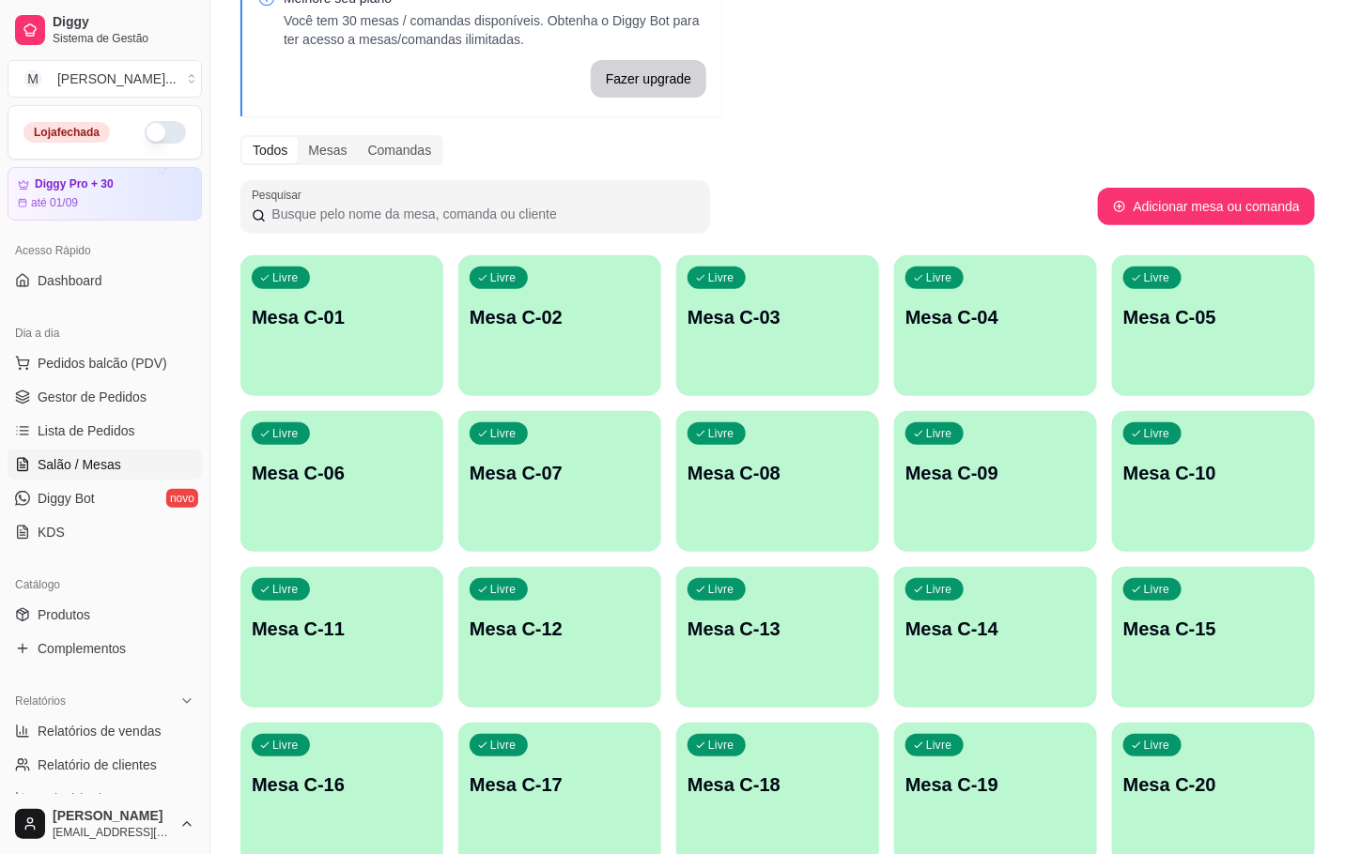
click at [953, 310] on p "Mesa C-04" at bounding box center [995, 317] width 180 height 26
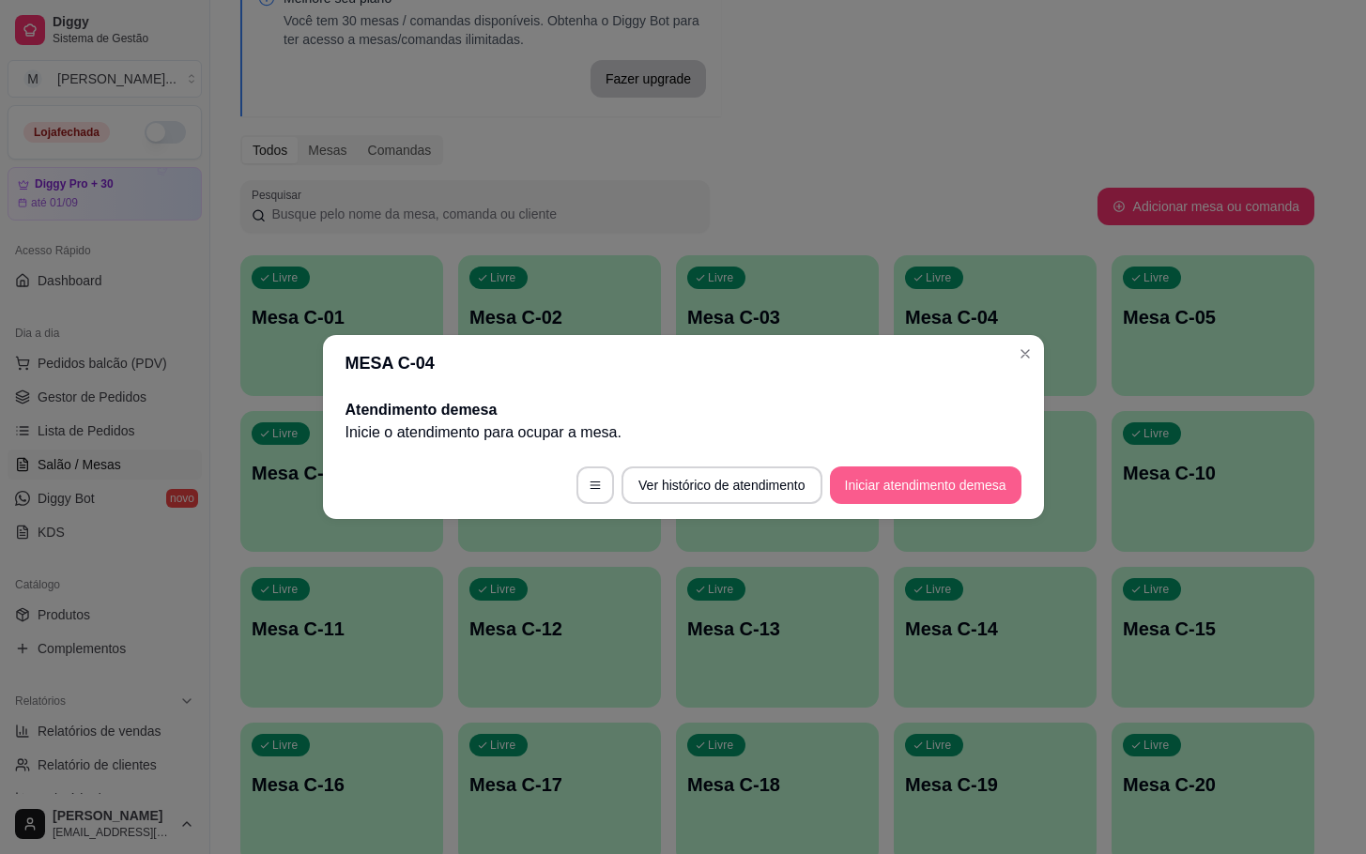
click at [963, 470] on button "Iniciar atendimento de mesa" at bounding box center [926, 486] width 192 height 38
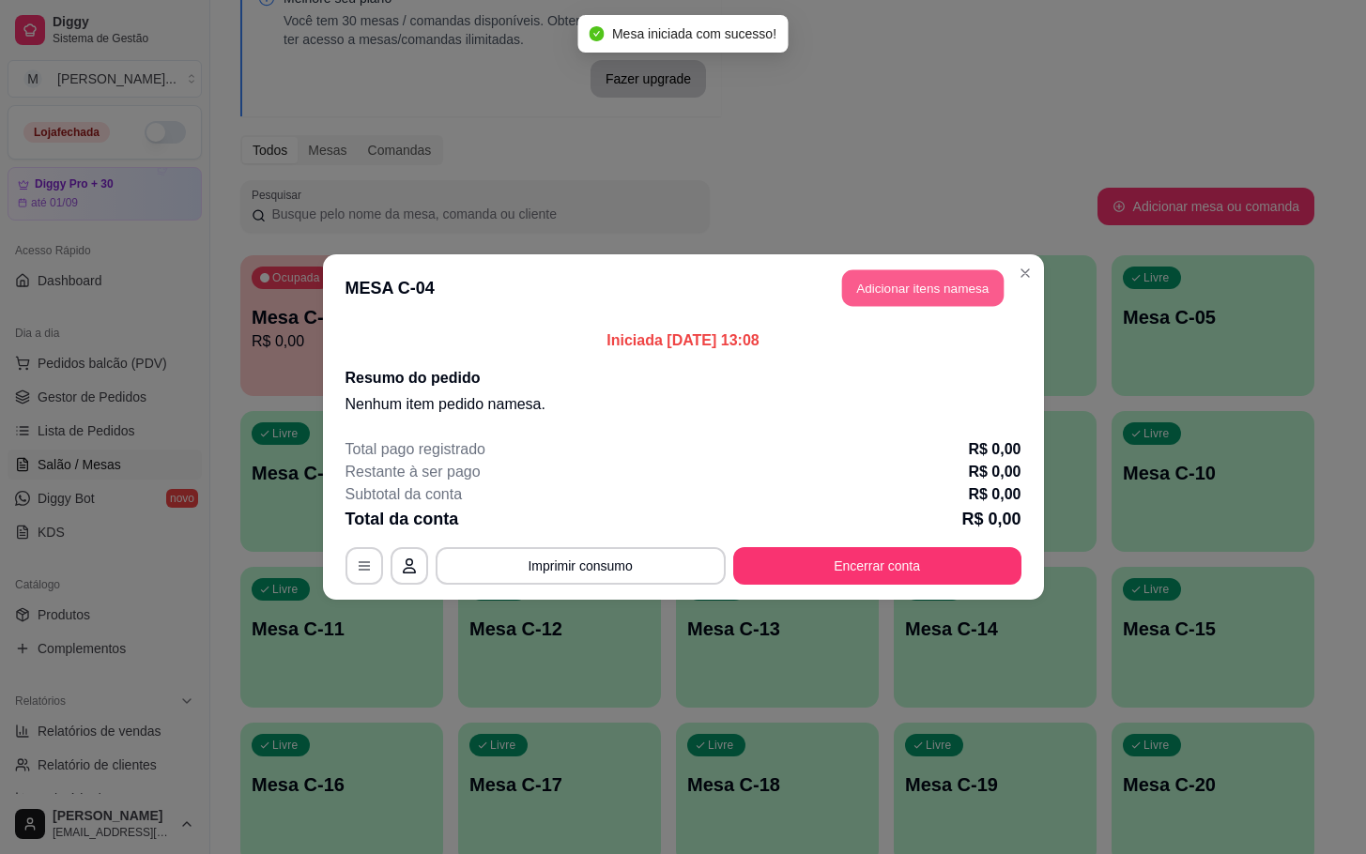
click at [960, 269] on header "MESA C-04 Adicionar itens na mesa" at bounding box center [683, 288] width 721 height 68
click at [928, 285] on button "Adicionar itens na mesa" at bounding box center [922, 288] width 167 height 38
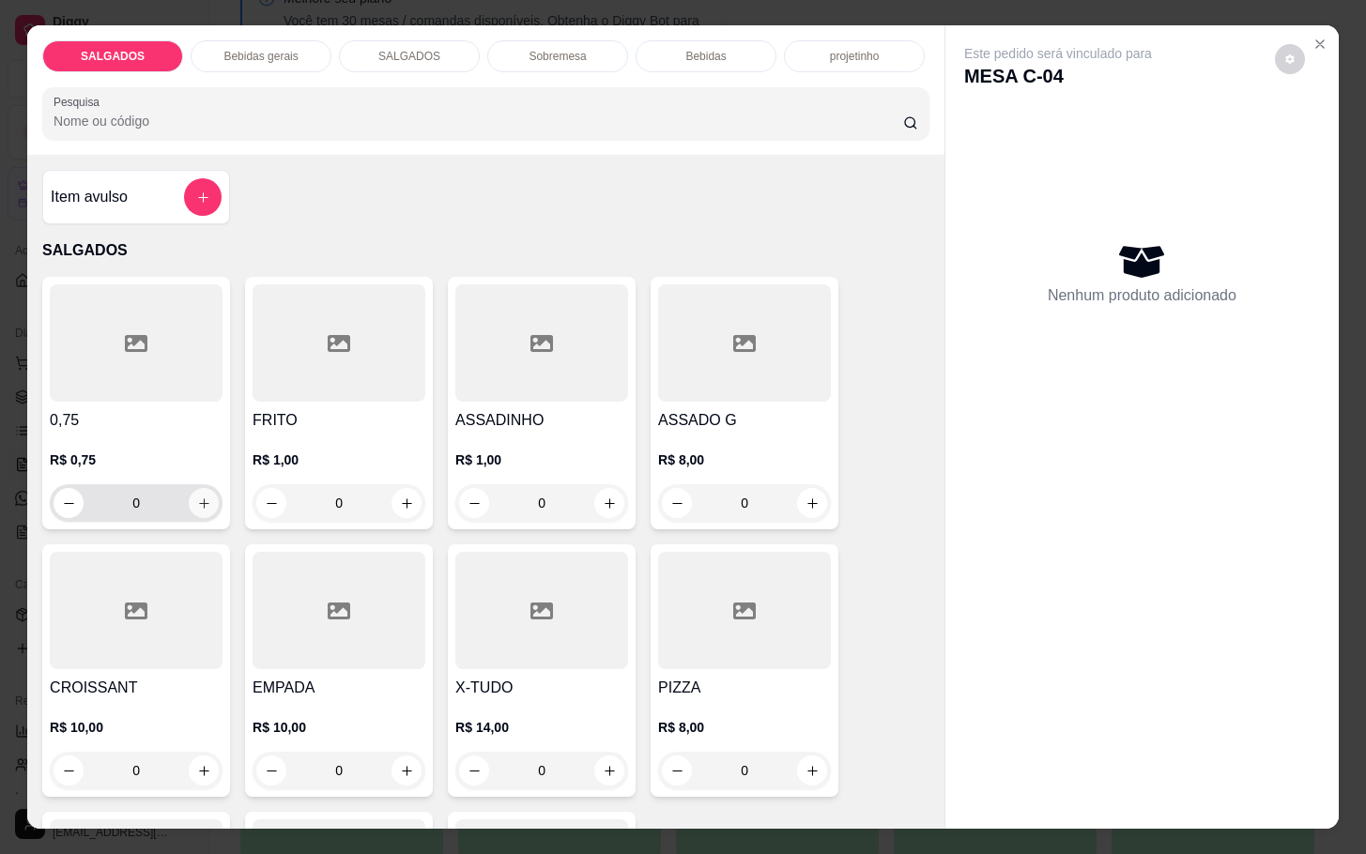
click at [207, 484] on div "0" at bounding box center [136, 503] width 165 height 38
click at [192, 471] on div "R$ 0,75 0" at bounding box center [136, 486] width 173 height 71
click at [197, 497] on icon "increase-product-quantity" at bounding box center [204, 504] width 14 height 14
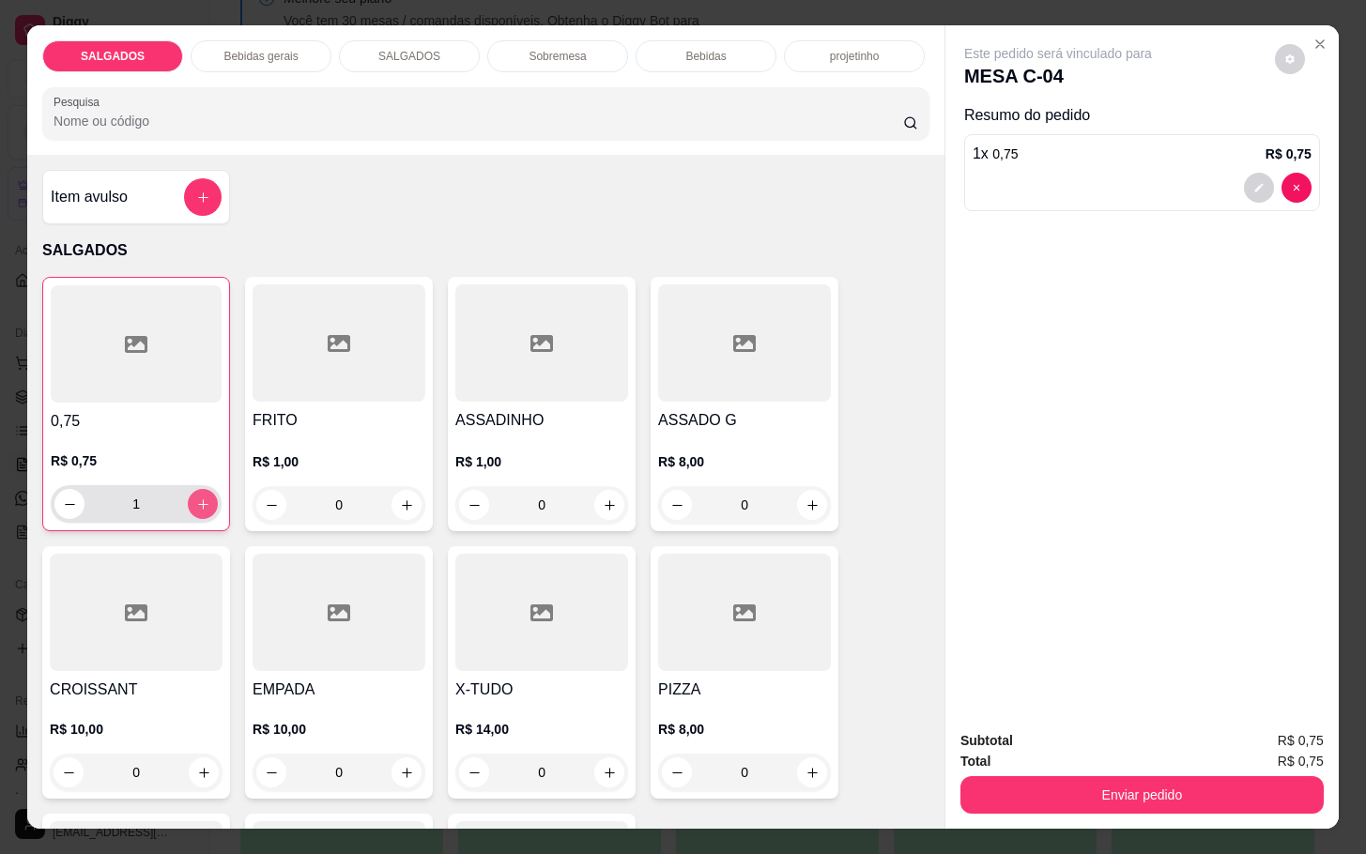
click at [196, 498] on icon "increase-product-quantity" at bounding box center [203, 505] width 14 height 14
type input "2"
click at [400, 499] on icon "increase-product-quantity" at bounding box center [407, 506] width 14 height 14
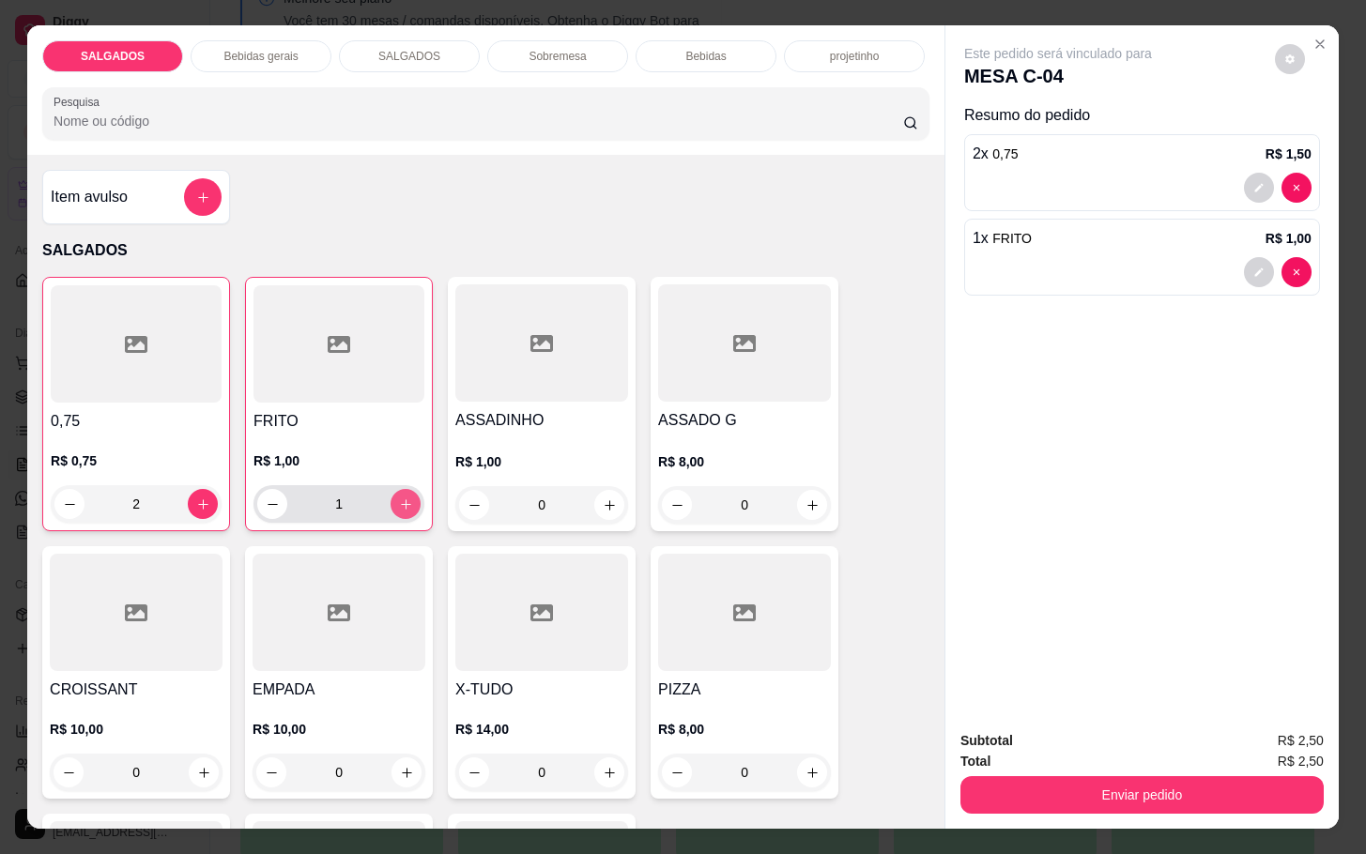
click at [399, 498] on icon "increase-product-quantity" at bounding box center [406, 505] width 14 height 14
type input "2"
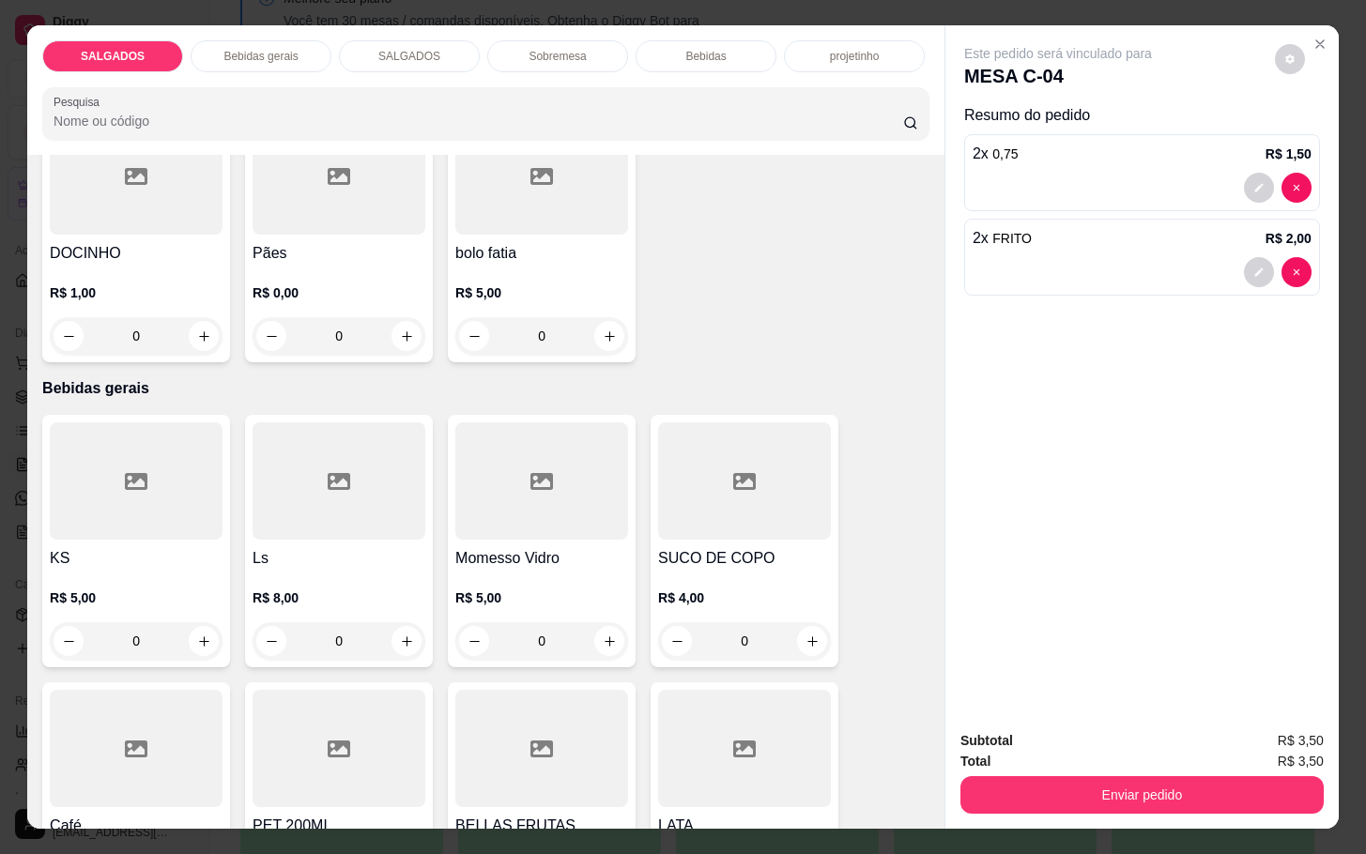
scroll to position [986, 0]
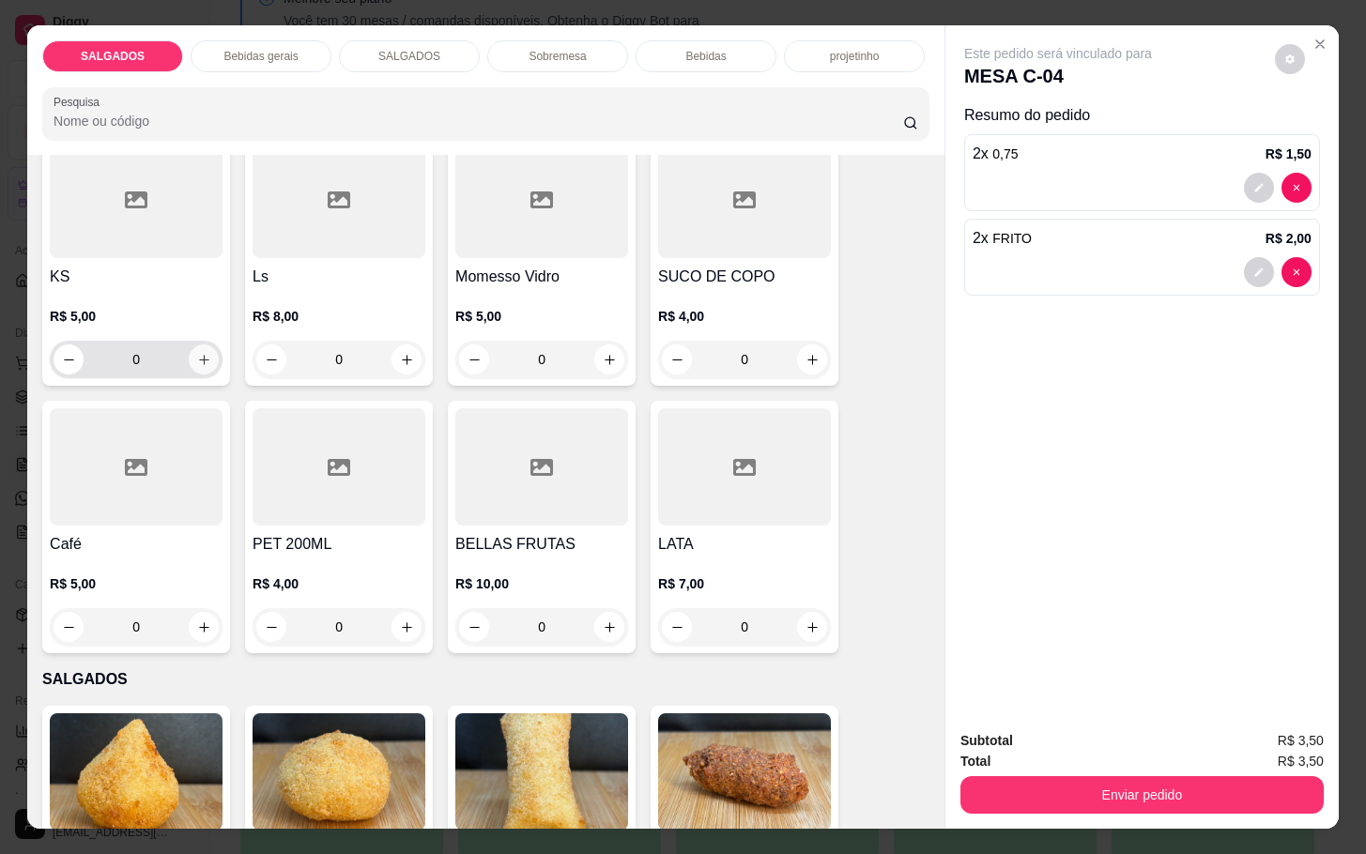
click at [189, 359] on button "increase-product-quantity" at bounding box center [204, 360] width 30 height 30
type input "1"
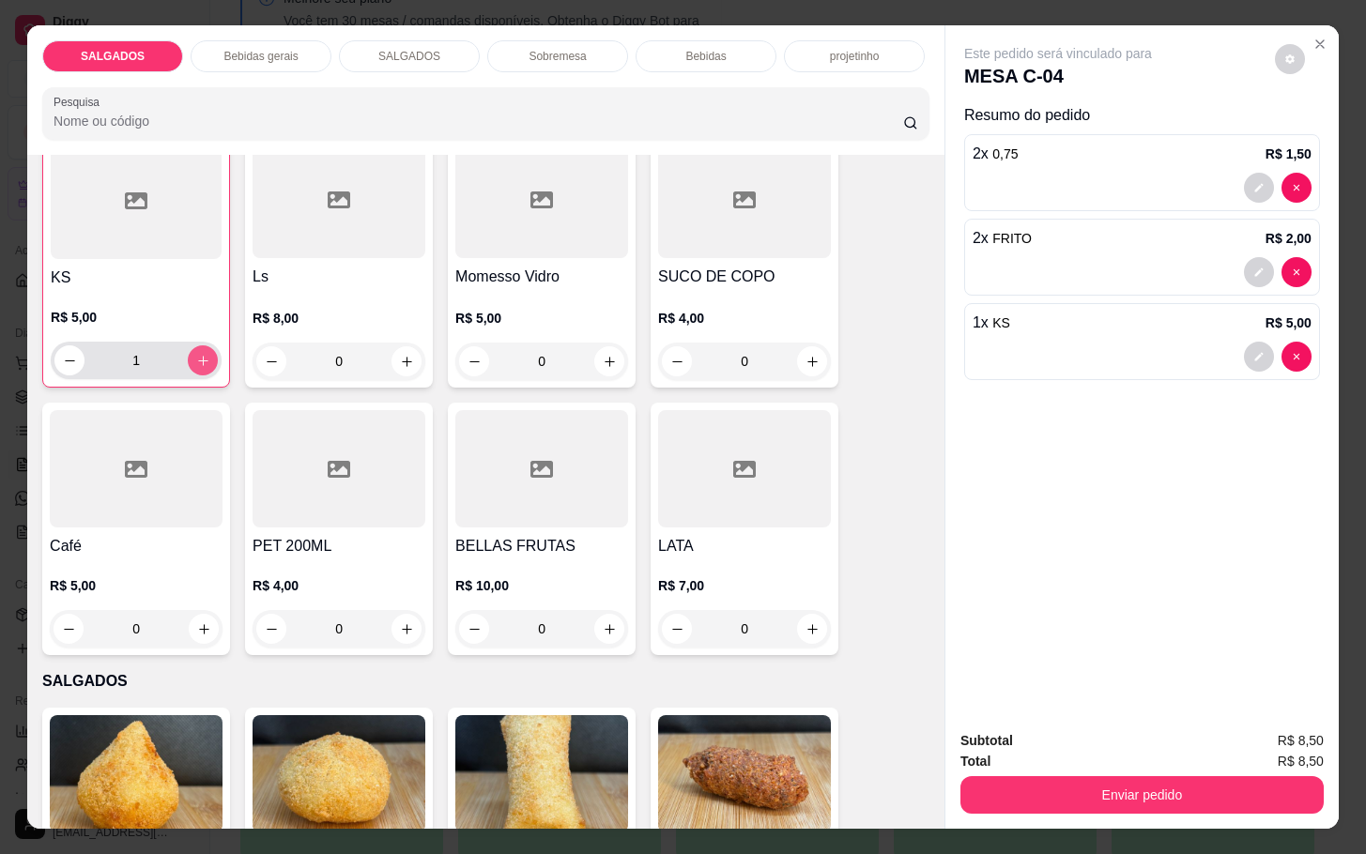
scroll to position [987, 0]
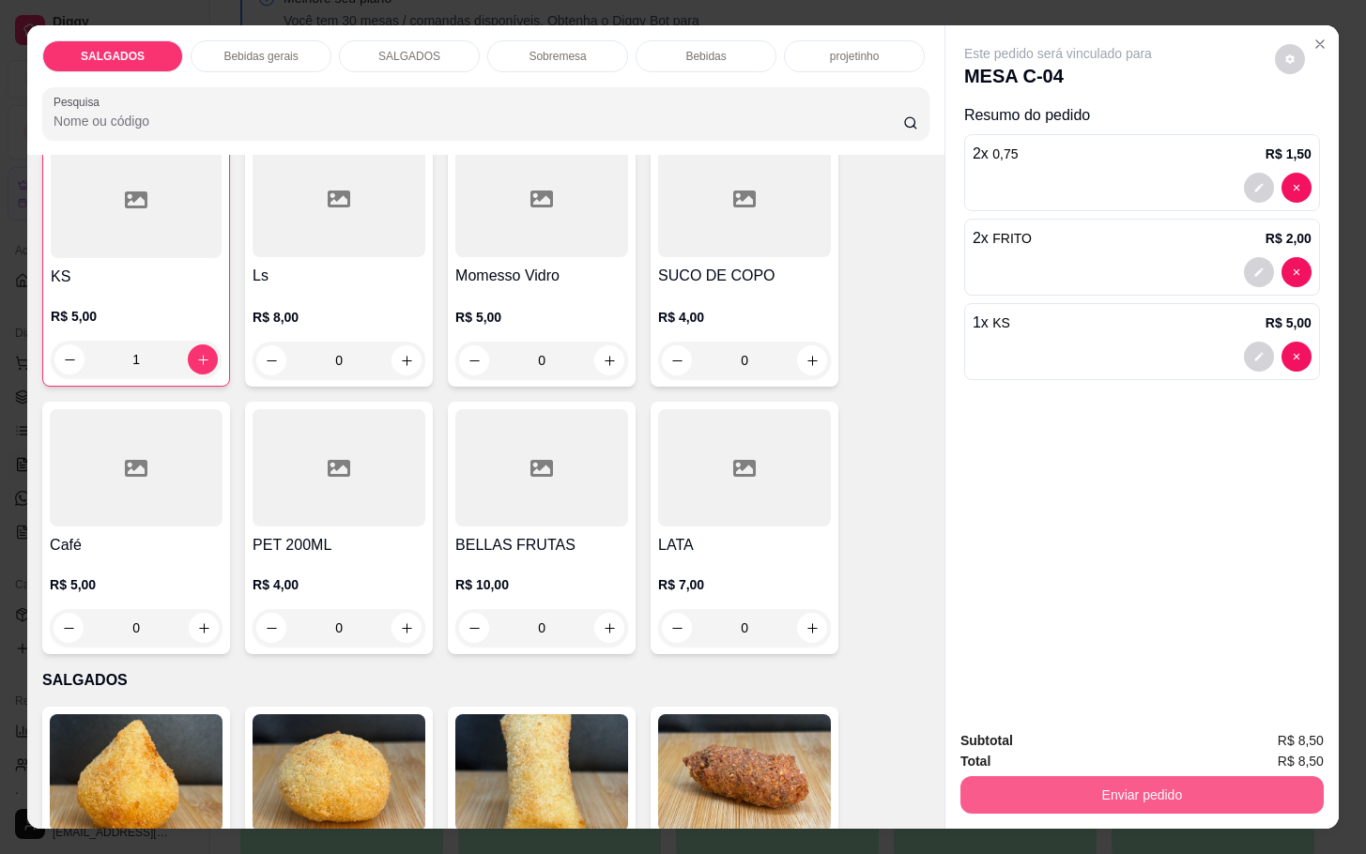
click at [1099, 776] on button "Enviar pedido" at bounding box center [1141, 795] width 363 height 38
click at [1076, 736] on button "Não registrar e enviar pedido" at bounding box center [1077, 738] width 190 height 35
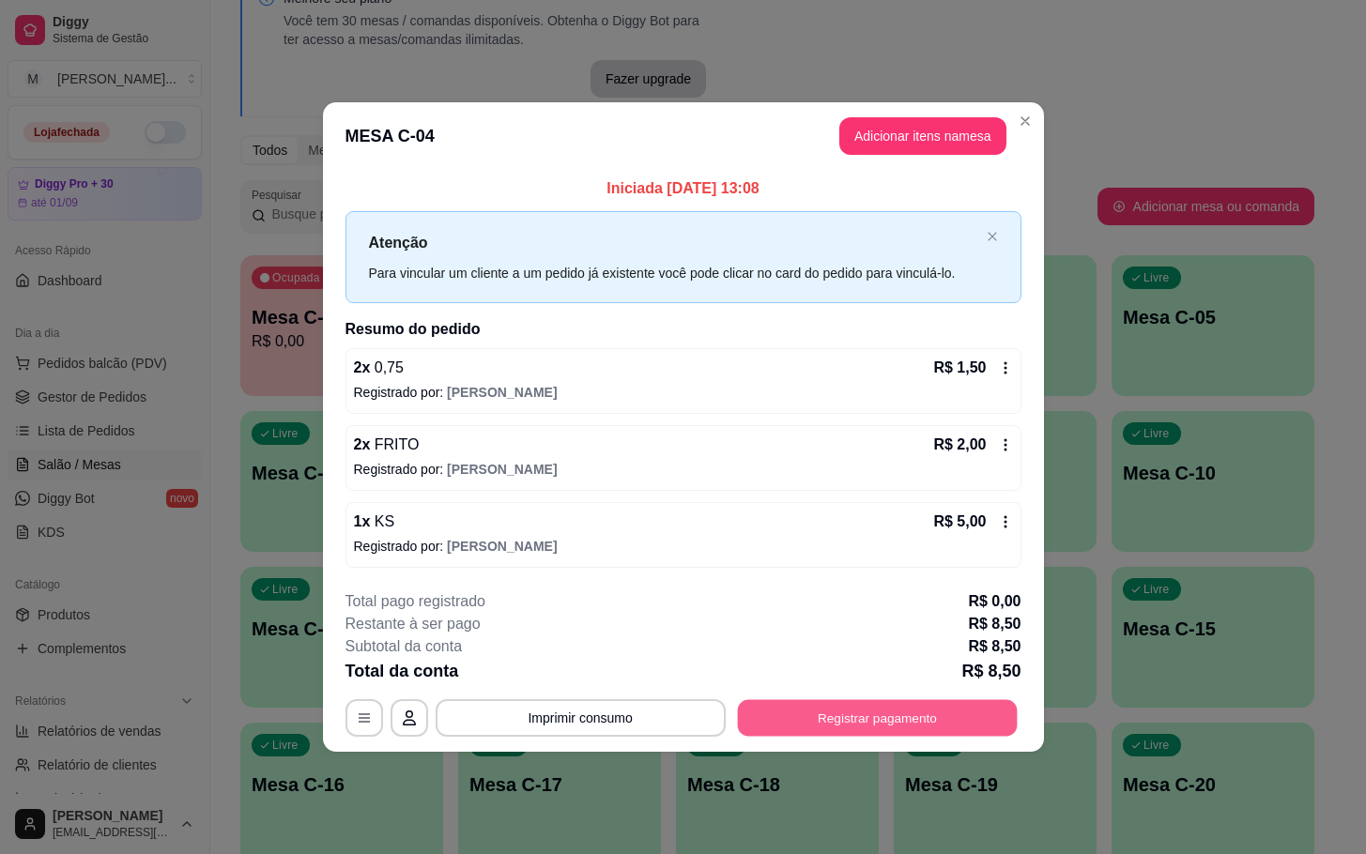
click at [883, 724] on button "Registrar pagamento" at bounding box center [877, 717] width 280 height 37
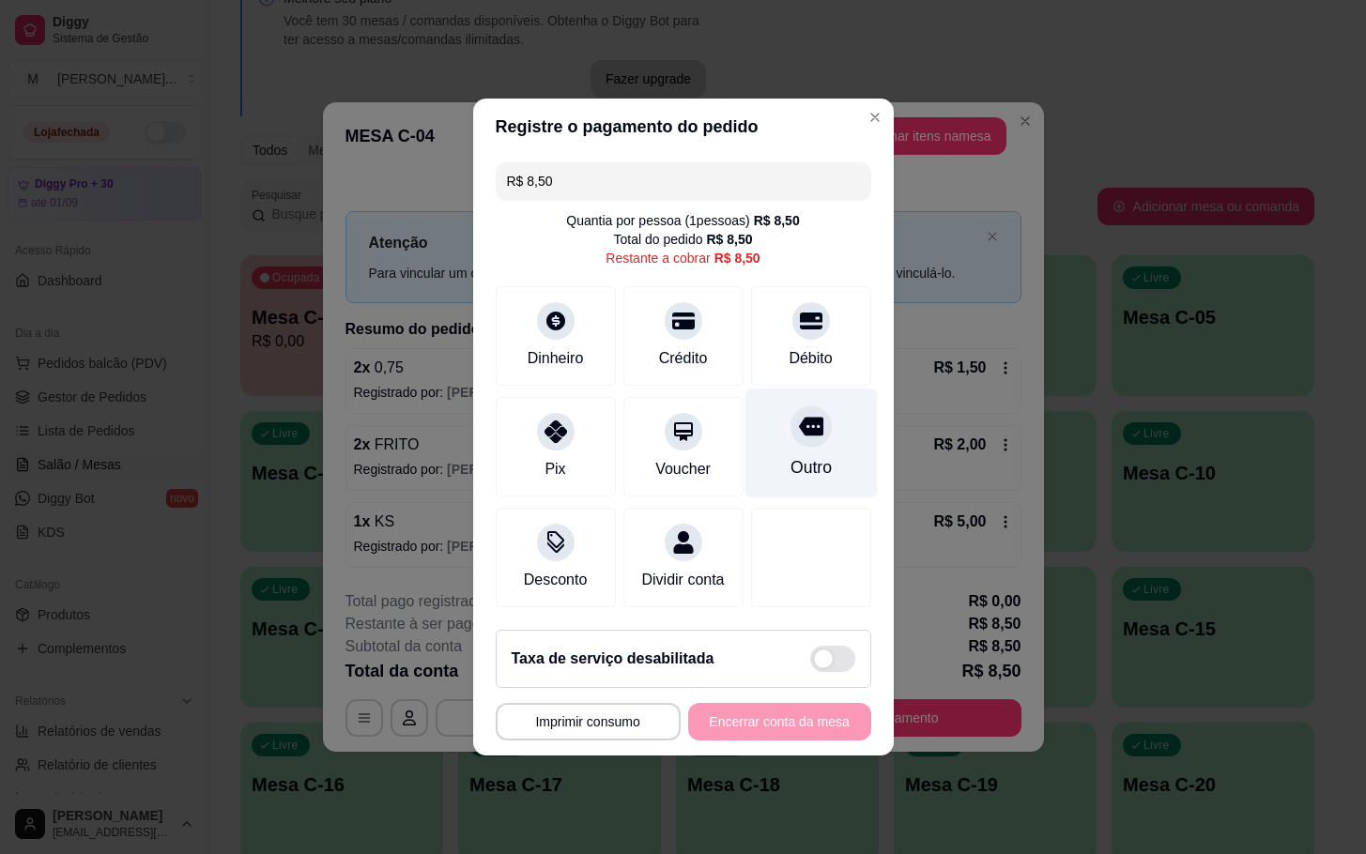
click at [790, 463] on div "Outro" at bounding box center [810, 467] width 41 height 24
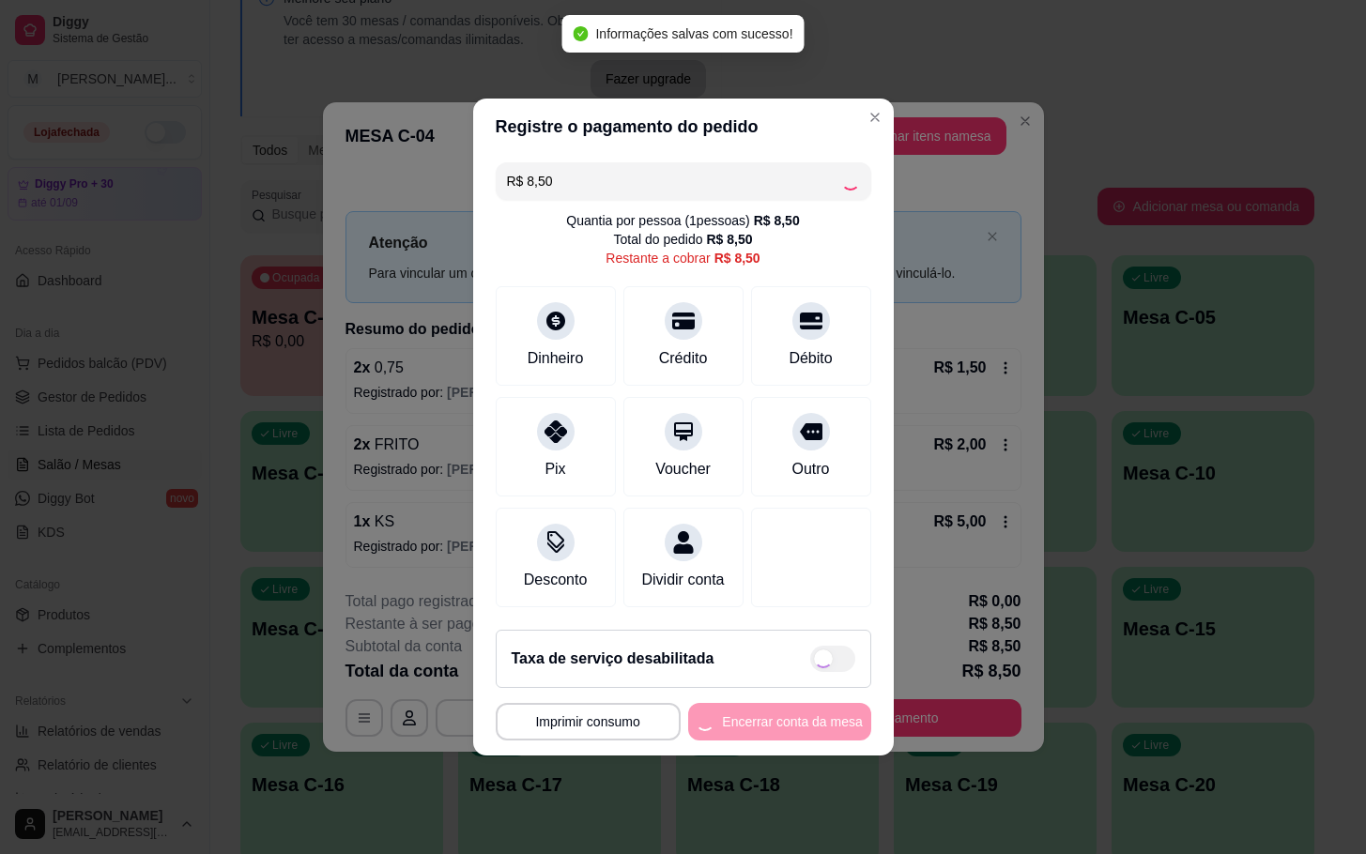
type input "R$ 0,00"
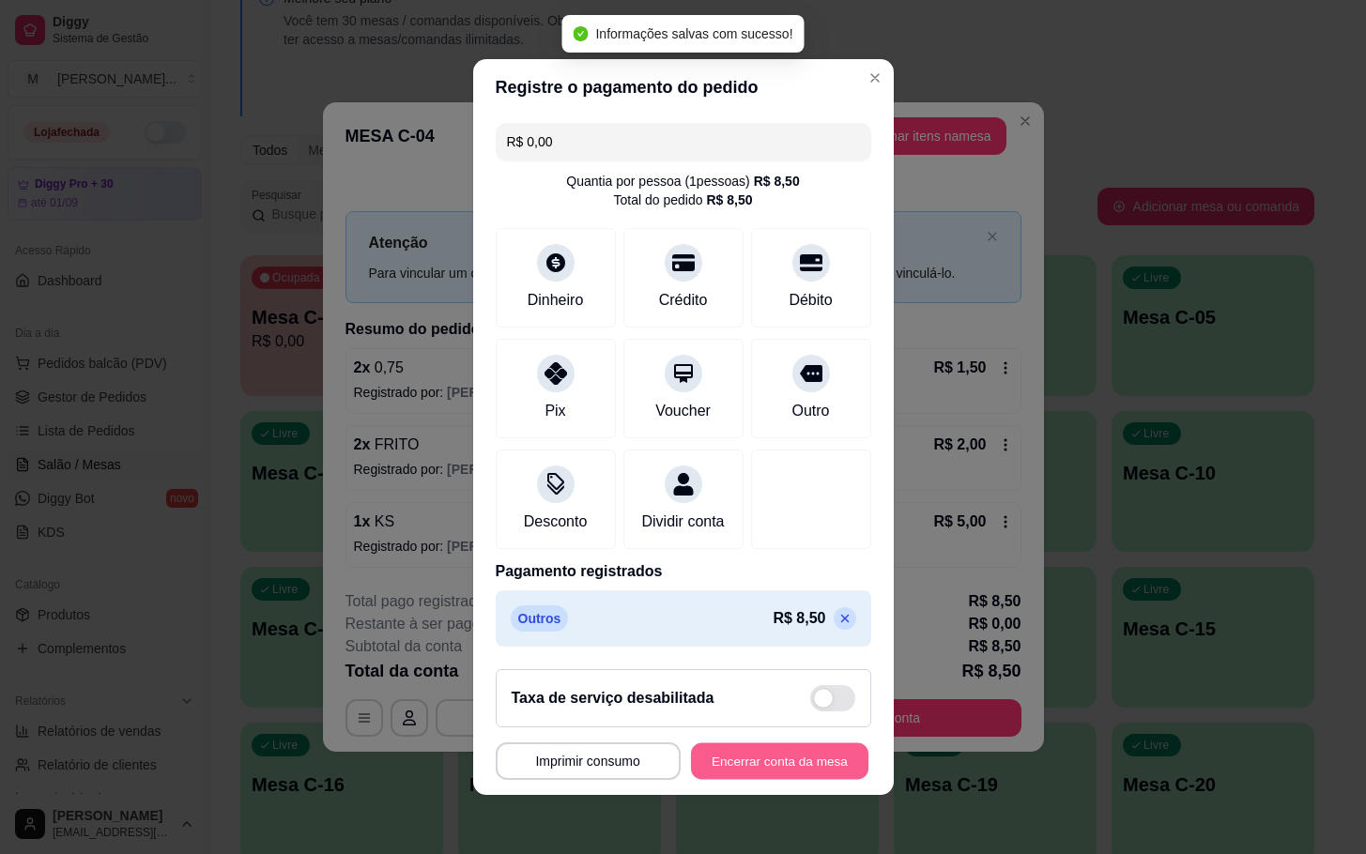
click at [719, 769] on button "Encerrar conta da mesa" at bounding box center [779, 762] width 177 height 37
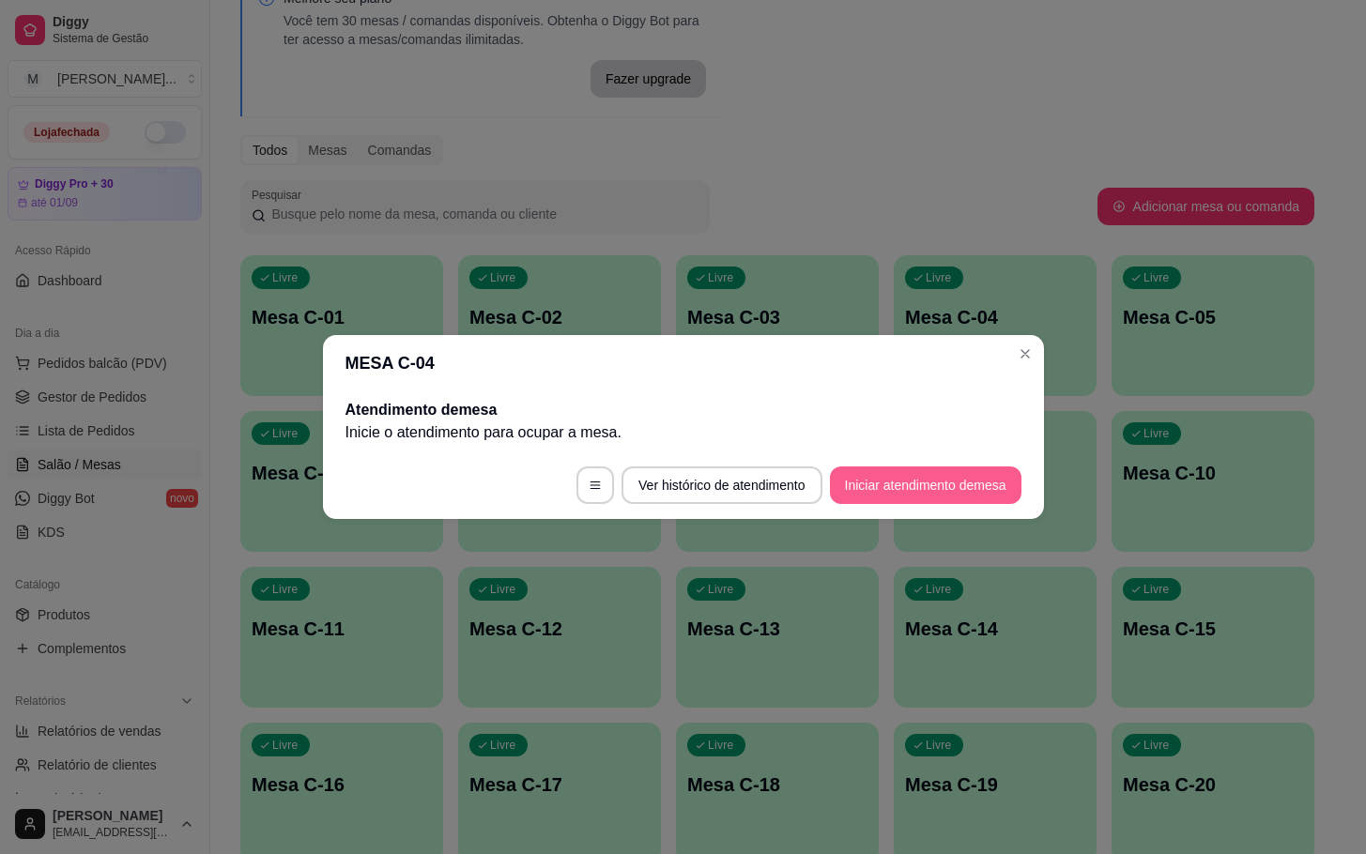
click at [918, 470] on button "Iniciar atendimento de mesa" at bounding box center [926, 486] width 192 height 38
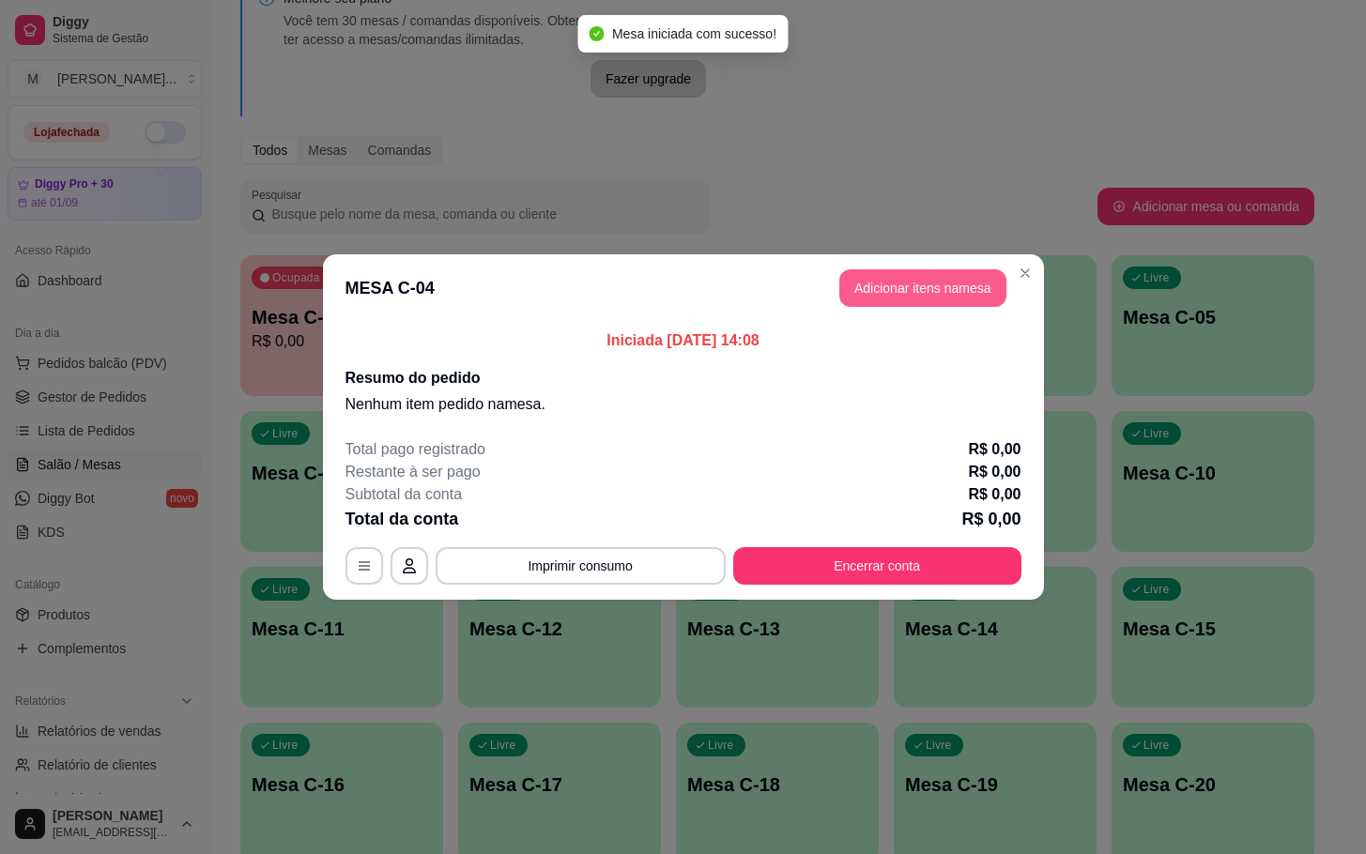
click at [914, 283] on button "Adicionar itens na mesa" at bounding box center [922, 288] width 167 height 38
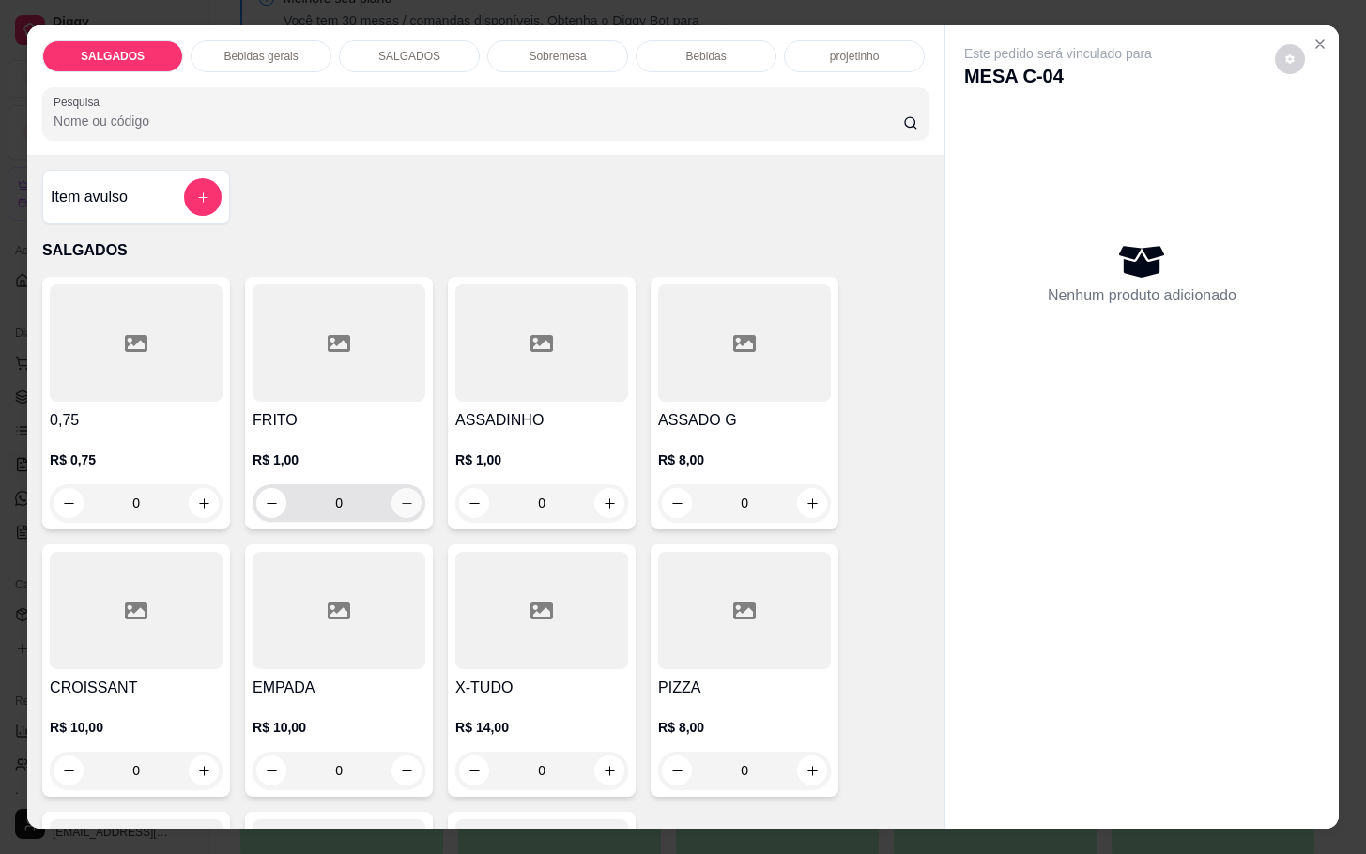
click at [400, 497] on icon "increase-product-quantity" at bounding box center [407, 504] width 14 height 14
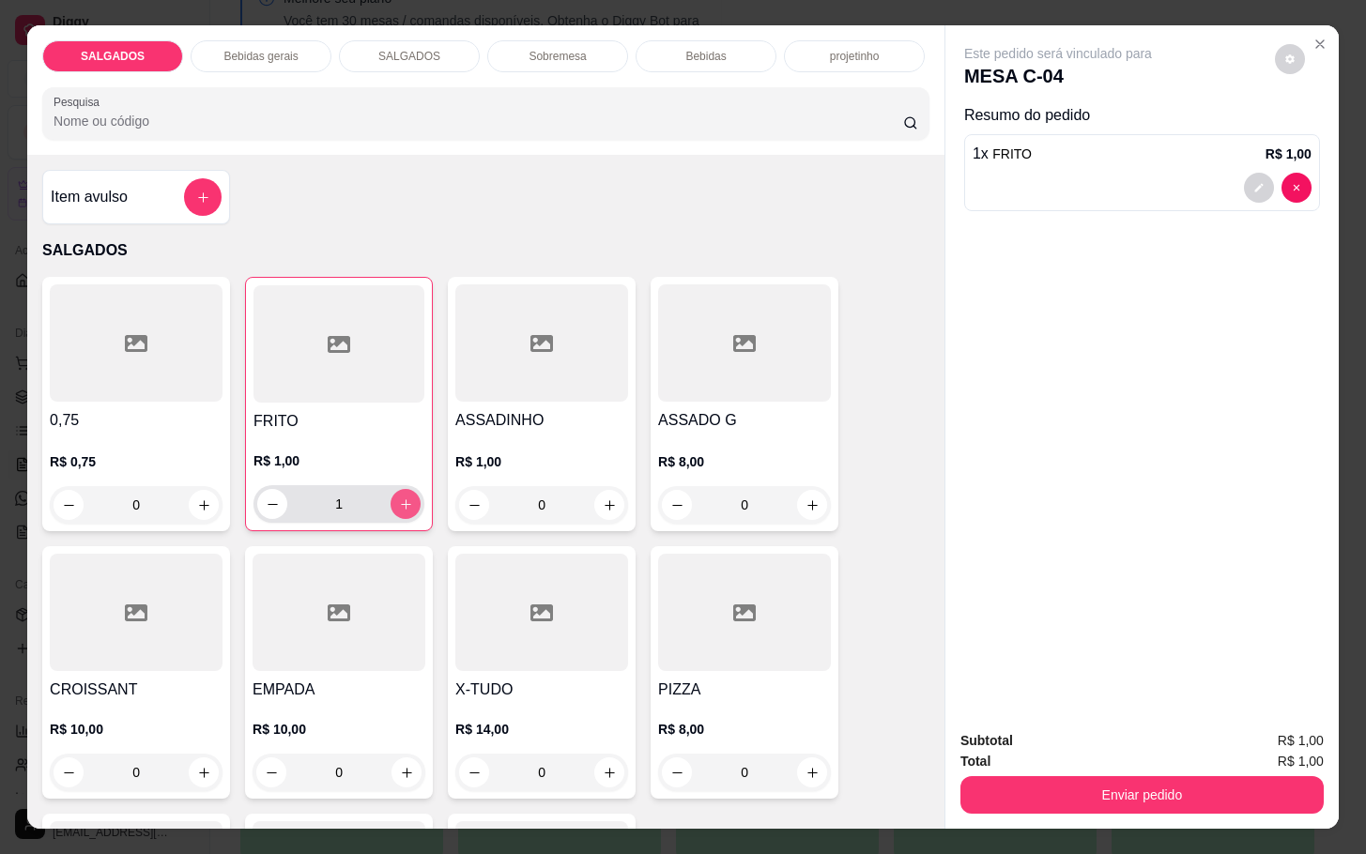
click at [399, 498] on icon "increase-product-quantity" at bounding box center [406, 505] width 14 height 14
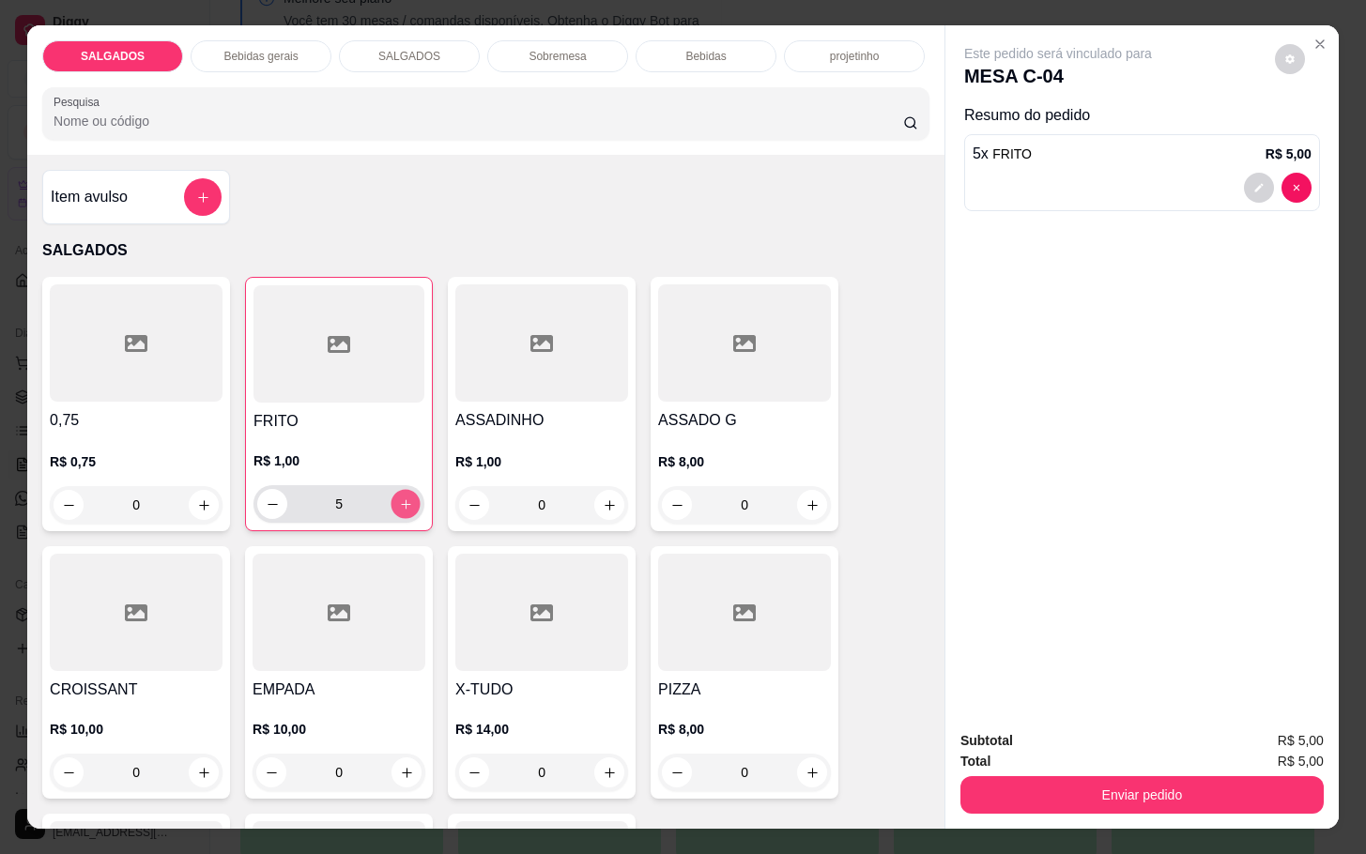
type input "6"
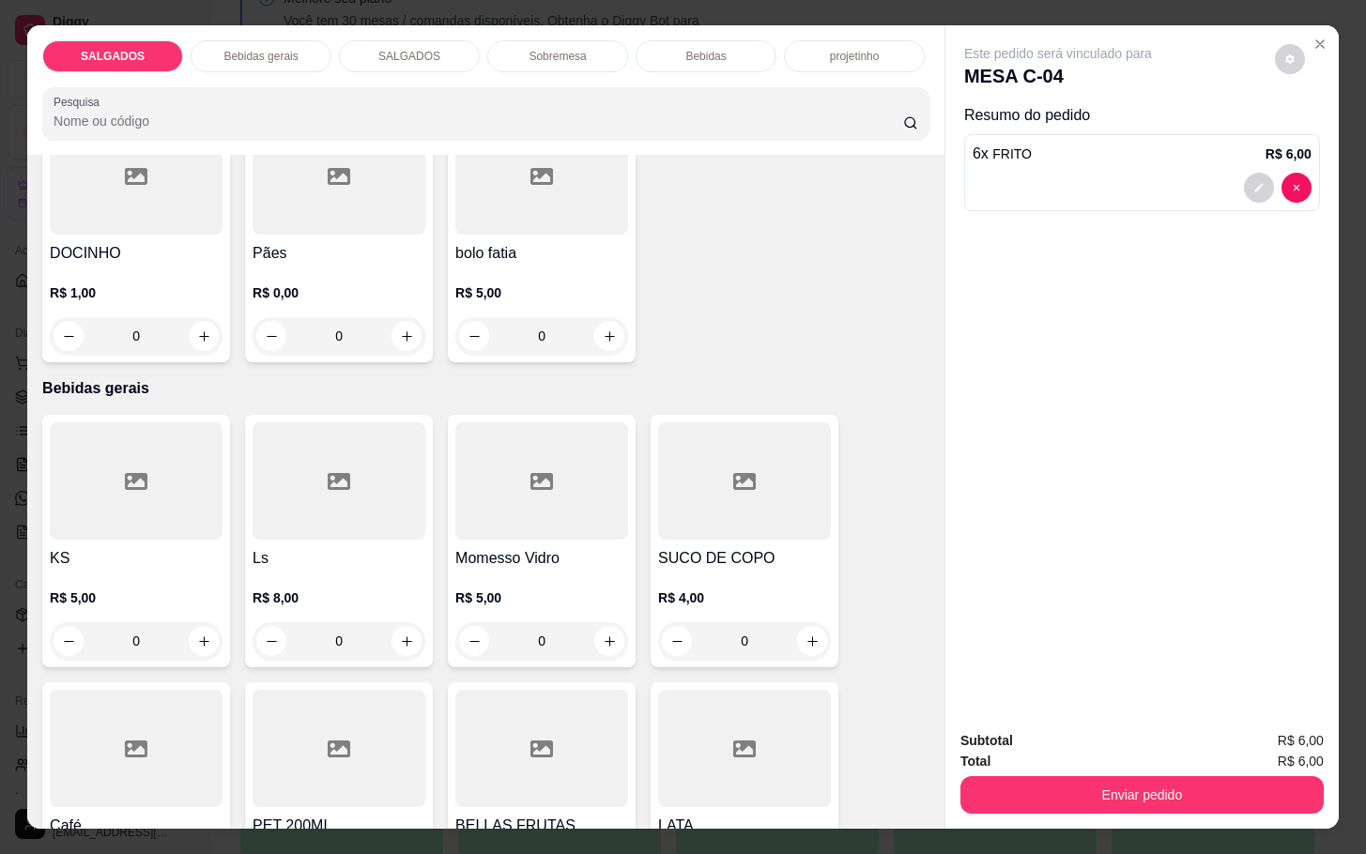
scroll to position [845, 0]
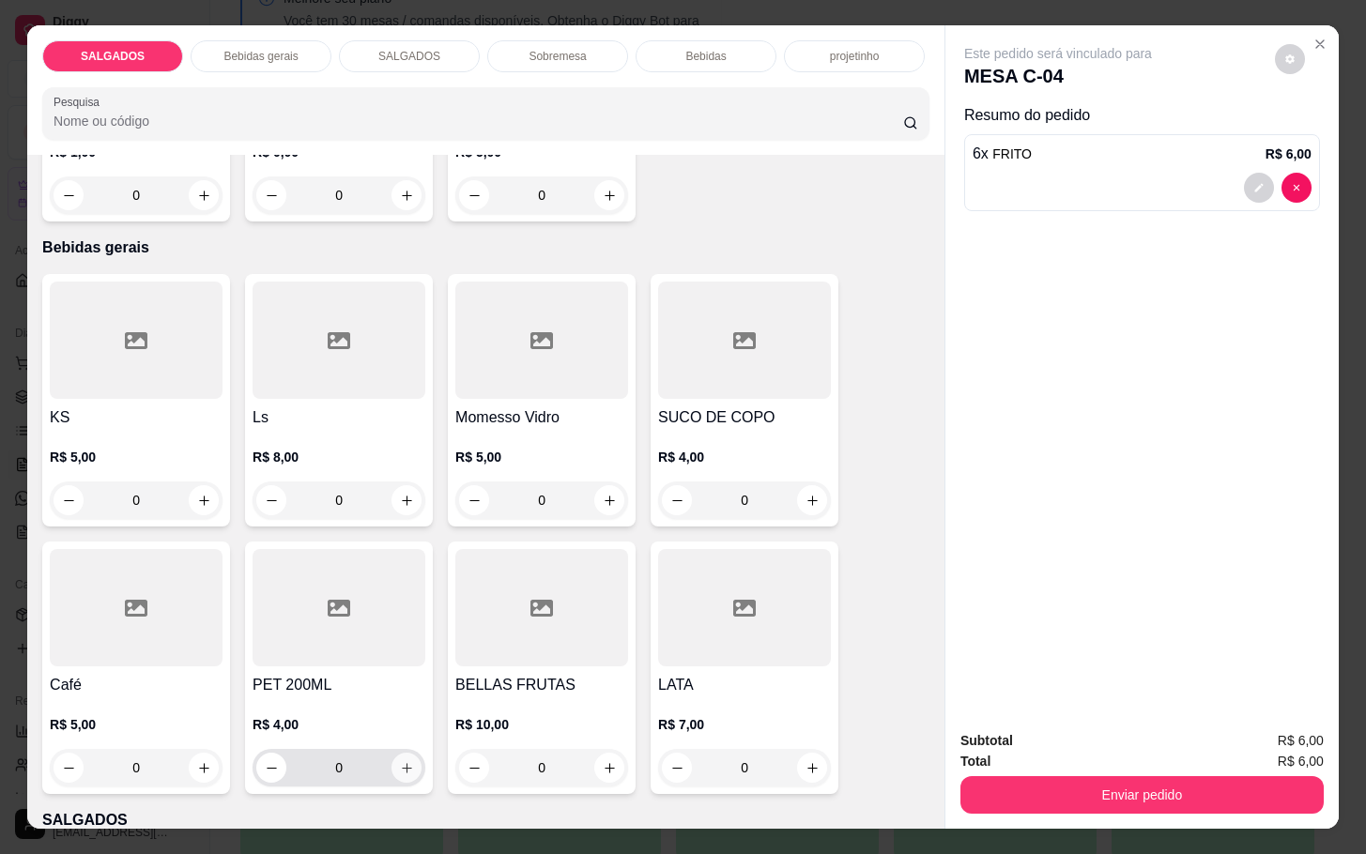
click at [400, 761] on icon "increase-product-quantity" at bounding box center [407, 768] width 14 height 14
type input "1"
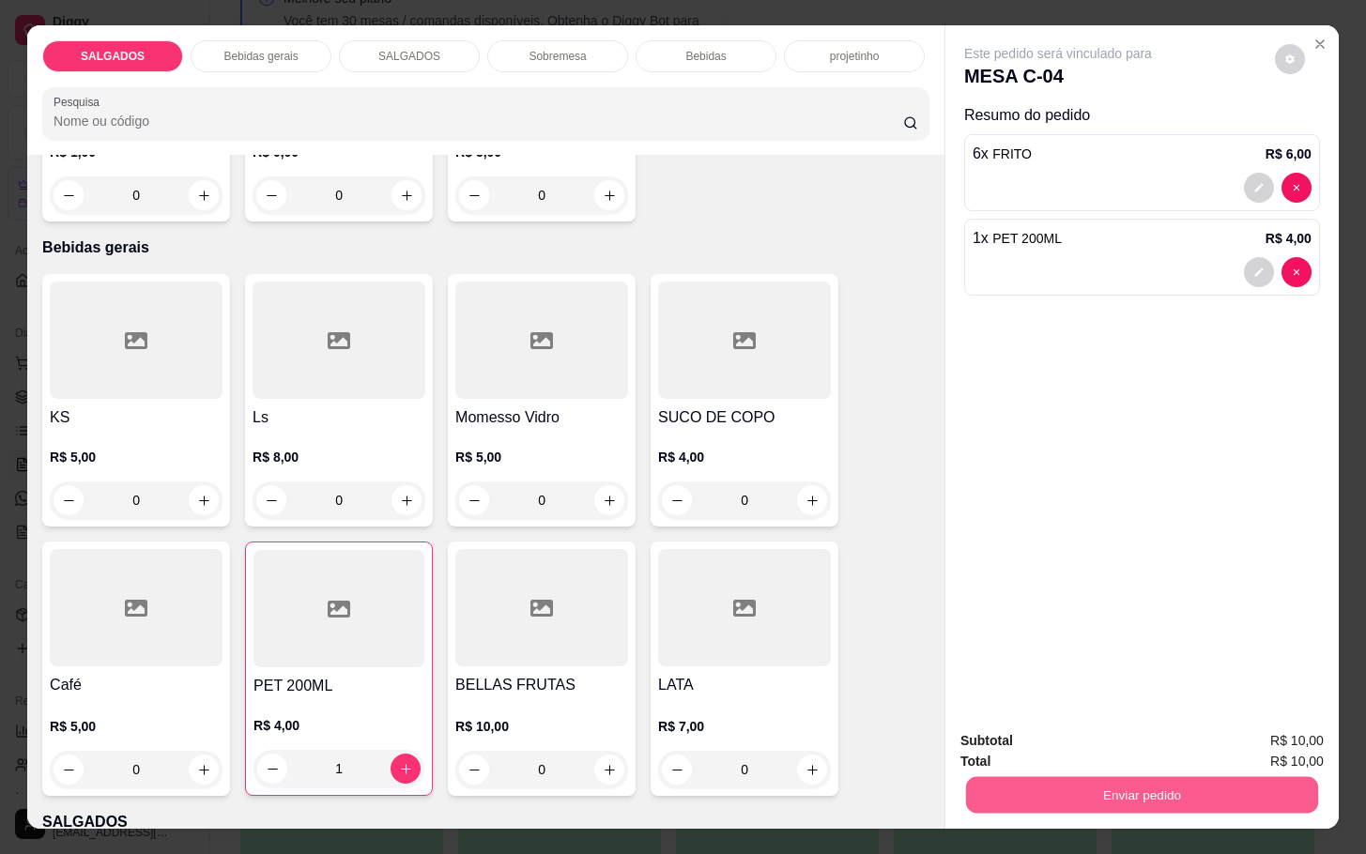
click at [1176, 789] on button "Enviar pedido" at bounding box center [1142, 794] width 352 height 37
click at [1062, 741] on button "Não registrar e enviar pedido" at bounding box center [1076, 739] width 195 height 36
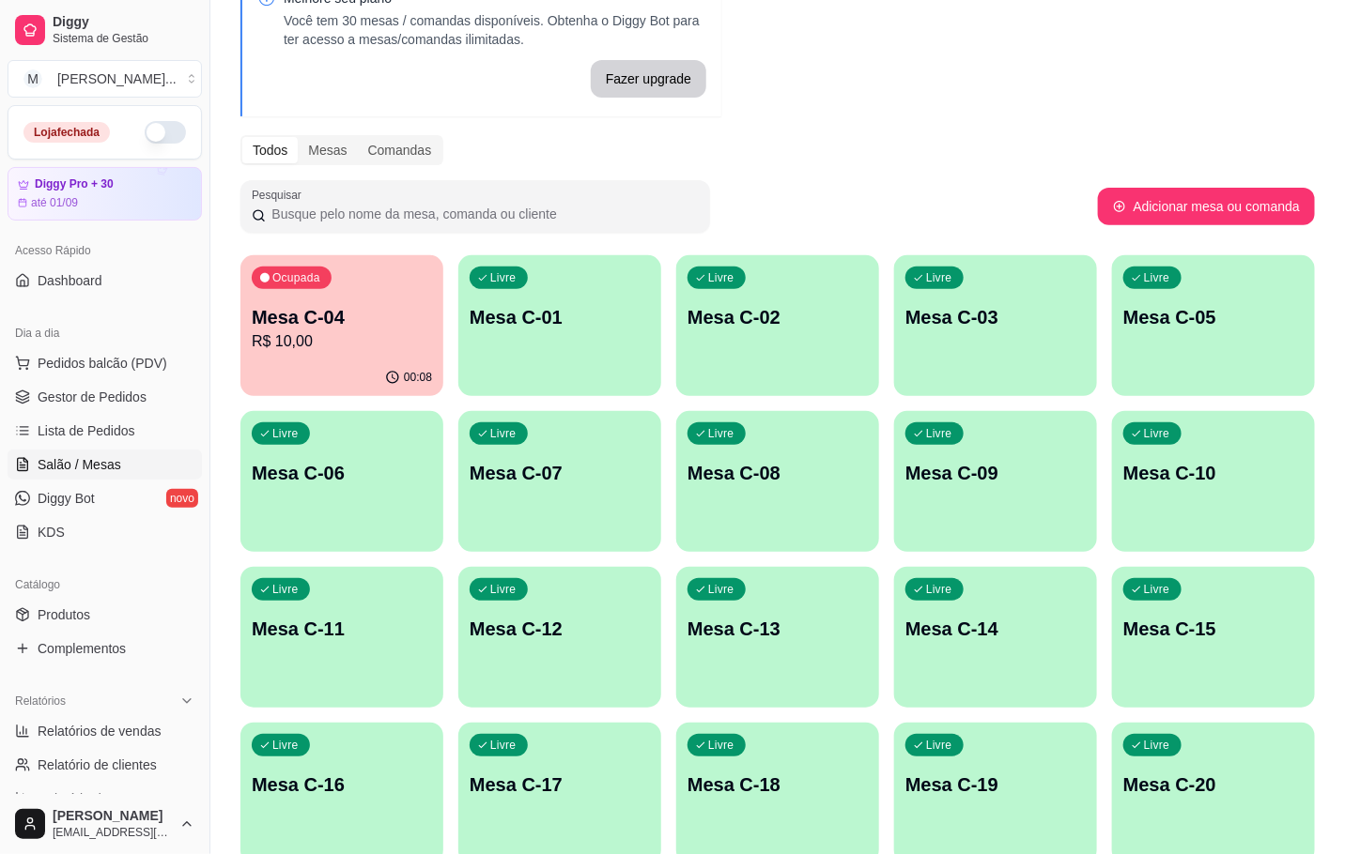
click at [1006, 332] on div "Livre Mesa C-03" at bounding box center [995, 314] width 203 height 118
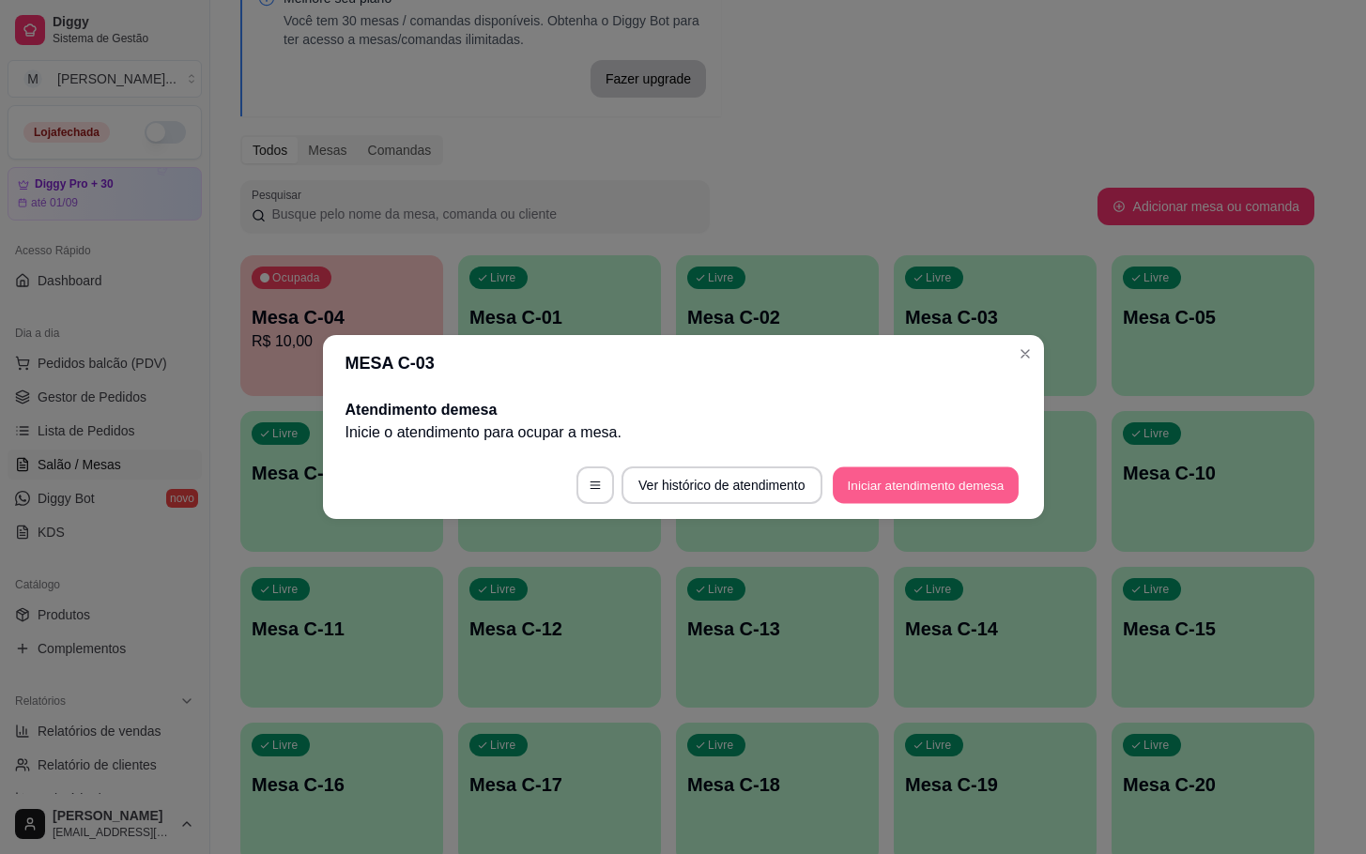
click at [870, 480] on button "Iniciar atendimento de mesa" at bounding box center [926, 486] width 186 height 37
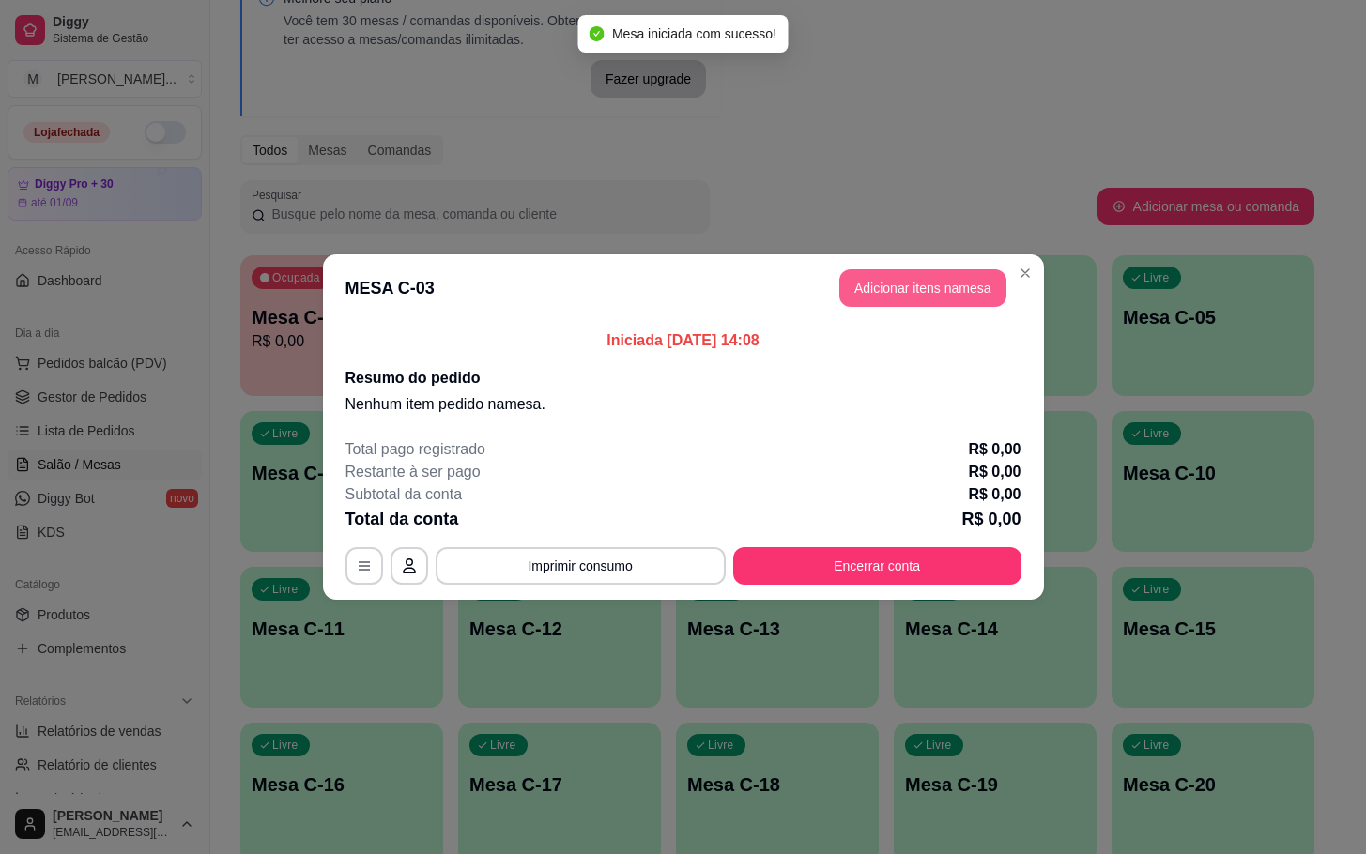
click at [880, 299] on button "Adicionar itens na mesa" at bounding box center [922, 288] width 167 height 38
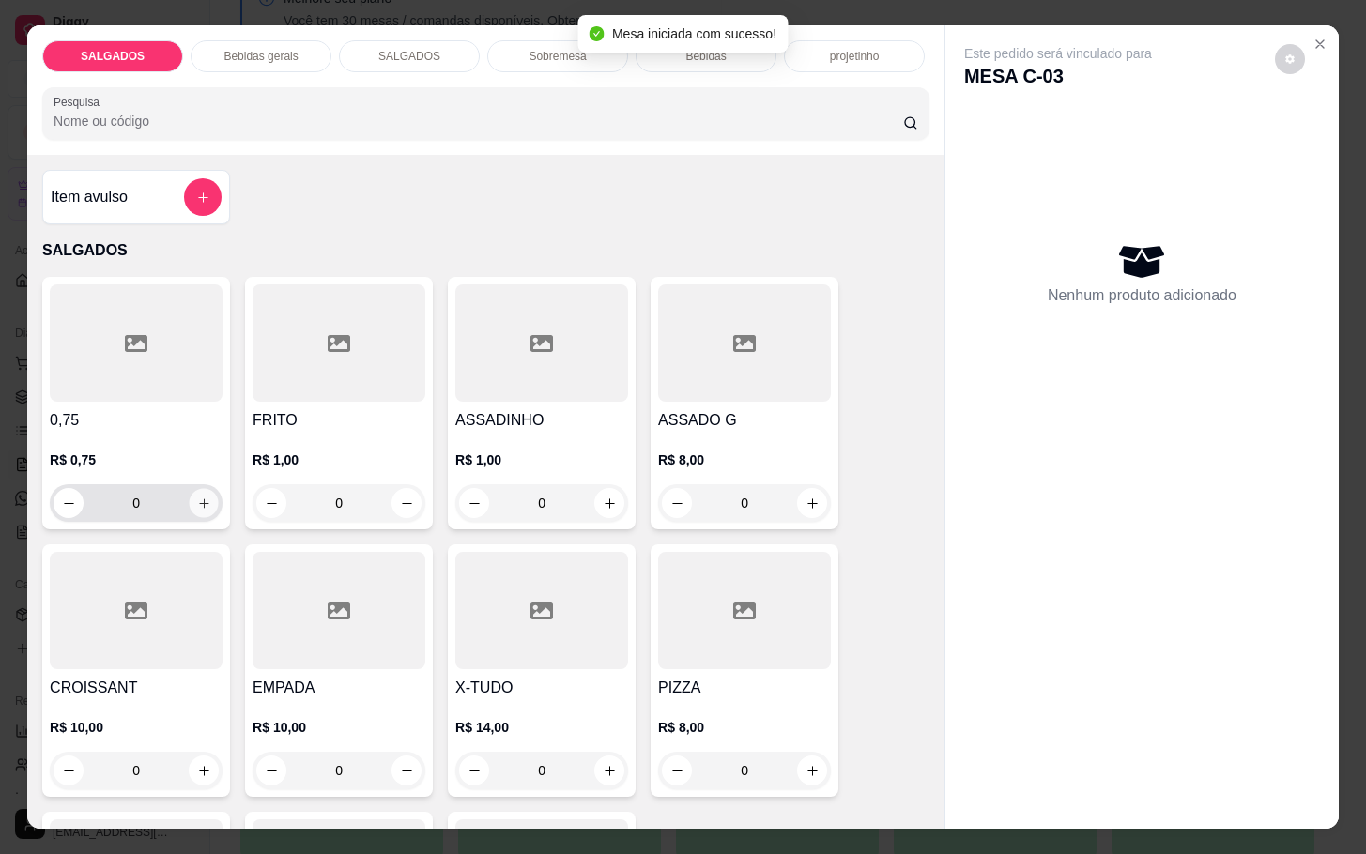
click at [198, 501] on icon "increase-product-quantity" at bounding box center [204, 504] width 14 height 14
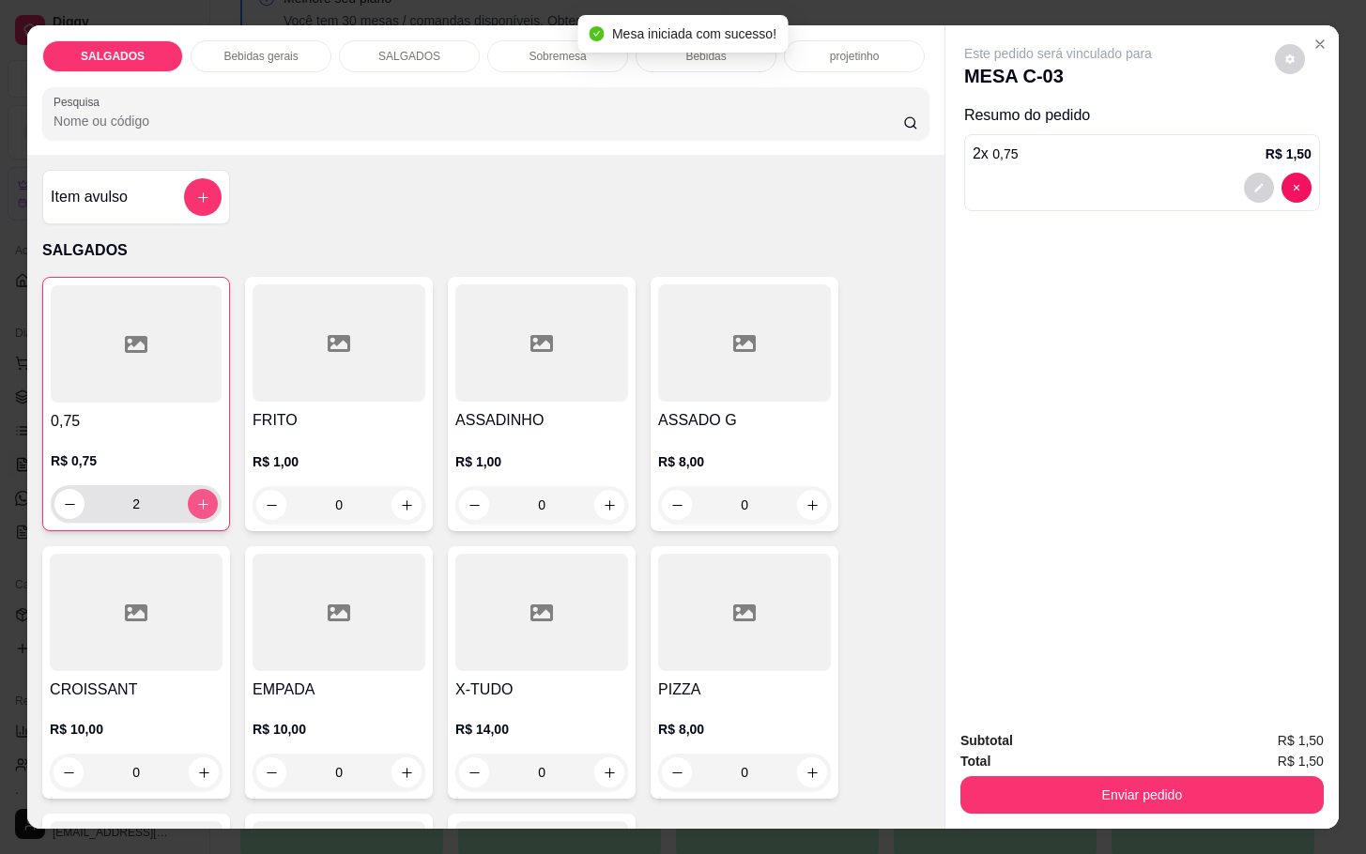
click at [198, 501] on icon "increase-product-quantity" at bounding box center [203, 505] width 14 height 14
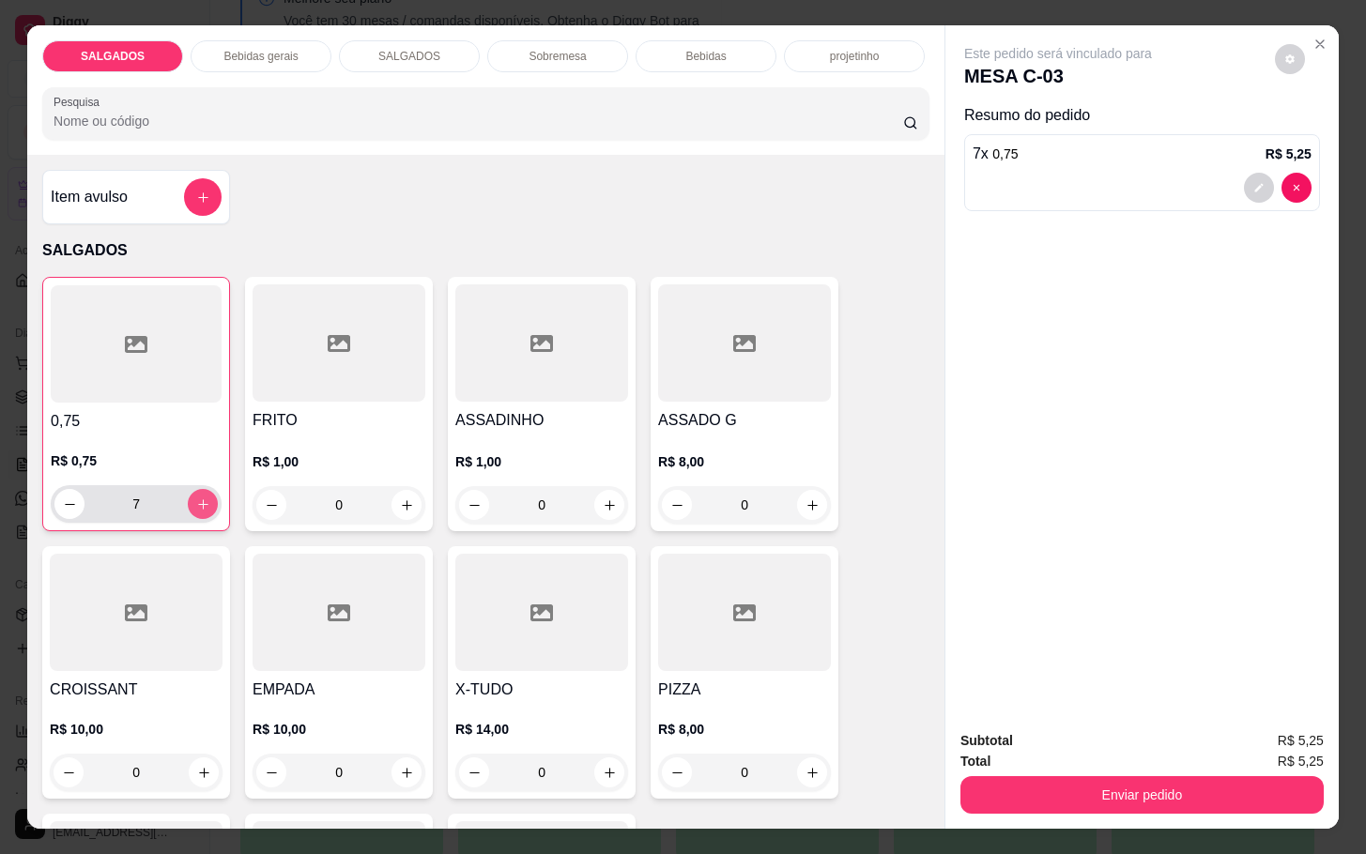
click at [198, 501] on icon "increase-product-quantity" at bounding box center [203, 505] width 14 height 14
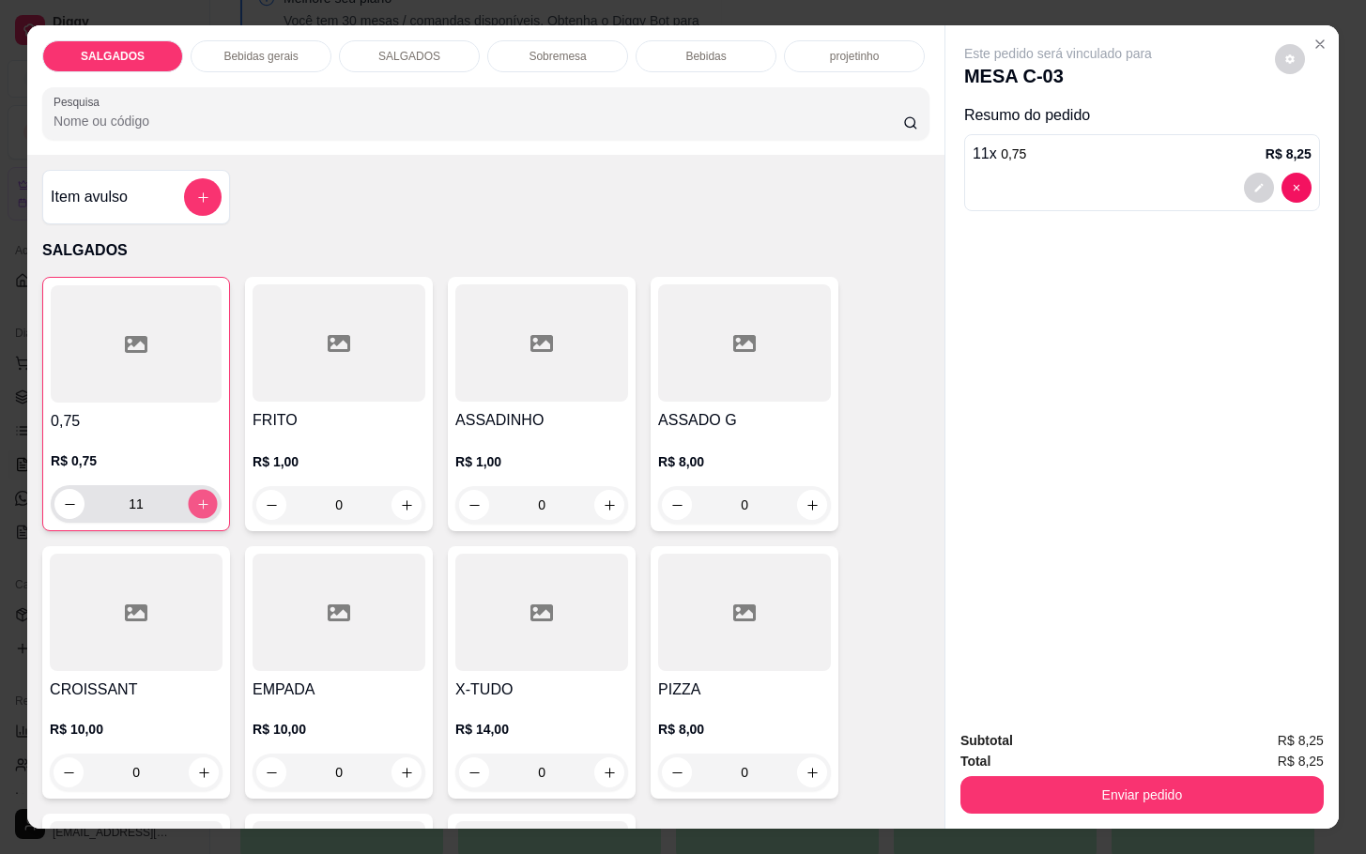
type input "12"
click at [1313, 37] on icon "Close" at bounding box center [1320, 44] width 15 height 15
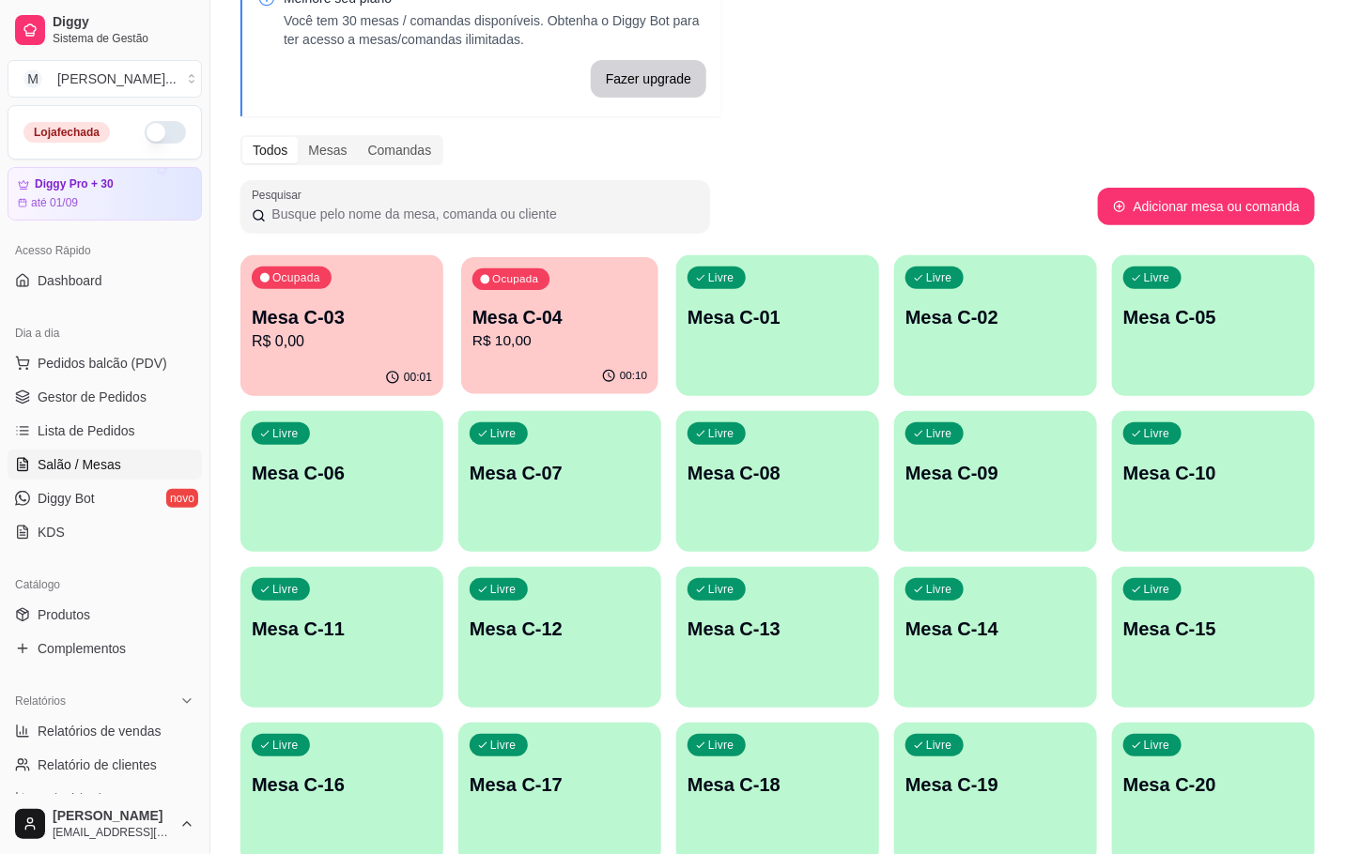
click at [516, 299] on div "Ocupada Mesa C-04 R$ 10,00" at bounding box center [559, 307] width 197 height 101
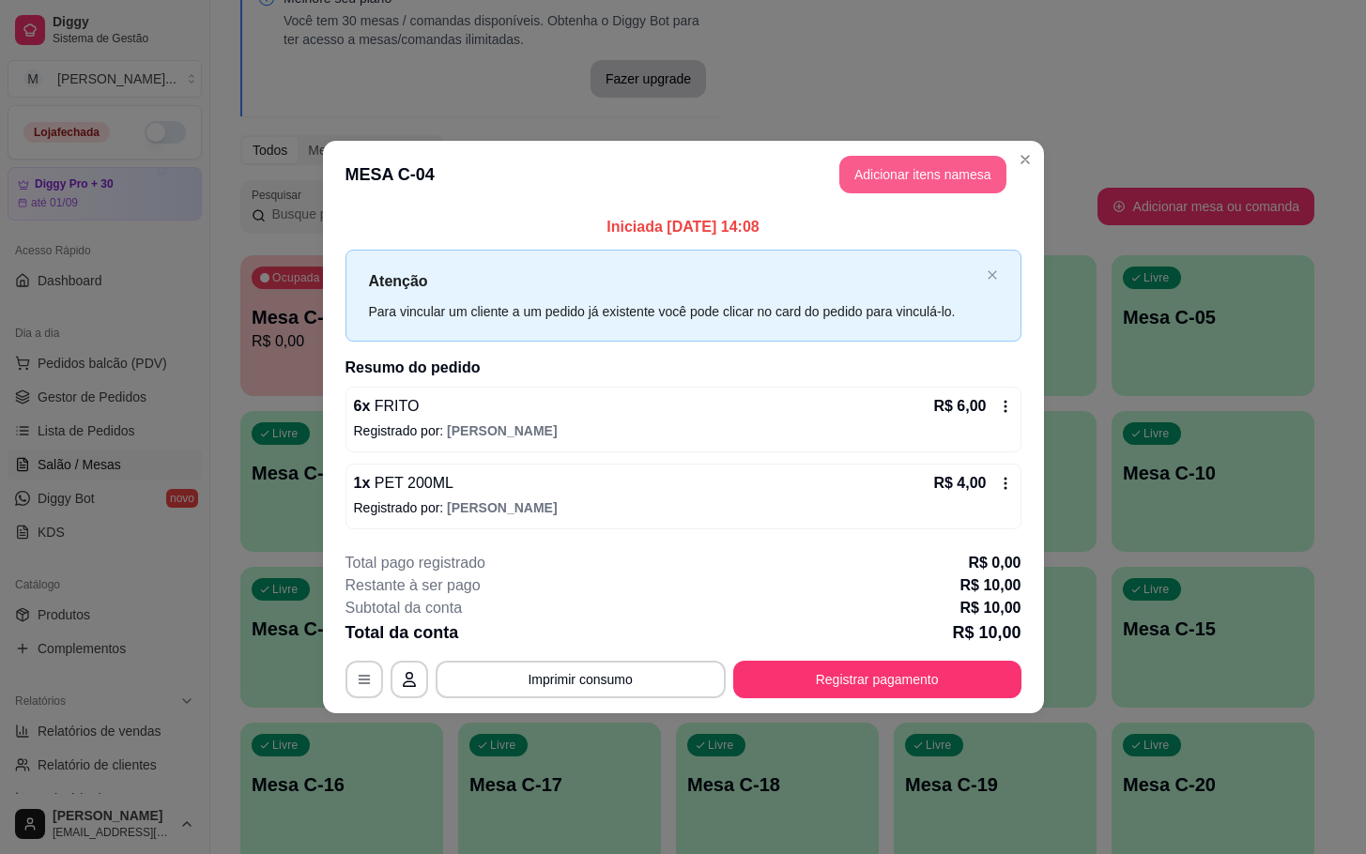
click at [970, 163] on button "Adicionar itens na mesa" at bounding box center [922, 175] width 167 height 38
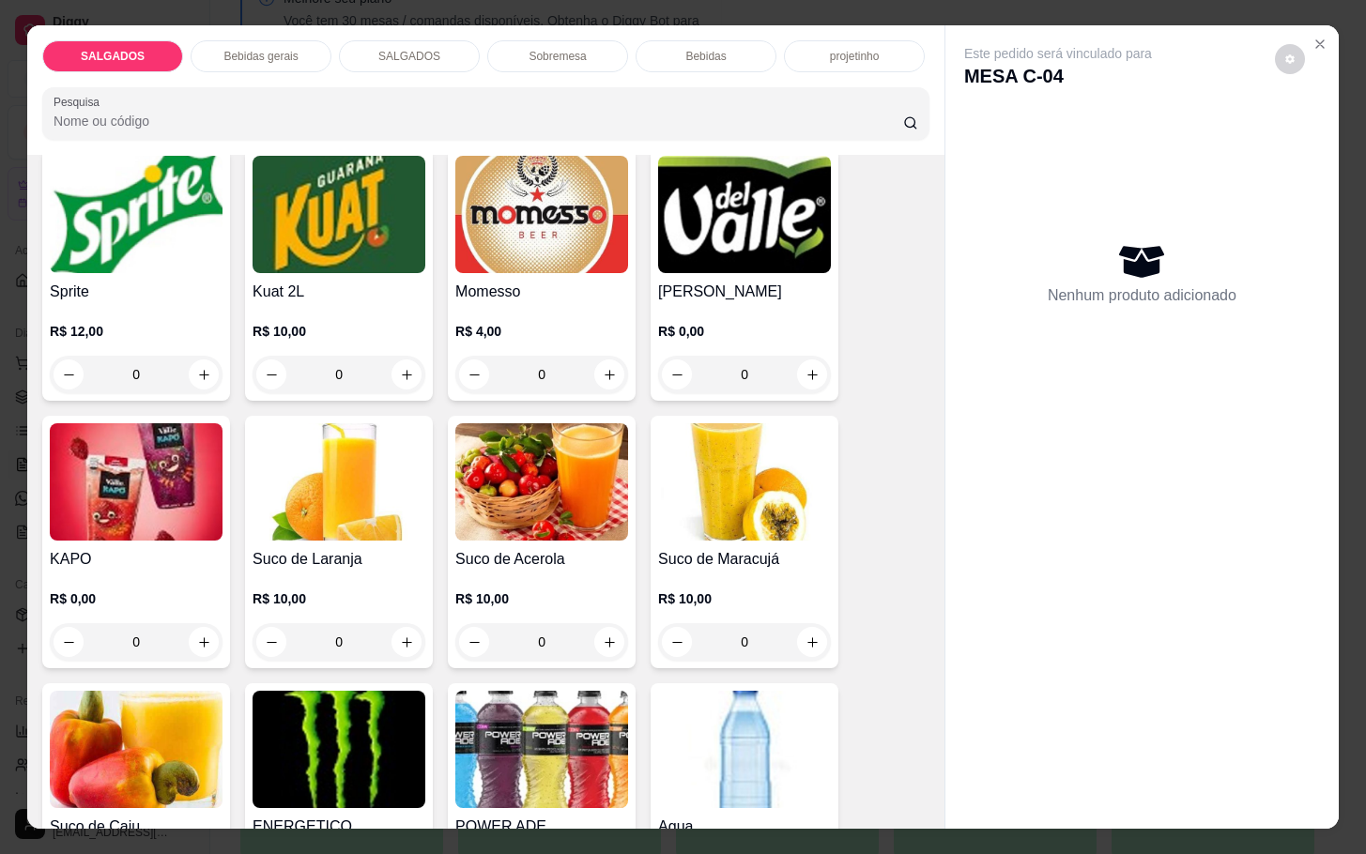
scroll to position [3943, 0]
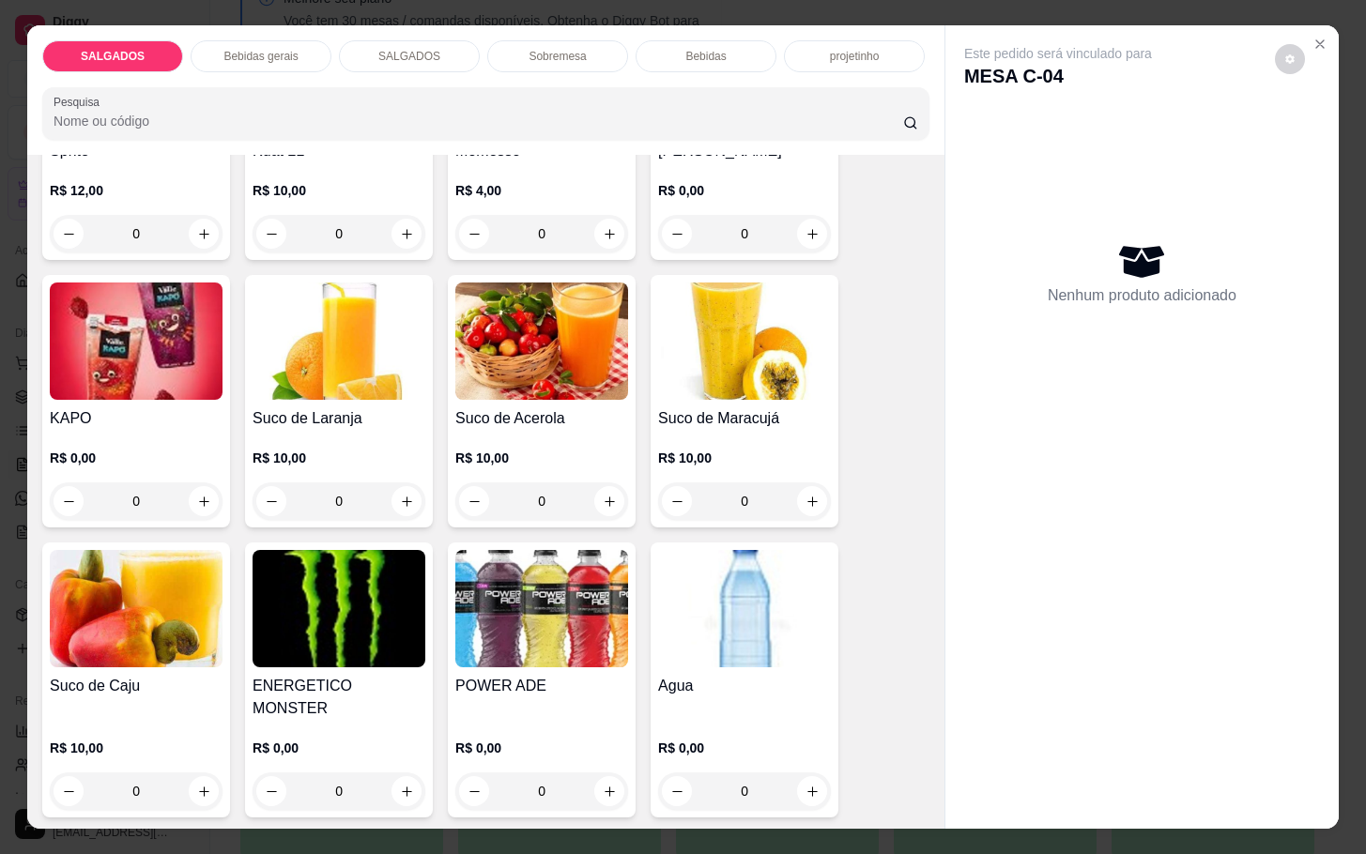
click at [732, 676] on h4 "Agua" at bounding box center [744, 686] width 173 height 23
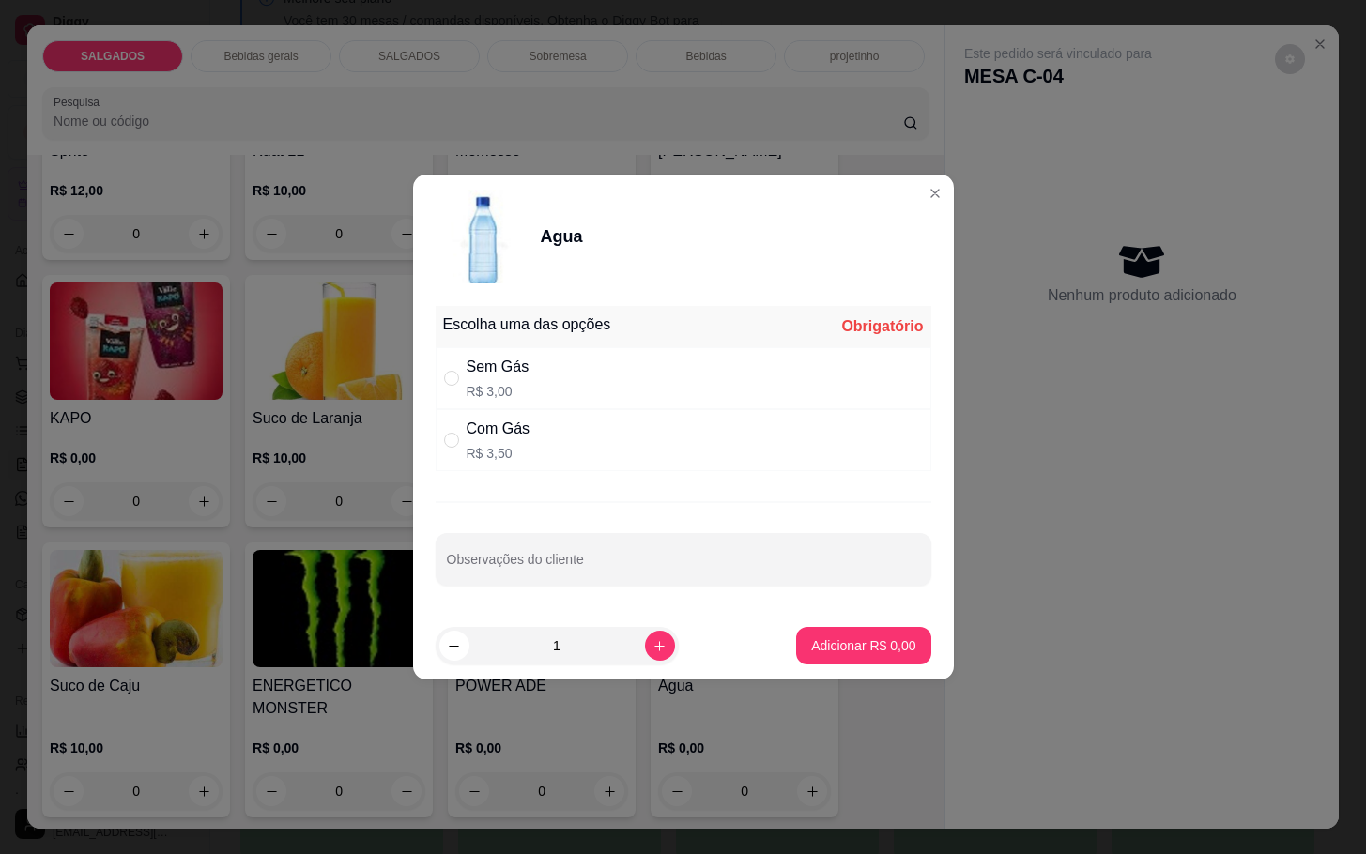
click at [654, 449] on div "Com Gás R$ 3,50" at bounding box center [684, 440] width 496 height 62
radio input "true"
click at [874, 660] on button "Adicionar R$ 3,50" at bounding box center [863, 646] width 134 height 38
type input "1"
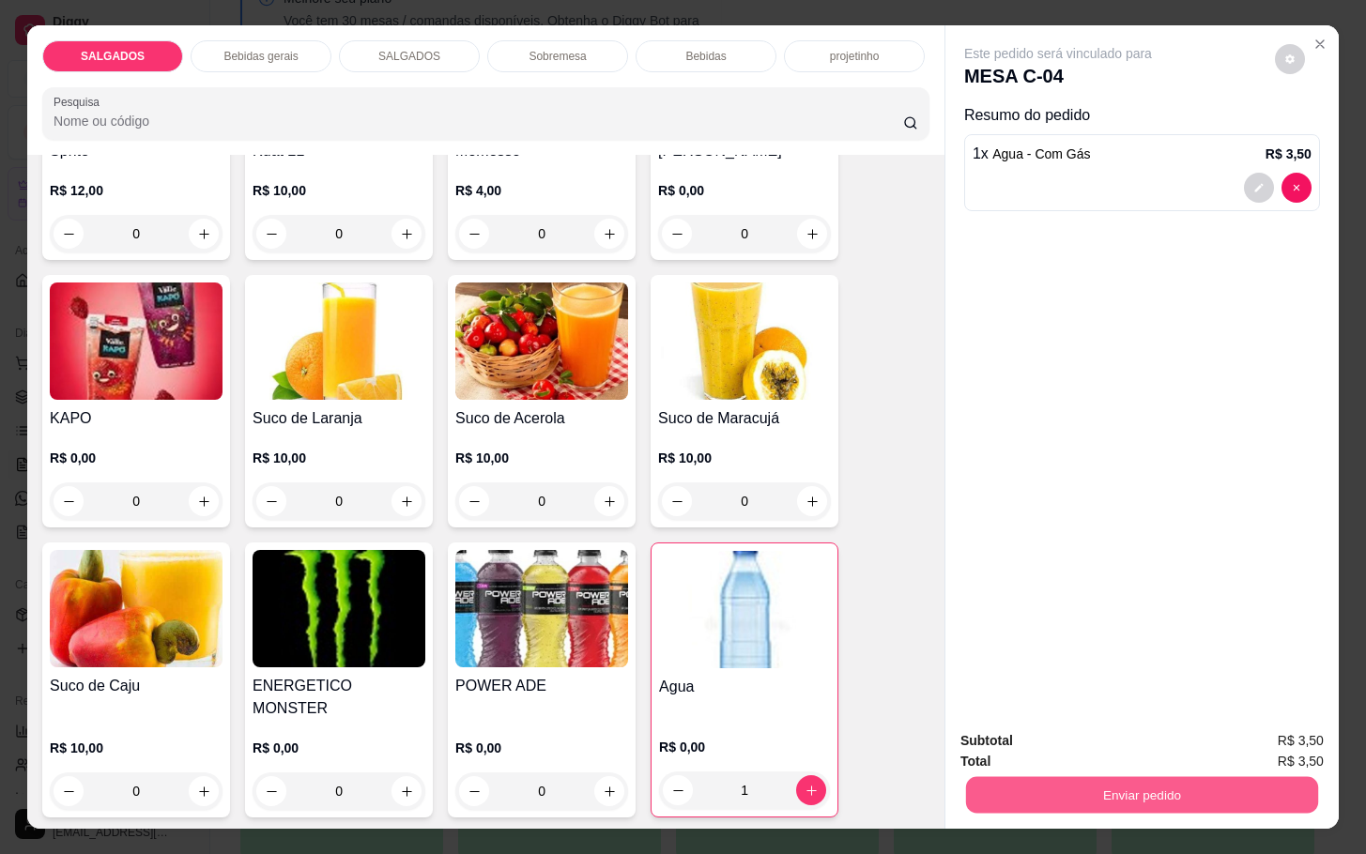
click at [1094, 784] on button "Enviar pedido" at bounding box center [1142, 794] width 352 height 37
click at [1087, 753] on button "Não registrar e enviar pedido" at bounding box center [1076, 739] width 195 height 36
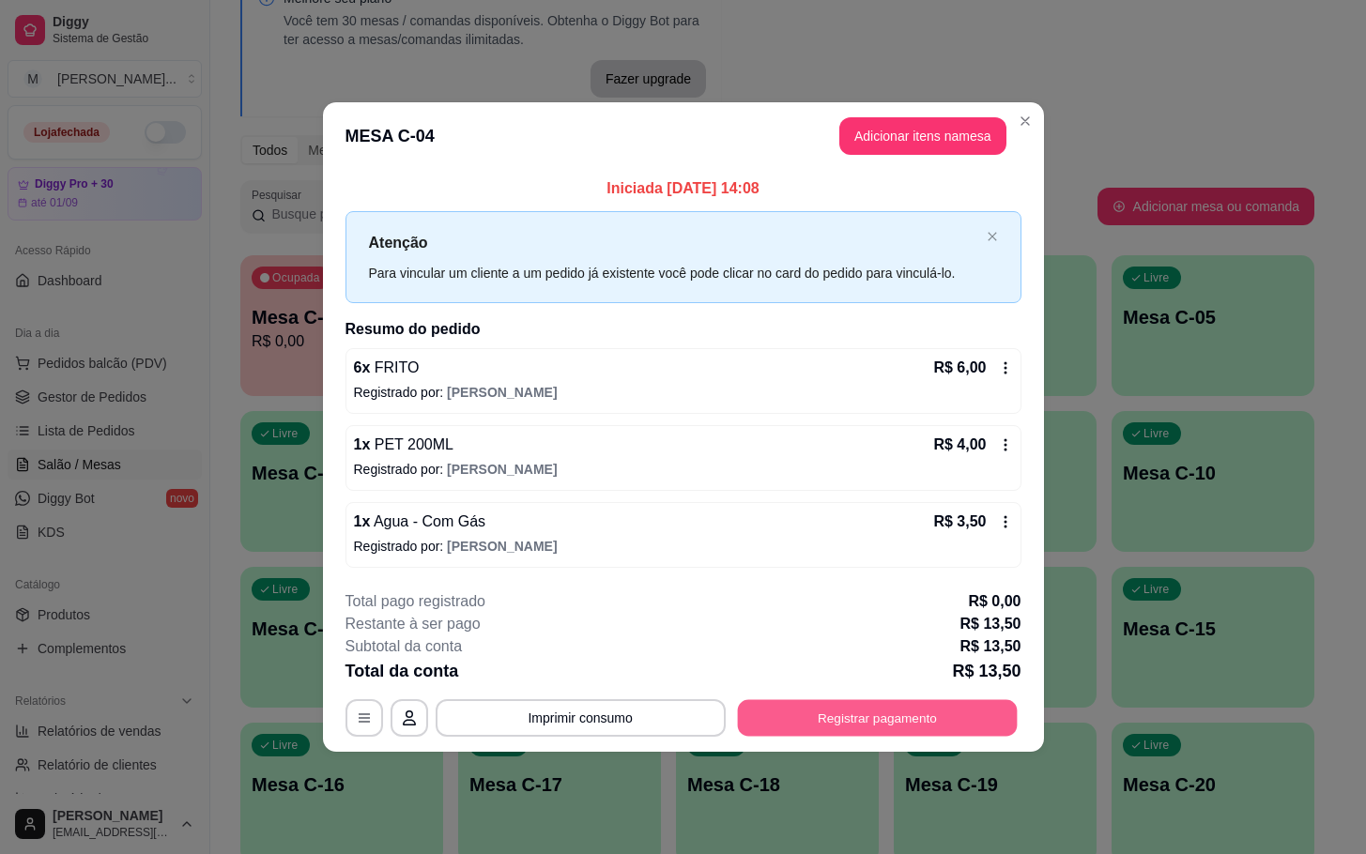
click at [828, 724] on button "Registrar pagamento" at bounding box center [877, 717] width 280 height 37
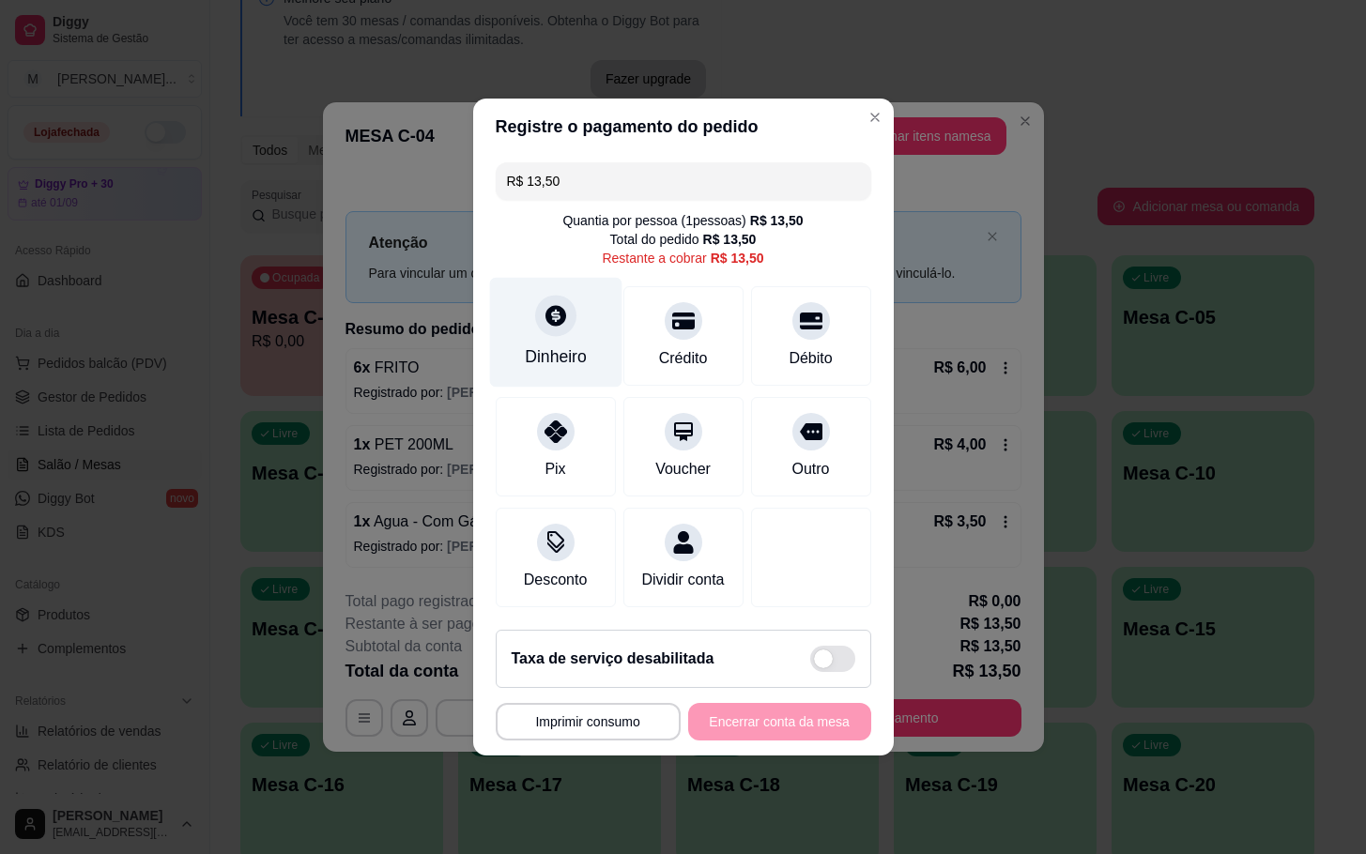
click at [567, 327] on div "Dinheiro" at bounding box center [555, 333] width 132 height 110
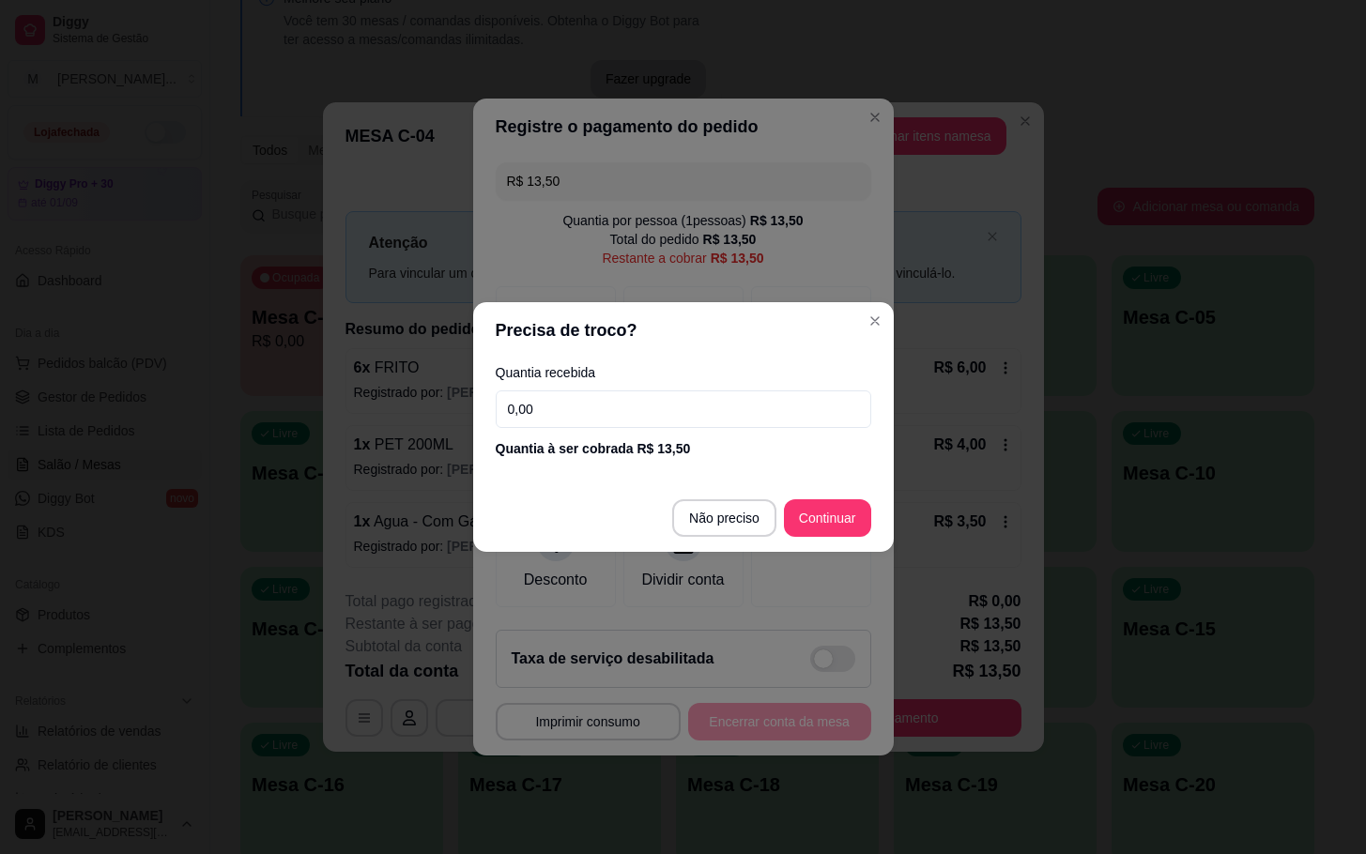
click at [598, 398] on input "0,00" at bounding box center [684, 410] width 376 height 38
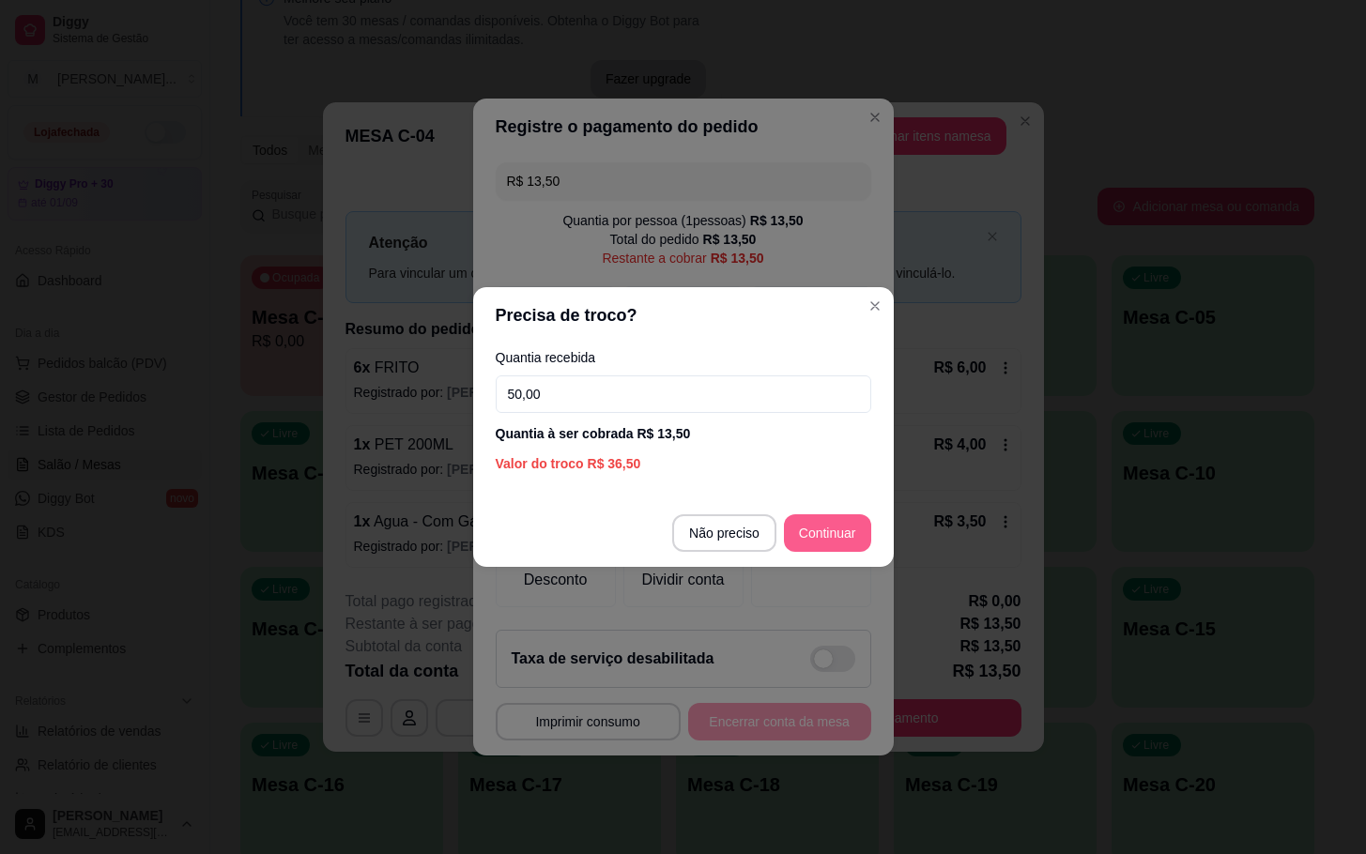
type input "50,00"
drag, startPoint x: 837, startPoint y: 505, endPoint x: 829, endPoint y: 516, distance: 14.1
click at [837, 505] on footer "Não preciso Continuar" at bounding box center [683, 533] width 421 height 68
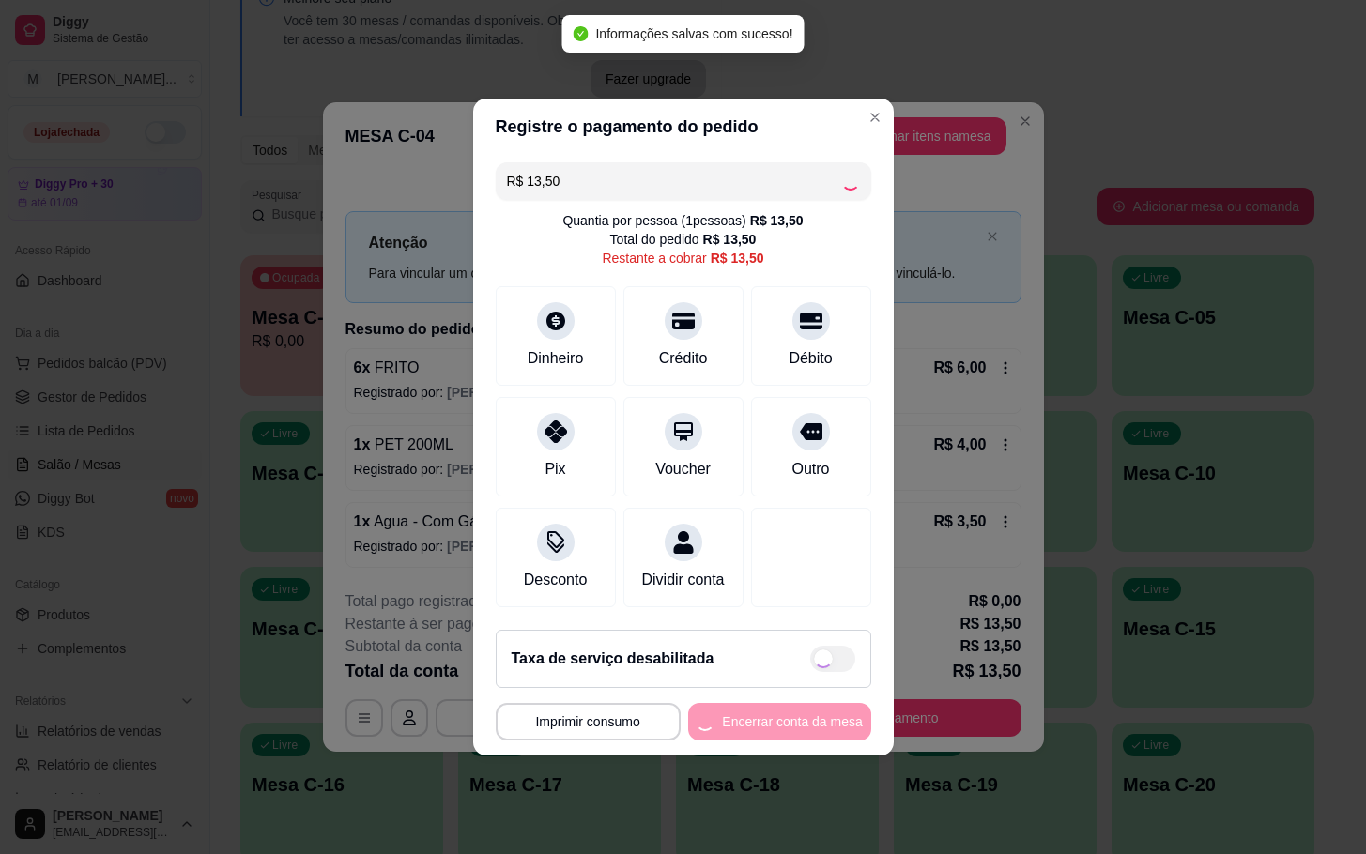
type input "R$ 0,00"
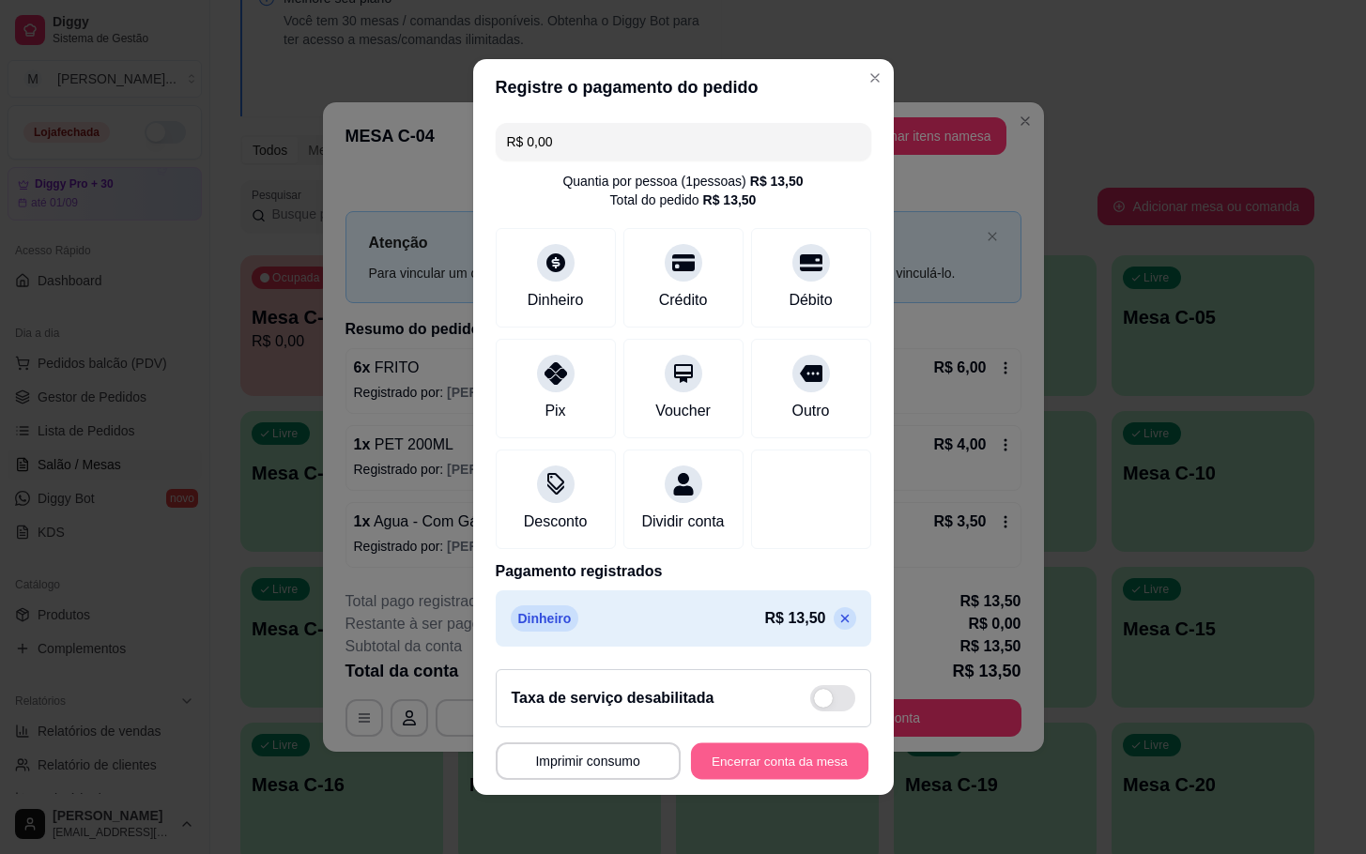
click at [764, 780] on button "Encerrar conta da mesa" at bounding box center [779, 762] width 177 height 37
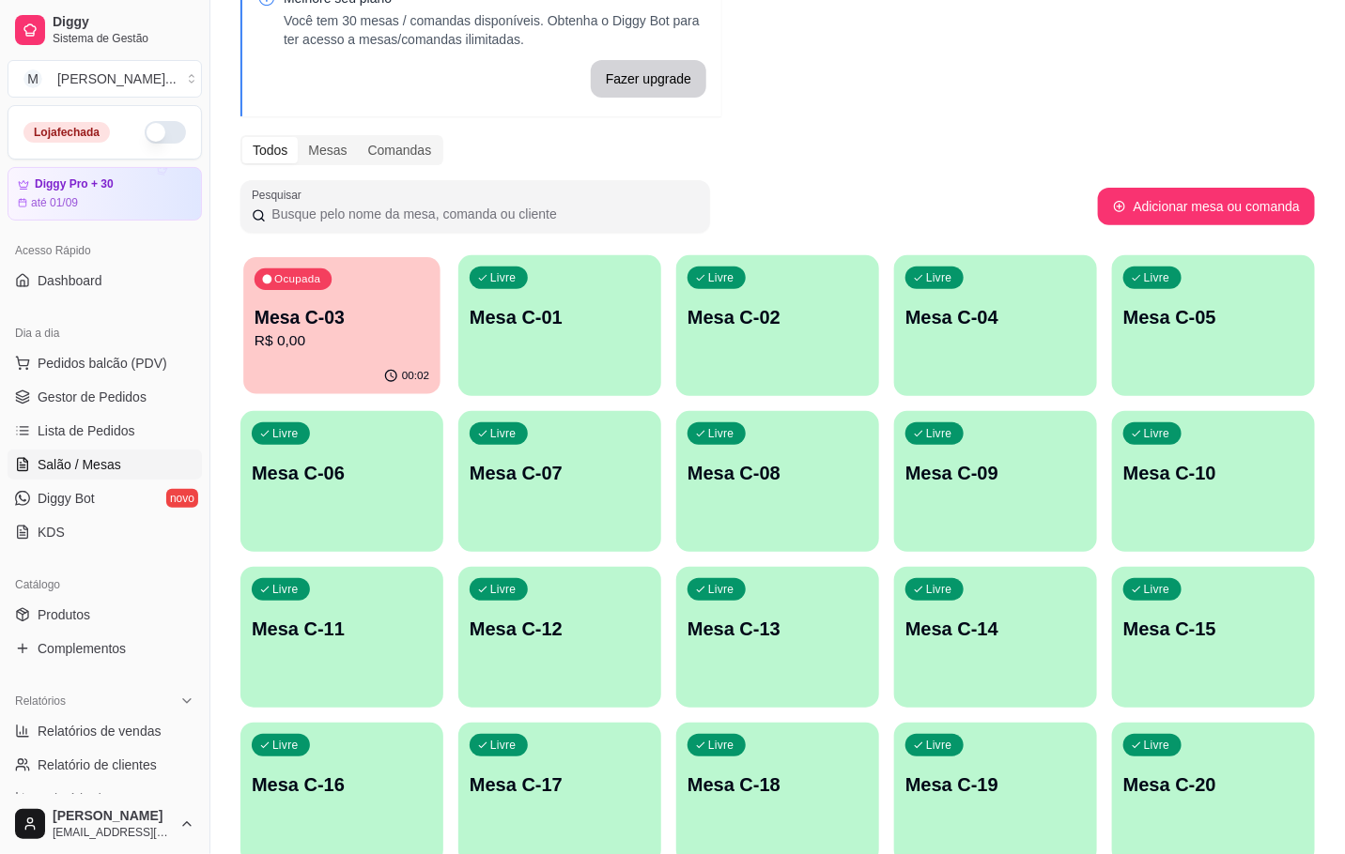
click at [380, 315] on p "Mesa C-03" at bounding box center [341, 317] width 175 height 25
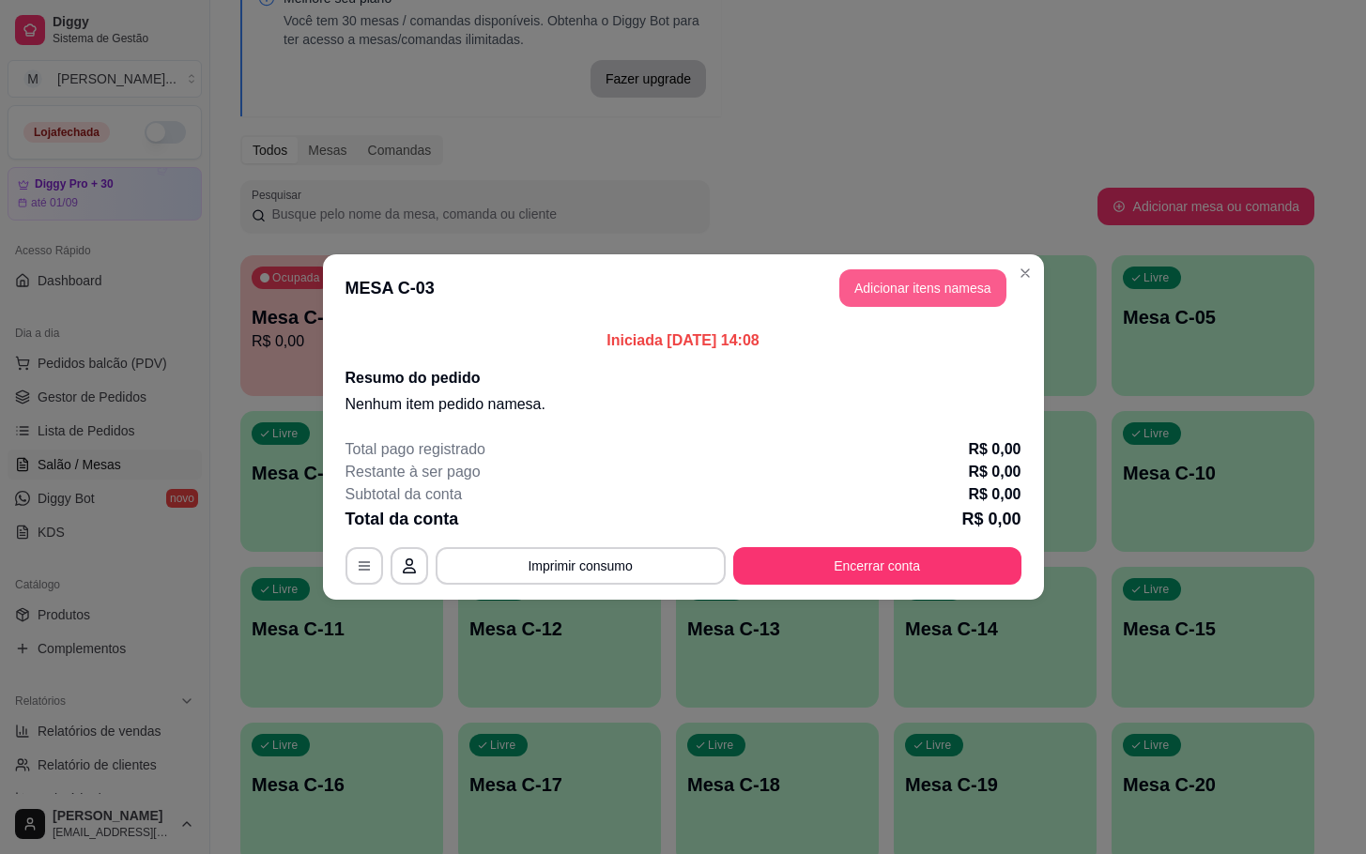
click at [930, 297] on button "Adicionar itens na mesa" at bounding box center [922, 288] width 167 height 38
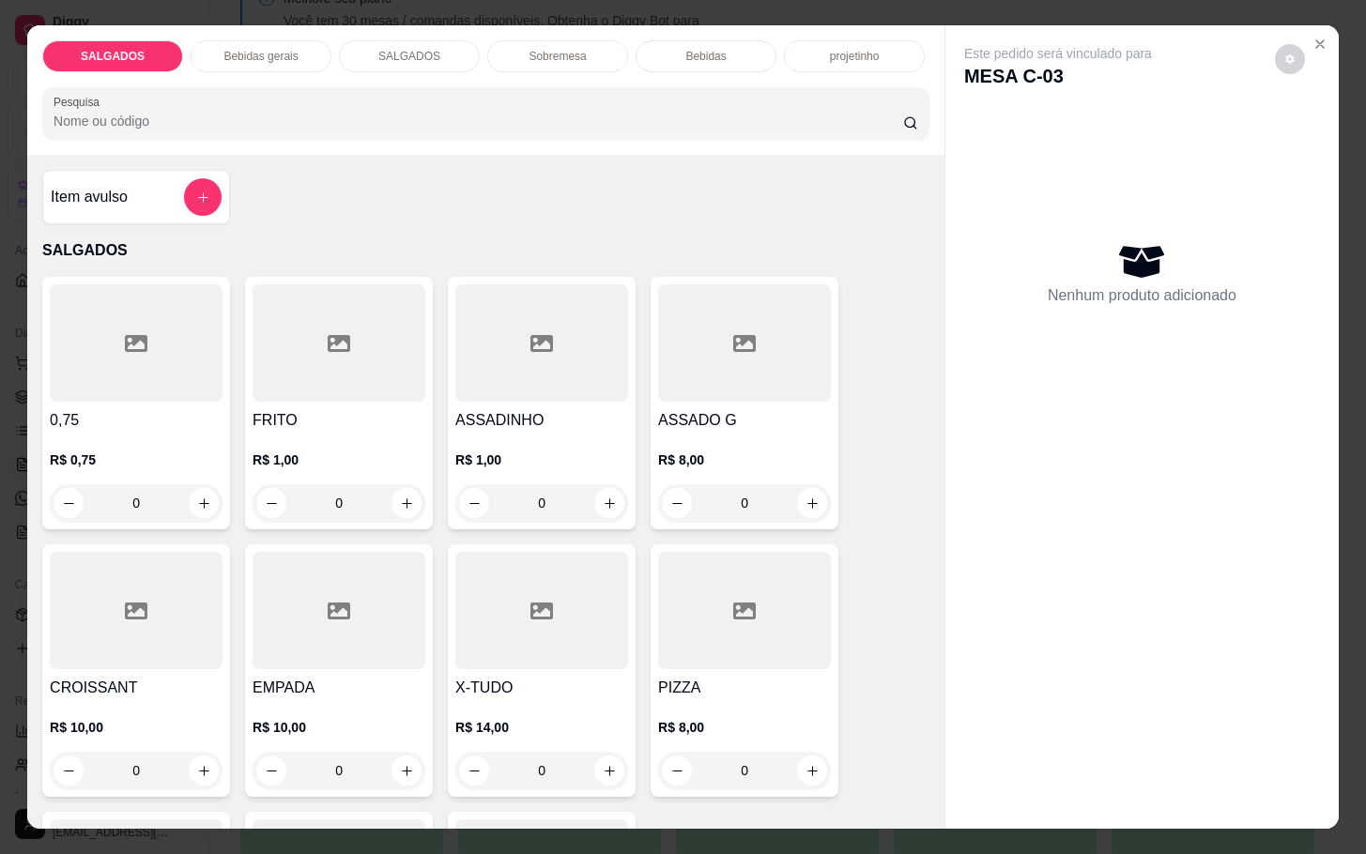
drag, startPoint x: 161, startPoint y: 479, endPoint x: -75, endPoint y: 397, distance: 249.4
click at [0, 397] on html "Diggy Sistema de Gestão M Mila Salgados ... Loja fechada Diggy Pro + 30 até 01/…" at bounding box center [683, 314] width 1366 height 854
drag, startPoint x: 367, startPoint y: 499, endPoint x: 243, endPoint y: 519, distance: 125.5
click at [245, 519] on div "FRITO R$ 1,00 0" at bounding box center [339, 403] width 188 height 253
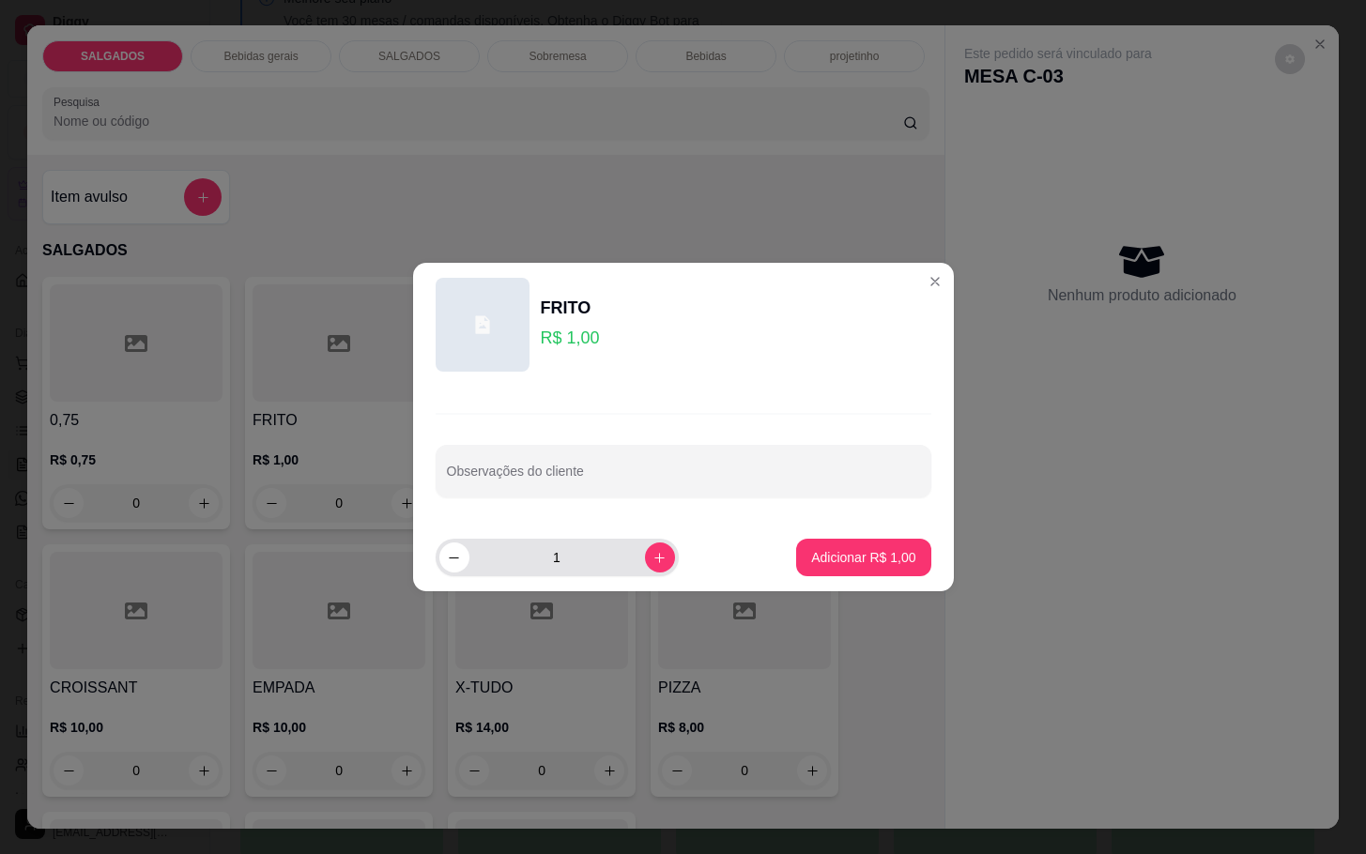
drag, startPoint x: 592, startPoint y: 567, endPoint x: 558, endPoint y: 573, distance: 35.2
click at [580, 569] on input "1" at bounding box center [557, 558] width 176 height 38
type input "50"
click at [866, 550] on p "Adicionar R$ 50,00" at bounding box center [860, 557] width 109 height 18
type input "50"
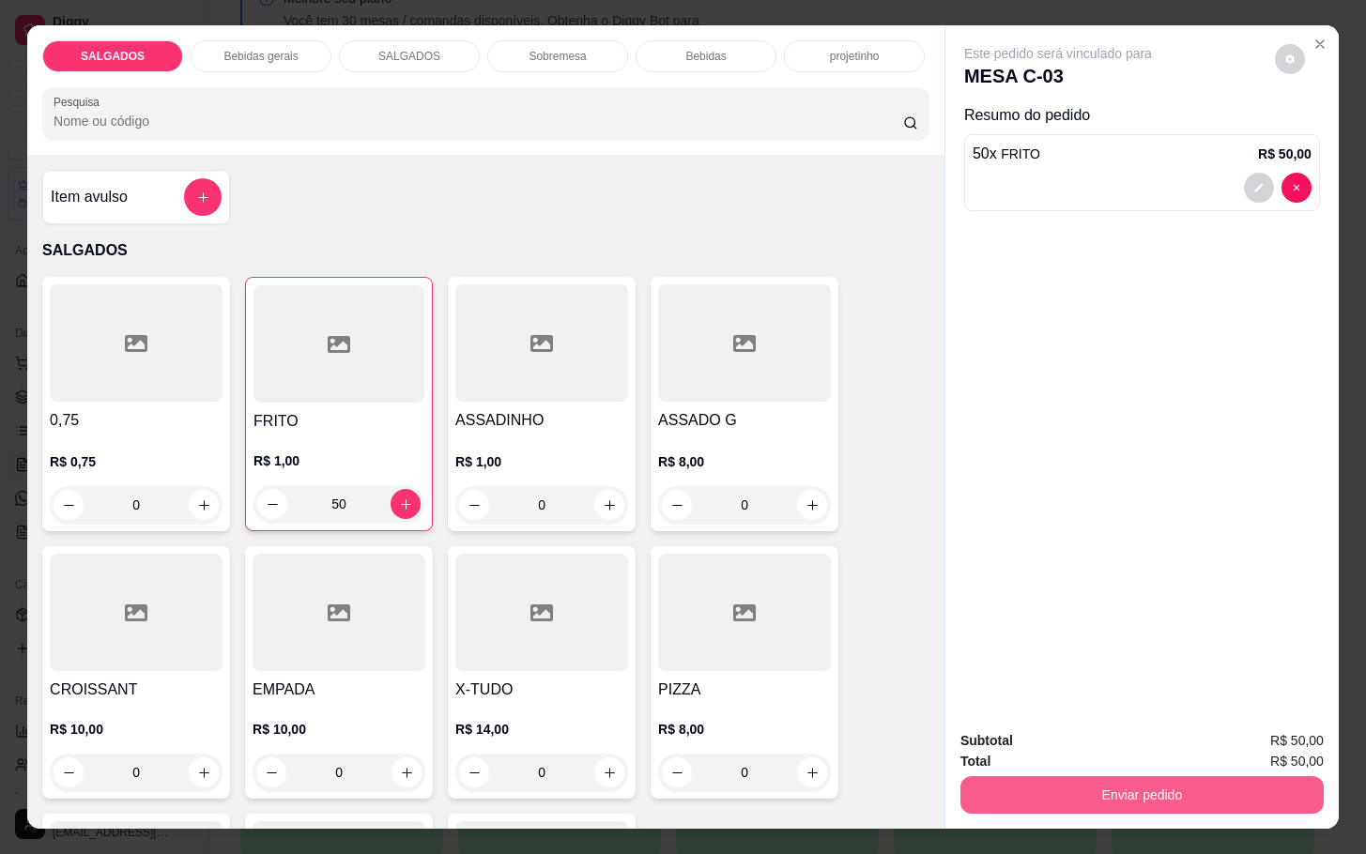
click at [1113, 781] on button "Enviar pedido" at bounding box center [1141, 795] width 363 height 38
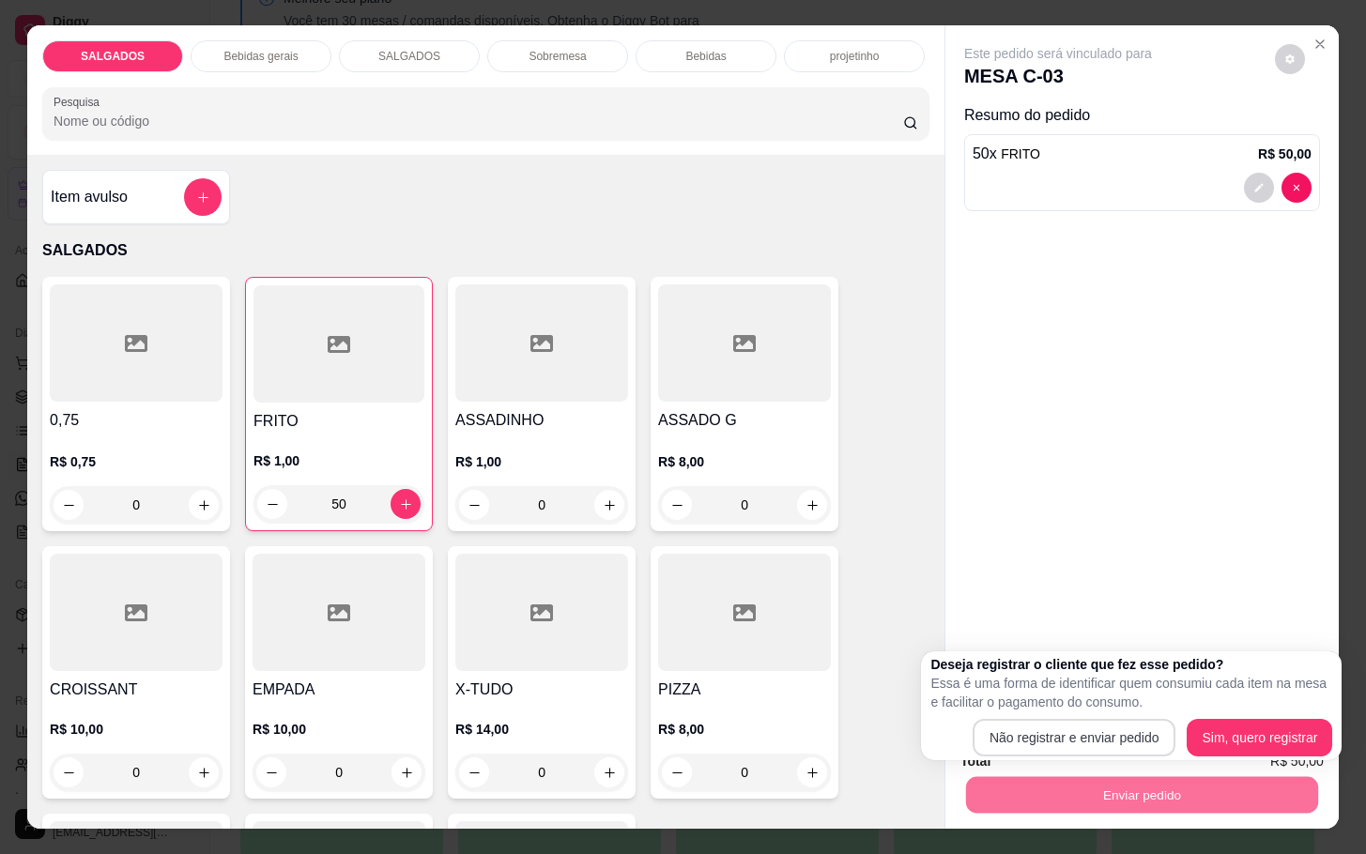
click at [1102, 744] on button "Não registrar e enviar pedido" at bounding box center [1075, 738] width 204 height 38
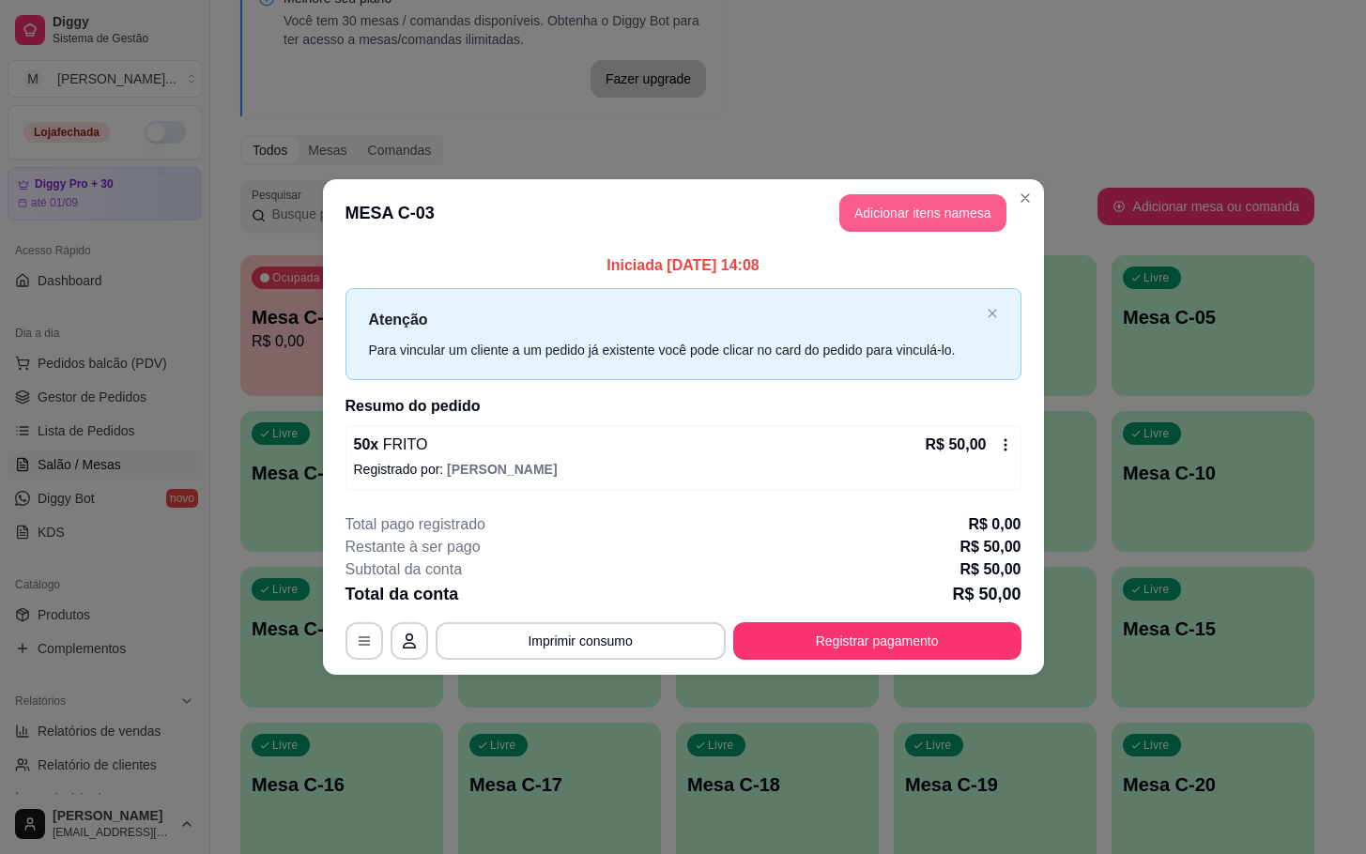
click at [924, 229] on button "Adicionar itens na mesa" at bounding box center [922, 213] width 167 height 38
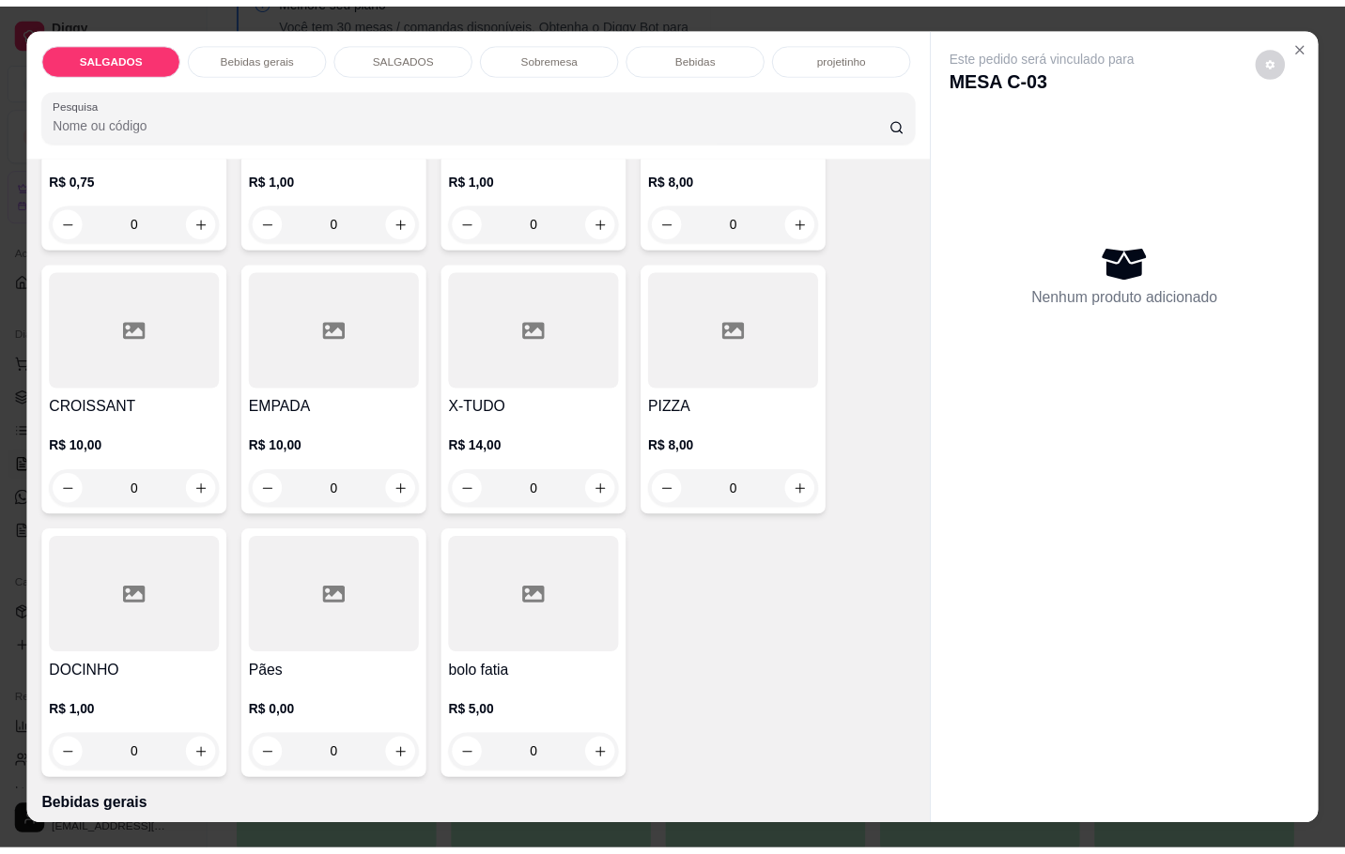
scroll to position [845, 0]
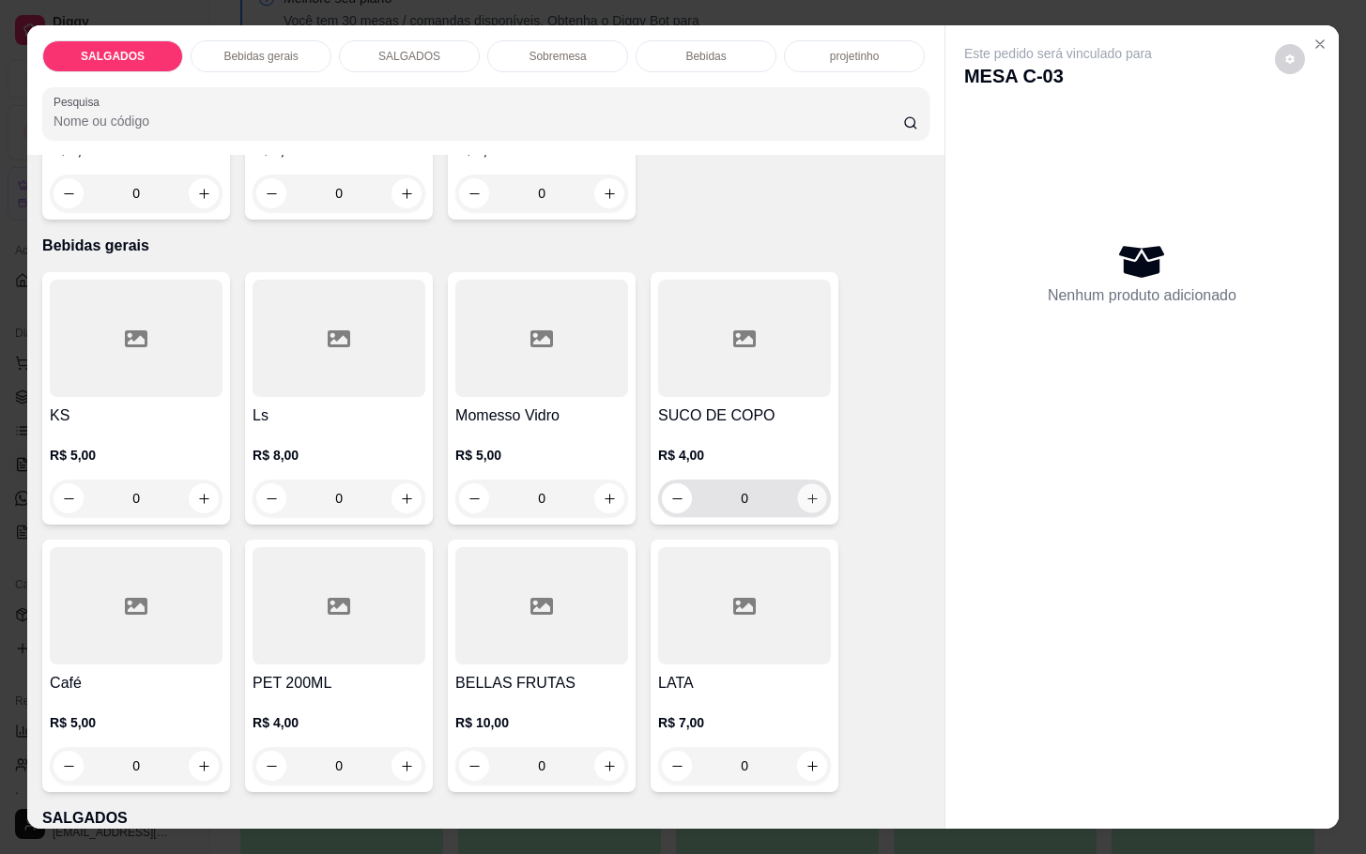
click at [806, 492] on icon "increase-product-quantity" at bounding box center [813, 499] width 14 height 14
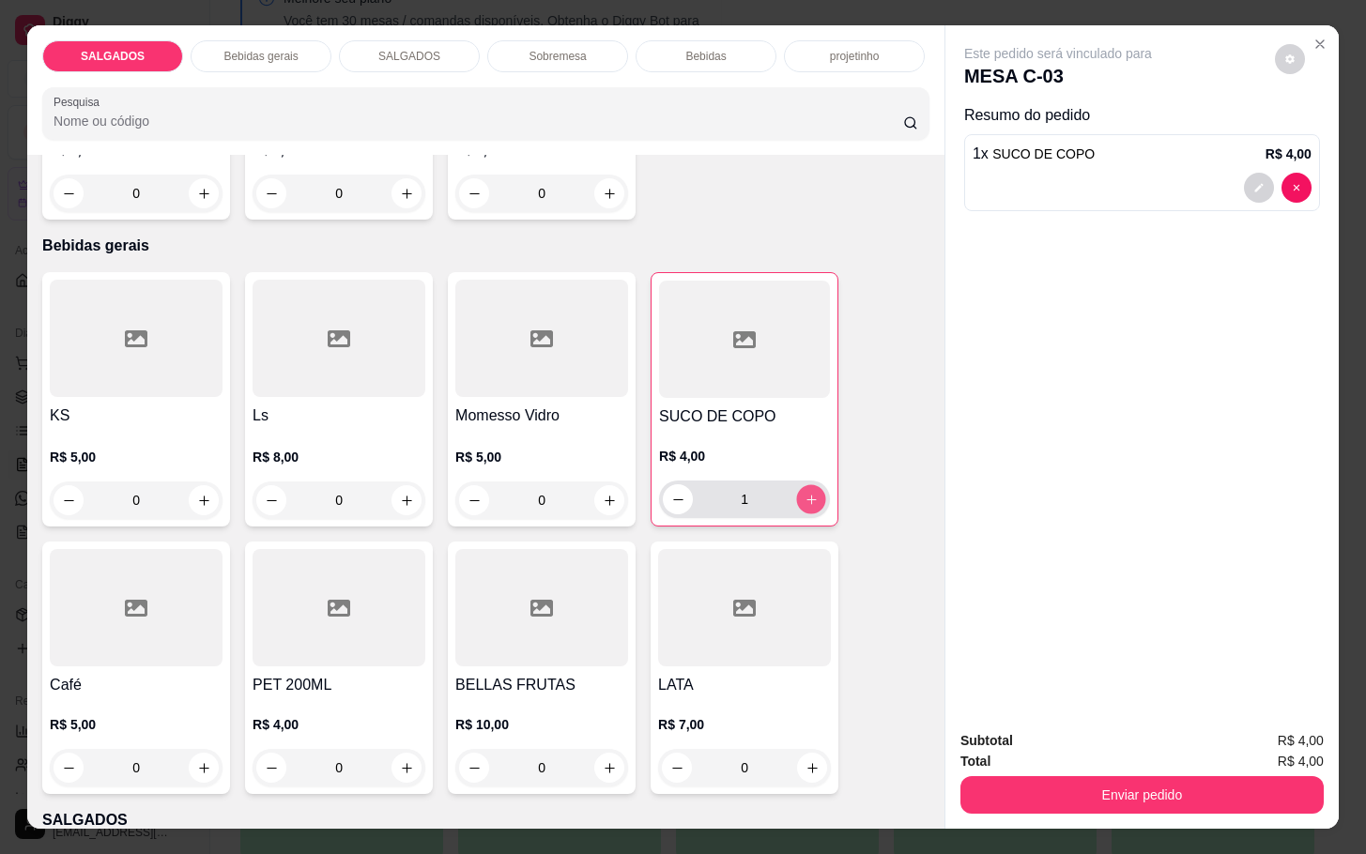
click at [805, 493] on icon "increase-product-quantity" at bounding box center [812, 500] width 14 height 14
type input "3"
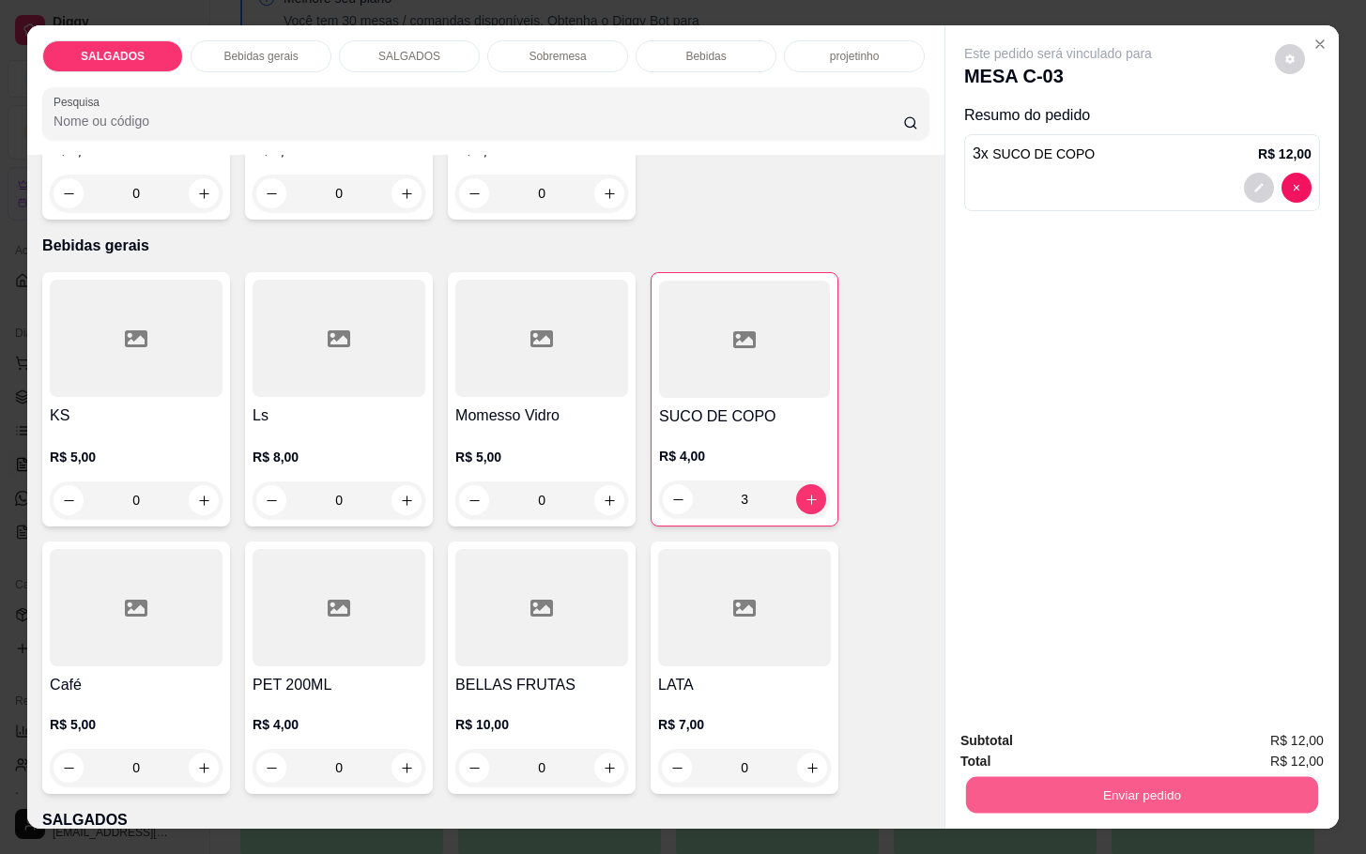
click at [1155, 784] on button "Enviar pedido" at bounding box center [1142, 794] width 352 height 37
click at [1132, 738] on button "Não registrar e enviar pedido" at bounding box center [1076, 739] width 195 height 36
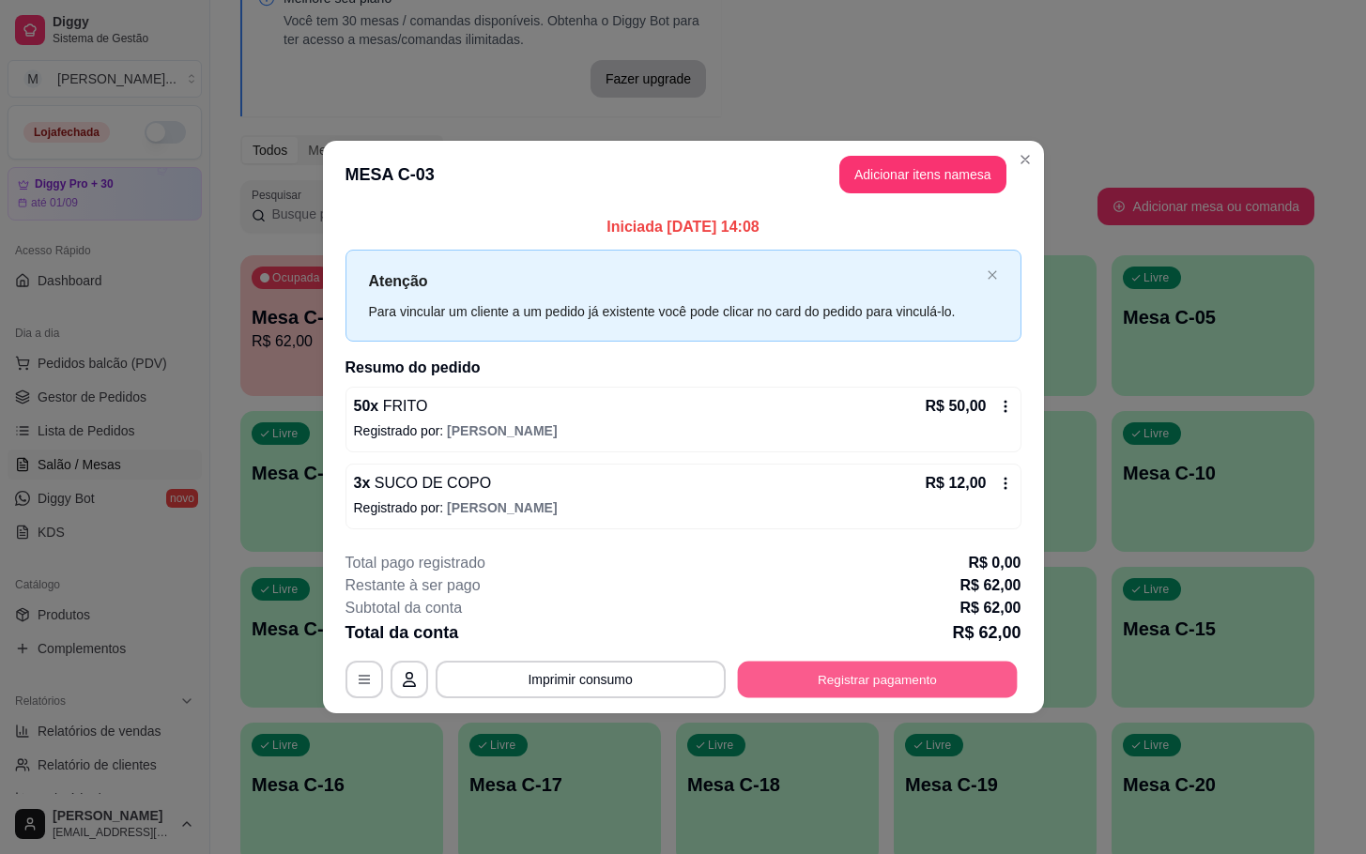
click at [874, 688] on button "Registrar pagamento" at bounding box center [877, 679] width 280 height 37
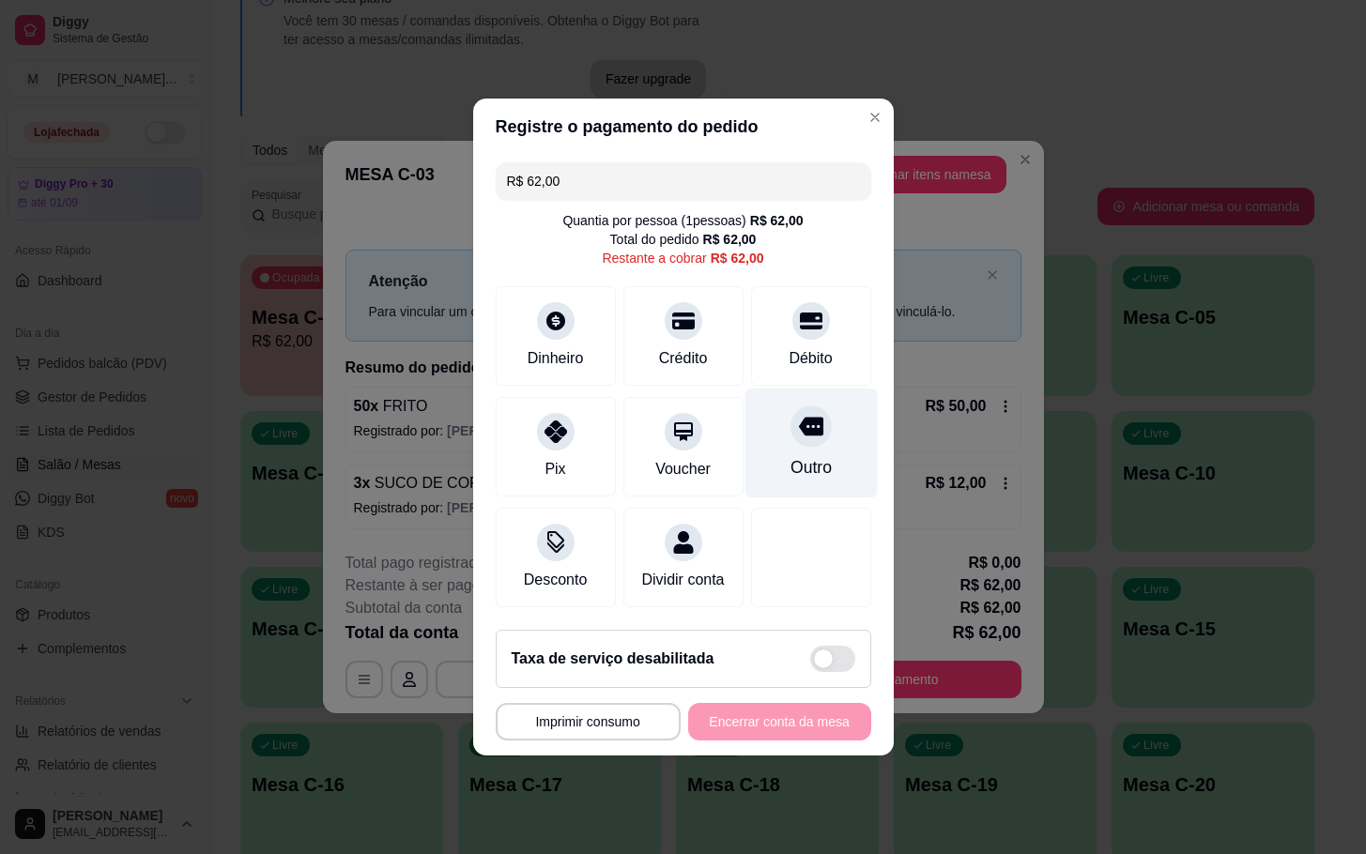
click at [821, 456] on div "Outro" at bounding box center [811, 444] width 132 height 110
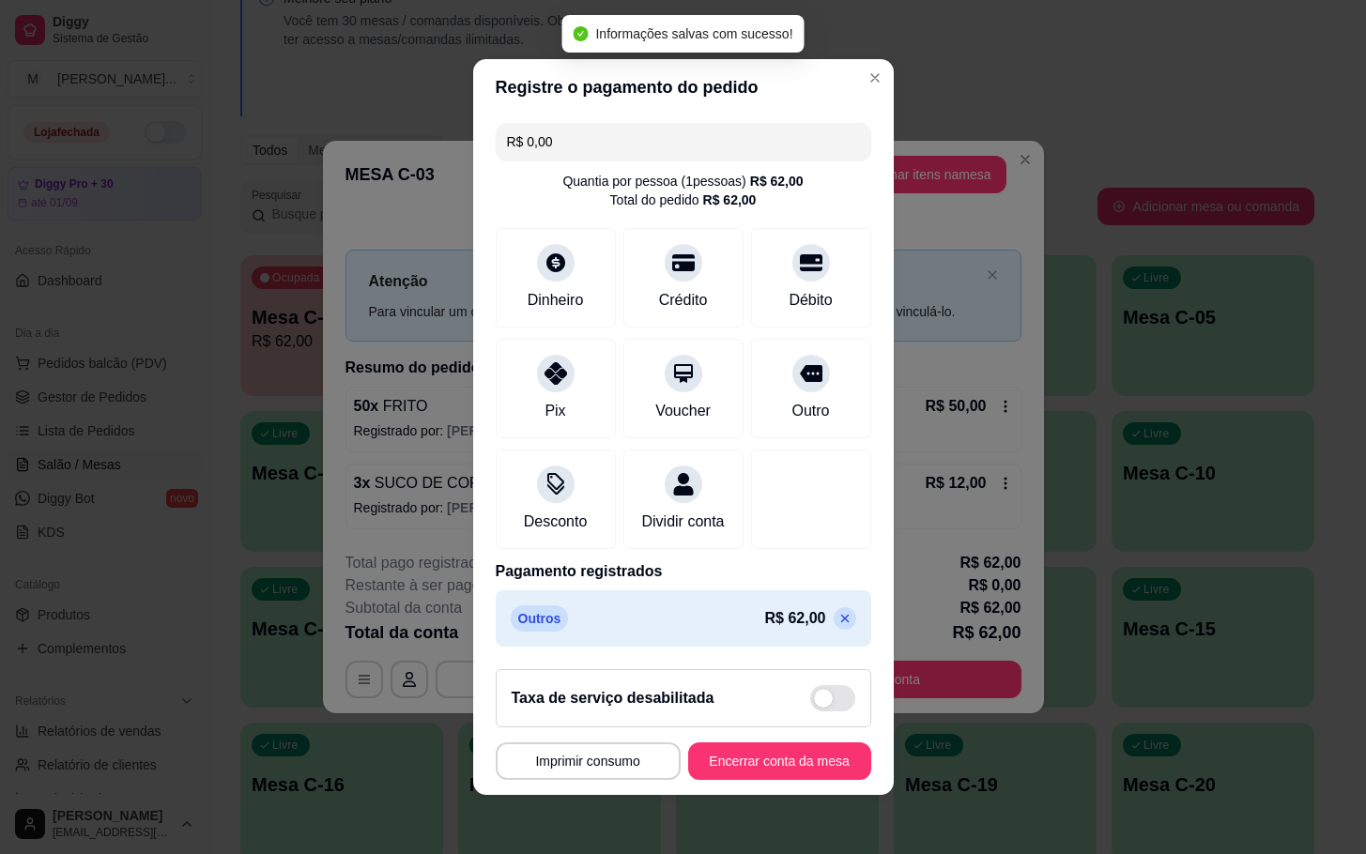
type input "R$ 0,00"
click at [767, 775] on button "Encerrar conta da mesa" at bounding box center [779, 762] width 183 height 38
